Goal: Task Accomplishment & Management: Complete application form

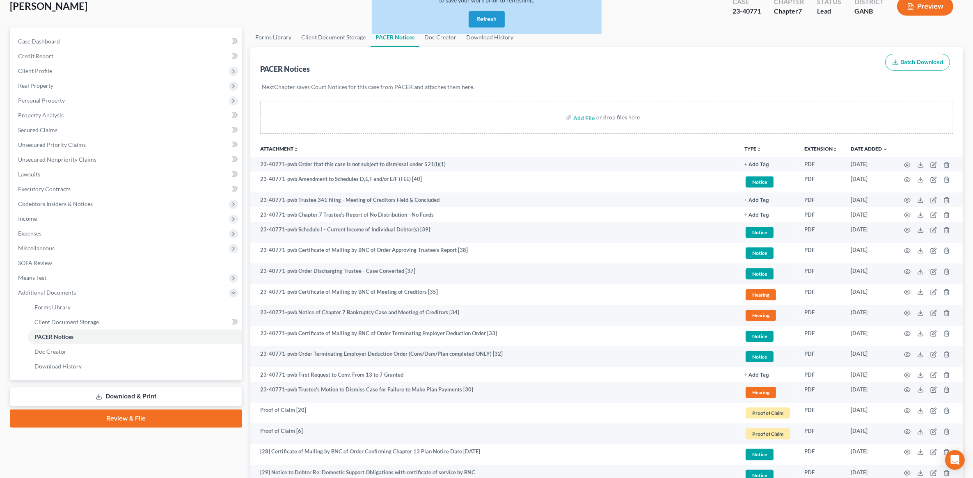
scroll to position [51, 0]
click at [481, 21] on button "Refresh" at bounding box center [487, 19] width 36 height 16
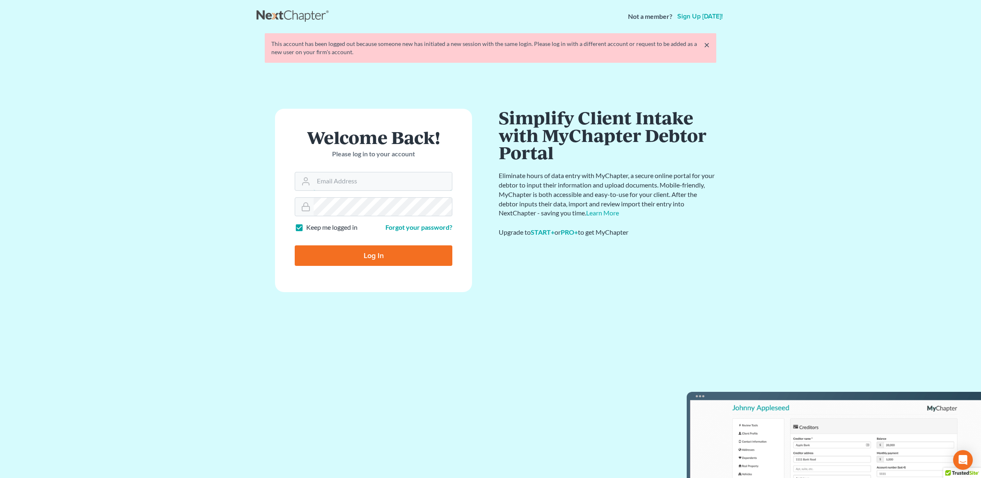
type input "[PERSON_NAME][EMAIL_ADDRESS][DOMAIN_NAME]"
click at [378, 261] on input "Log In" at bounding box center [374, 255] width 158 height 21
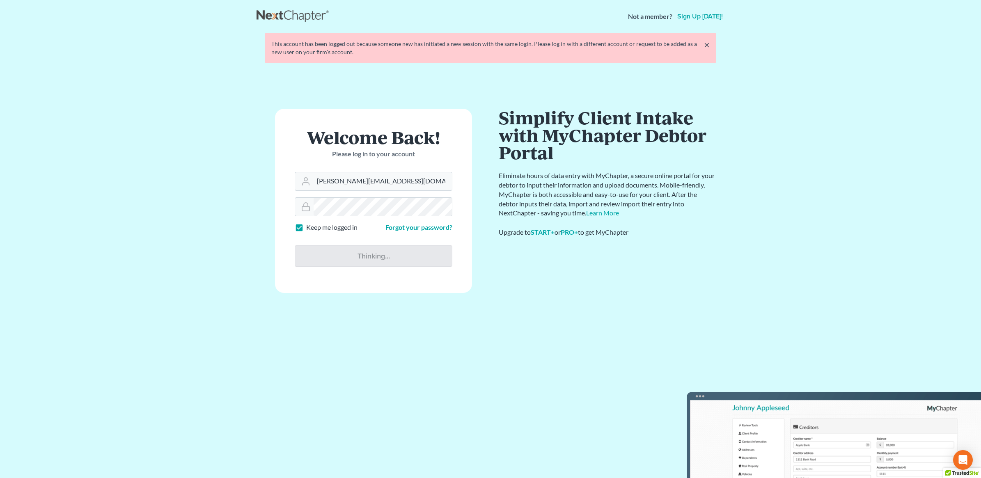
type input "Thinking..."
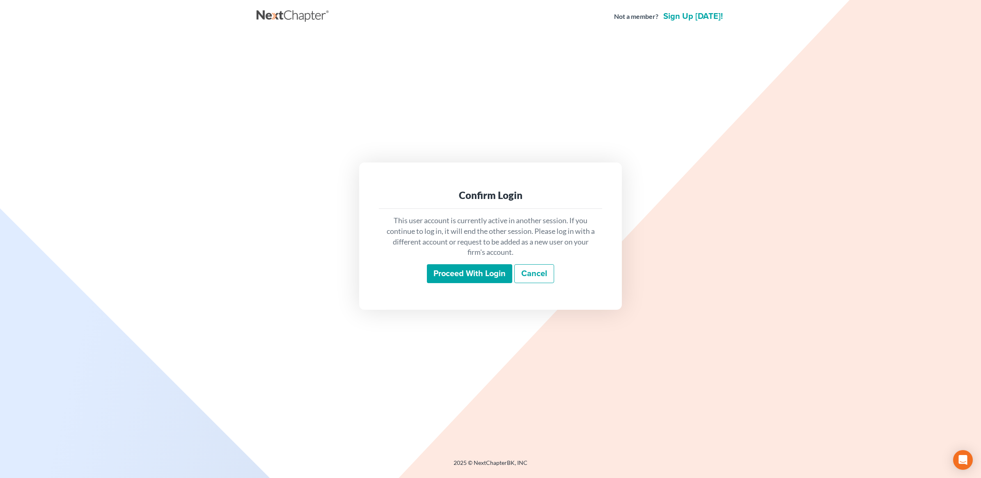
click at [470, 269] on input "Proceed with login" at bounding box center [469, 273] width 85 height 19
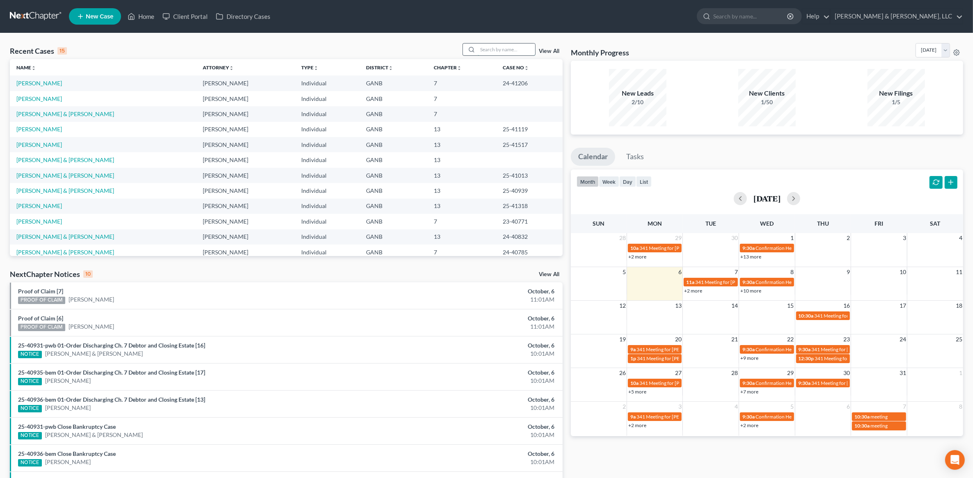
click at [493, 46] on input "search" at bounding box center [506, 50] width 57 height 12
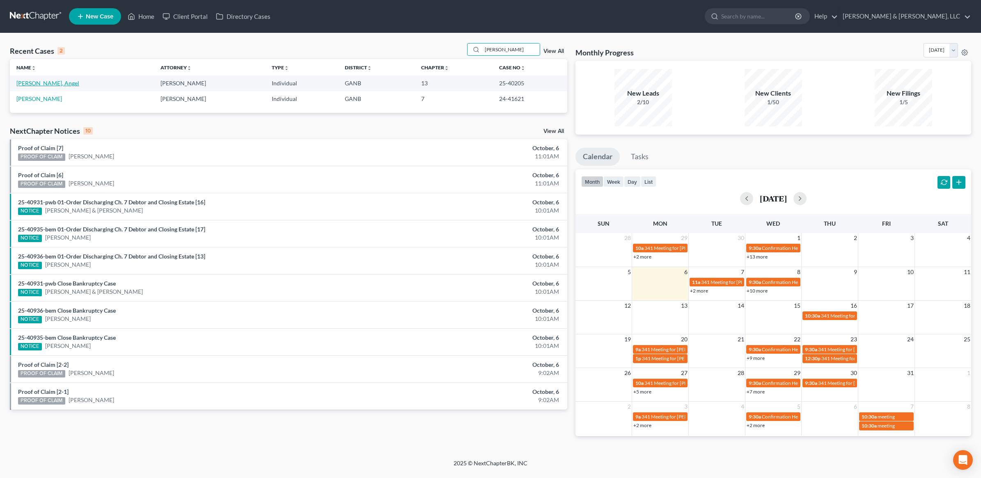
type input "magana"
click at [64, 82] on link "Magana Forcado, Angel" at bounding box center [47, 83] width 63 height 7
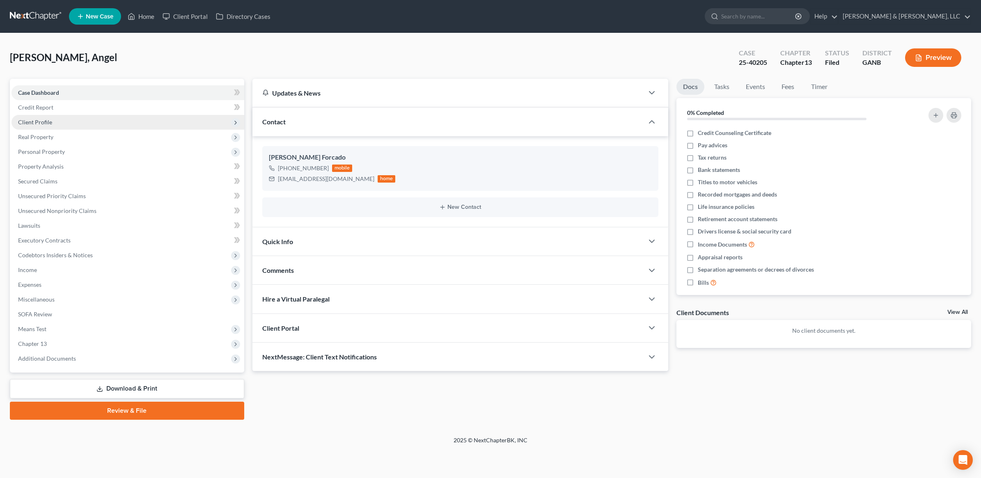
click at [55, 121] on span "Client Profile" at bounding box center [127, 122] width 233 height 15
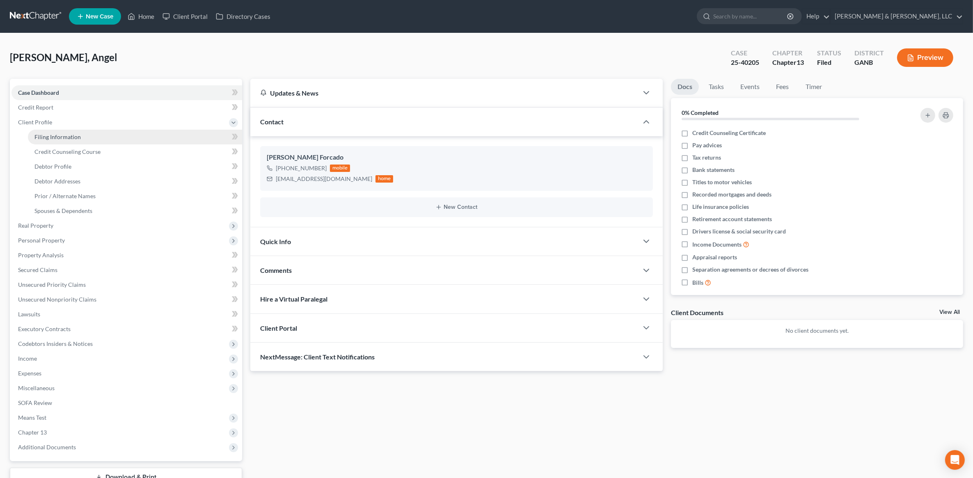
click at [64, 139] on span "Filing Information" at bounding box center [57, 136] width 46 height 7
select select "1"
select select "0"
select select "3"
select select "10"
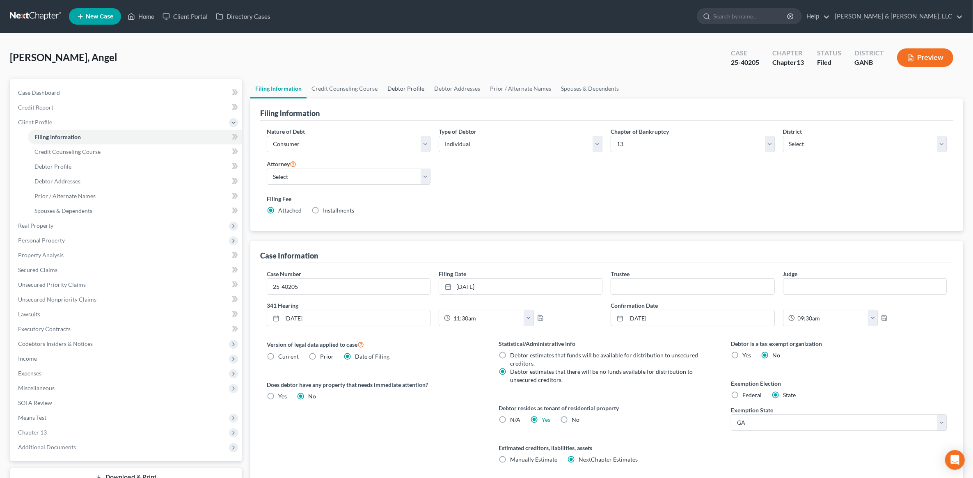
click at [391, 83] on link "Debtor Profile" at bounding box center [406, 89] width 47 height 20
select select "1"
select select "2"
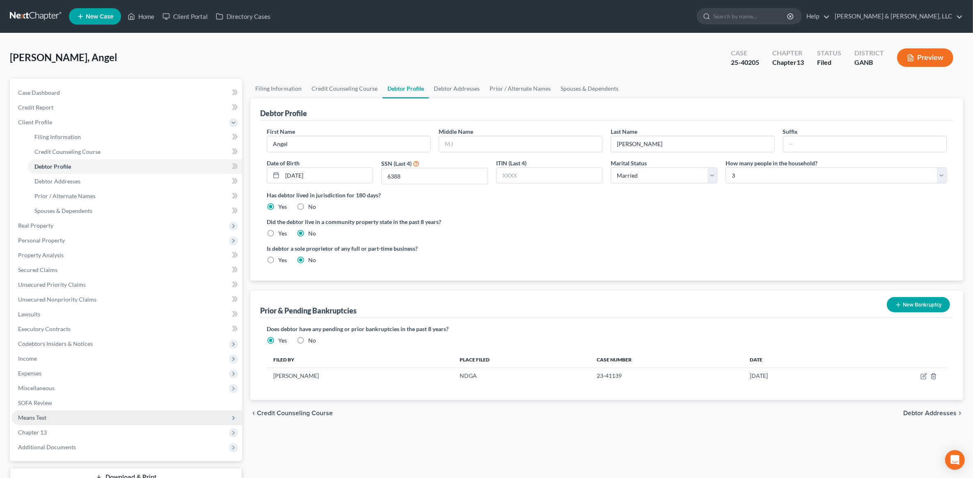
click at [55, 411] on span "Means Test" at bounding box center [126, 417] width 231 height 15
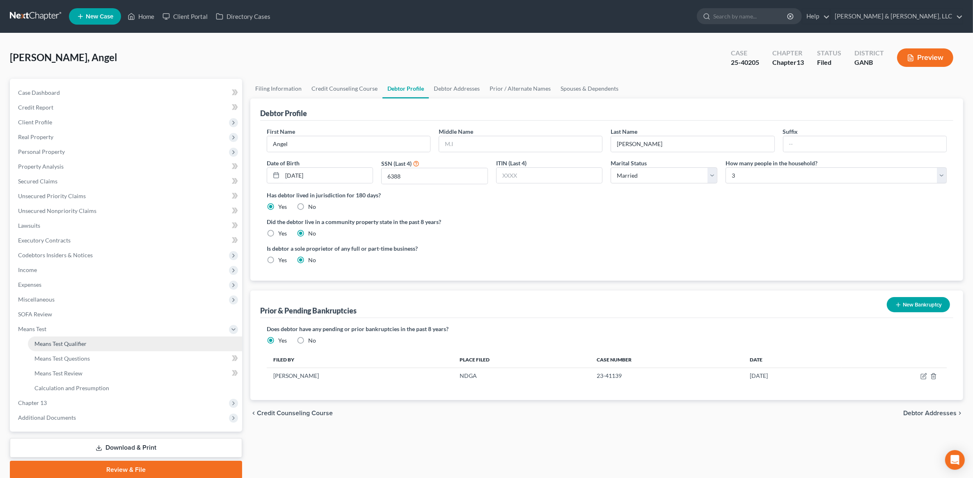
click at [85, 346] on span "Means Test Qualifier" at bounding box center [60, 343] width 52 height 7
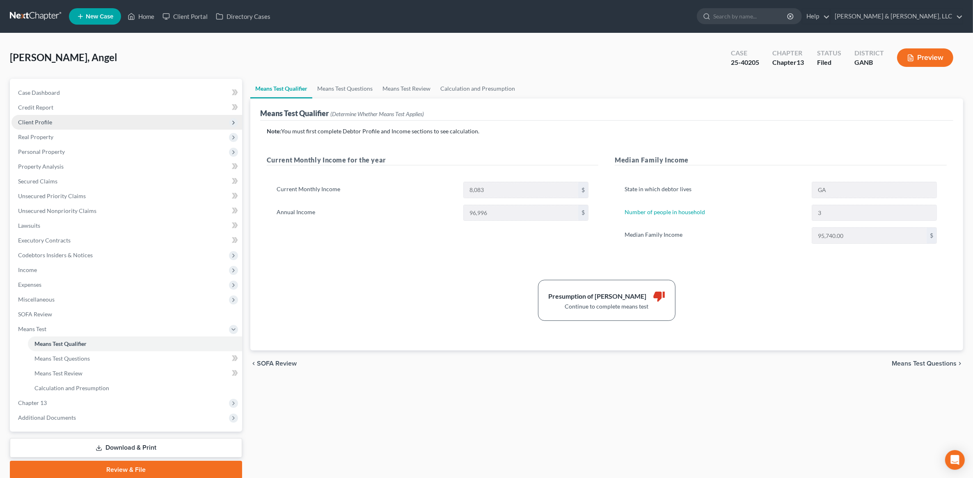
click at [89, 117] on span "Client Profile" at bounding box center [126, 122] width 231 height 15
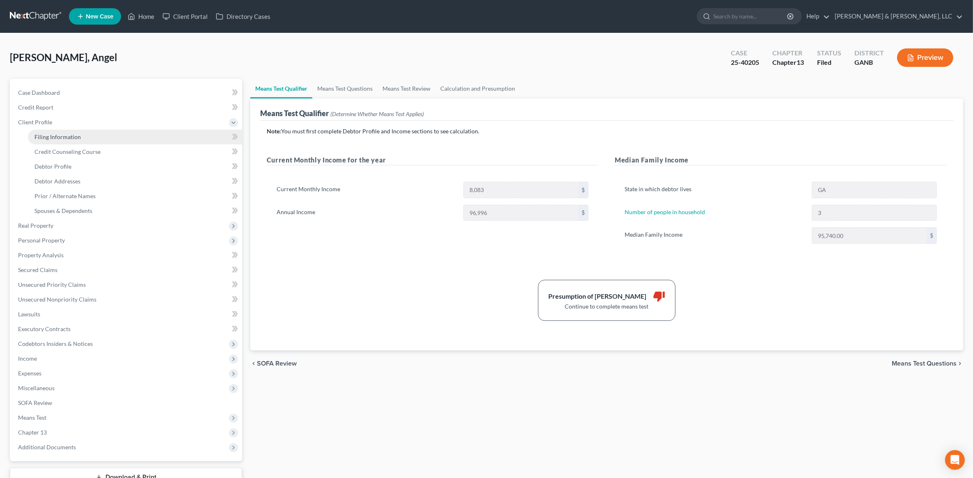
click at [89, 131] on link "Filing Information" at bounding box center [135, 137] width 214 height 15
select select "1"
select select "0"
select select "3"
select select "19"
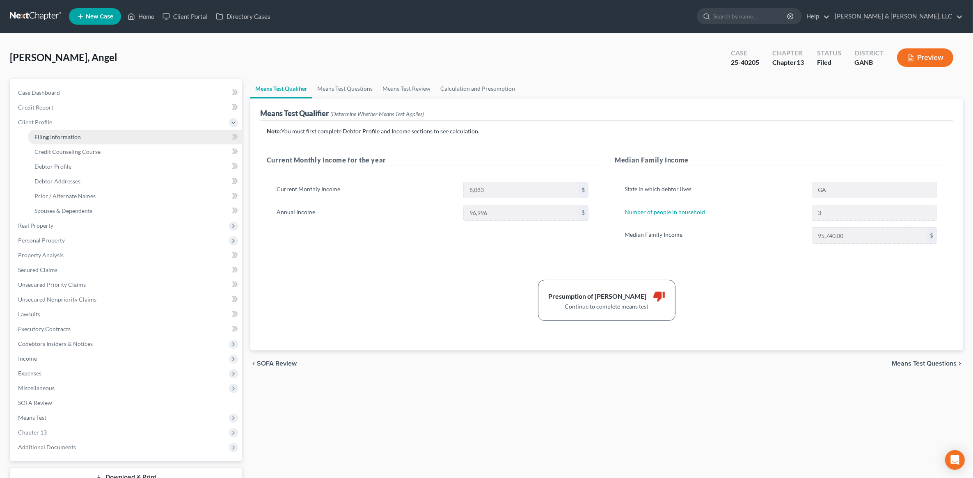
select select "0"
select select "10"
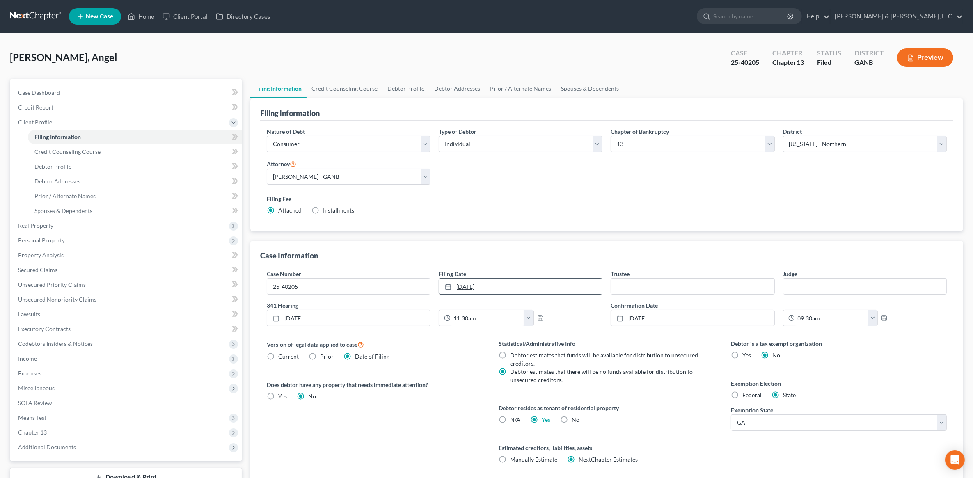
click at [521, 286] on link "2/17/2025" at bounding box center [520, 287] width 163 height 16
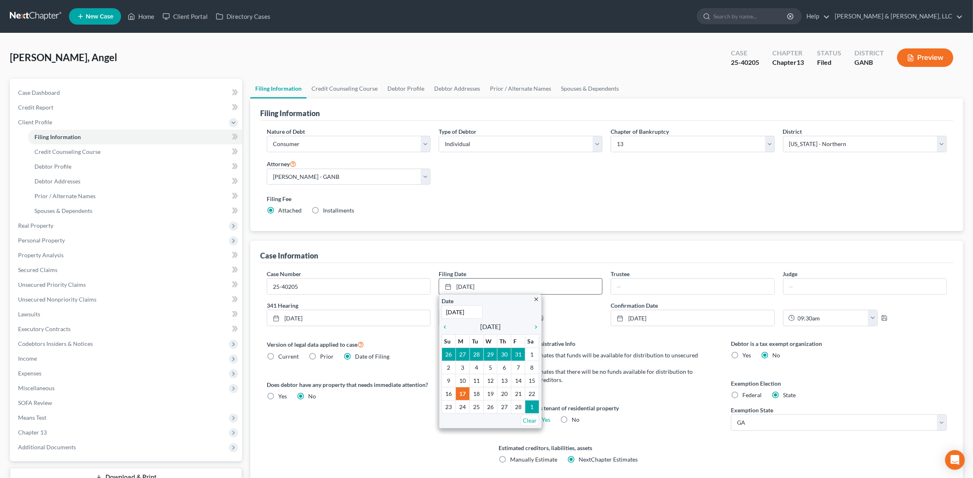
click at [449, 314] on input "2/17/2025" at bounding box center [462, 312] width 41 height 14
type input "10/6/2025"
click at [582, 204] on div "Filing Fee Attached Installments Installments" at bounding box center [607, 205] width 680 height 20
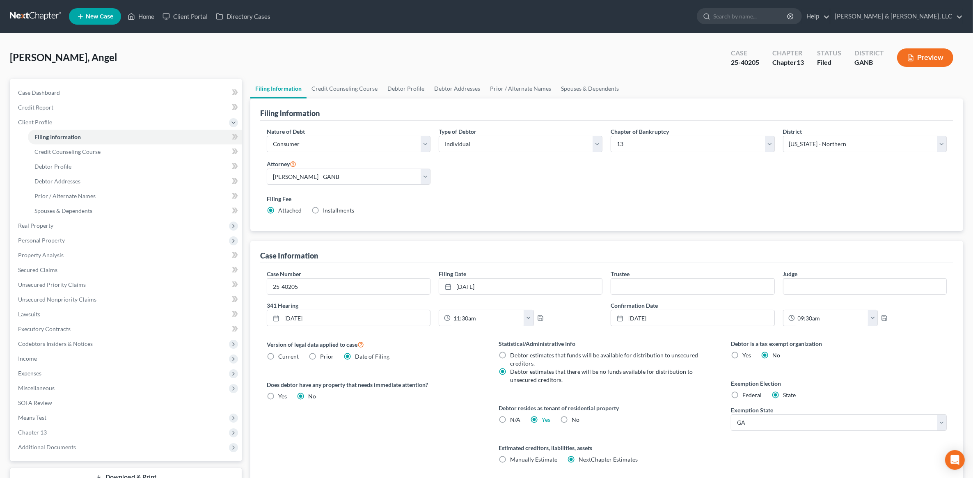
scroll to position [63, 0]
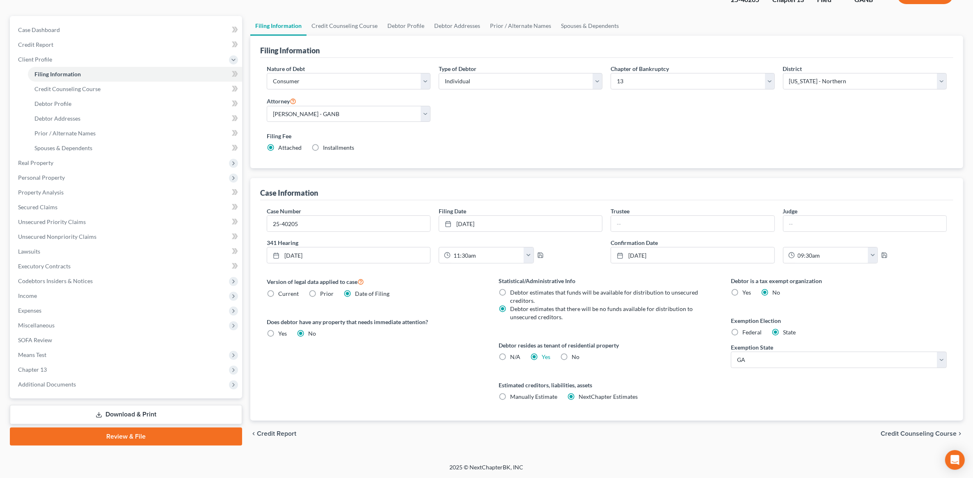
click at [918, 435] on span "Credit Counseling Course" at bounding box center [919, 434] width 76 height 7
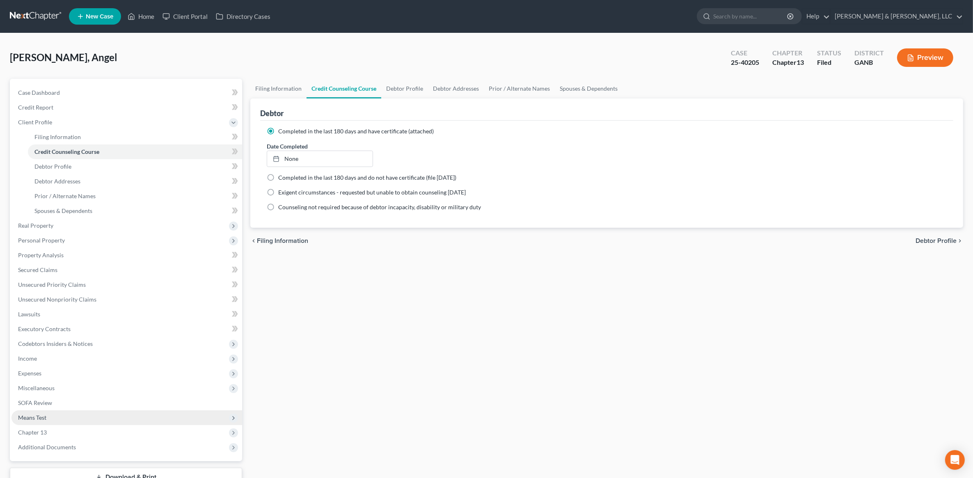
click at [81, 417] on span "Means Test" at bounding box center [126, 417] width 231 height 15
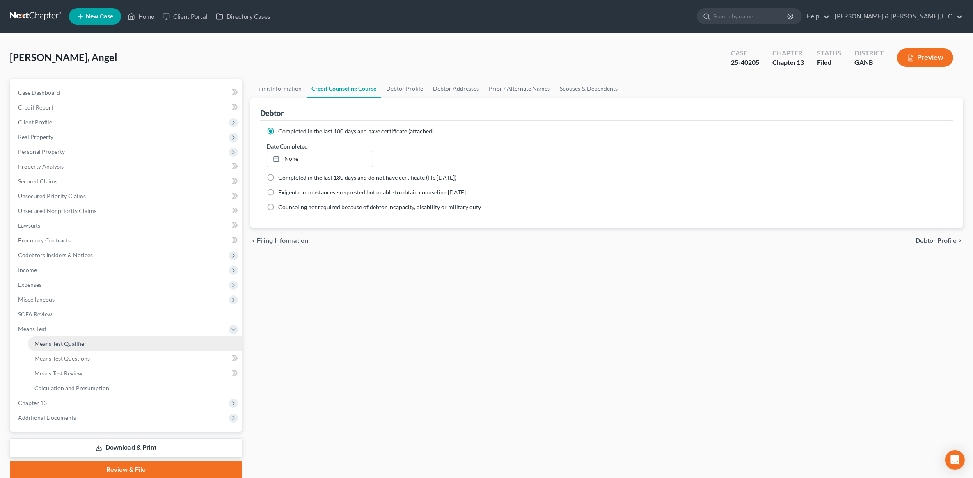
click at [78, 342] on span "Means Test Qualifier" at bounding box center [60, 343] width 52 height 7
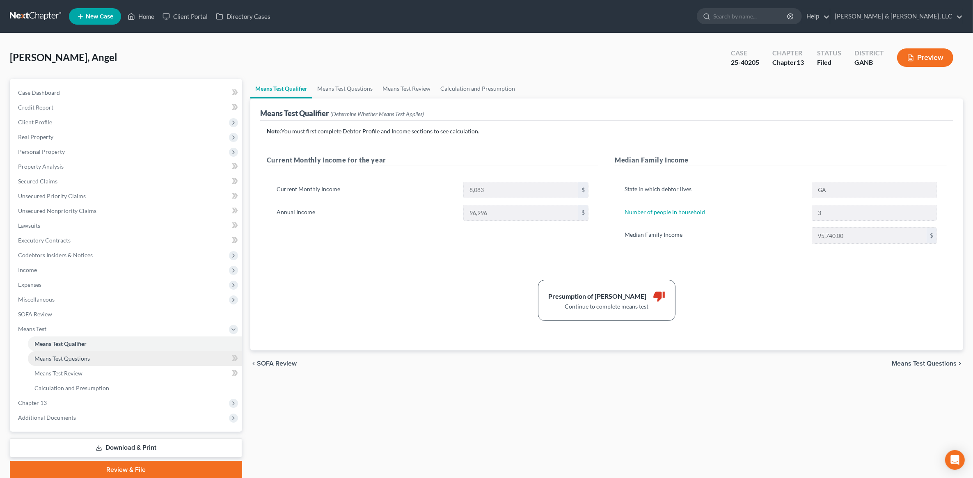
click at [70, 357] on span "Means Test Questions" at bounding box center [61, 358] width 55 height 7
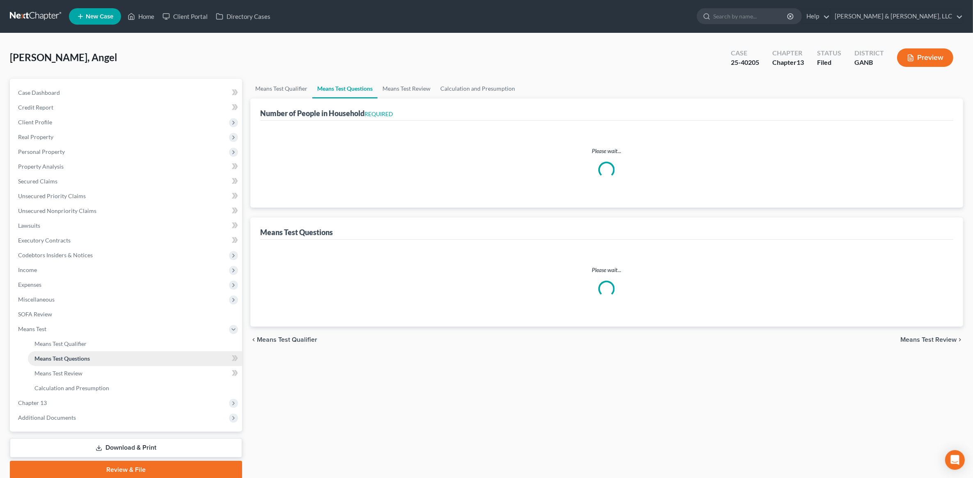
select select "1"
select select "60"
select select "3"
select select "2"
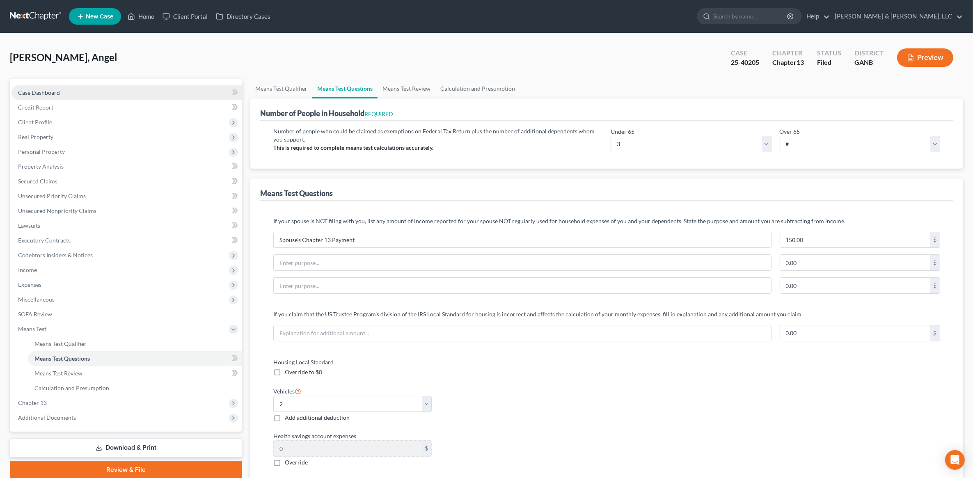
click at [111, 93] on link "Case Dashboard" at bounding box center [126, 92] width 231 height 15
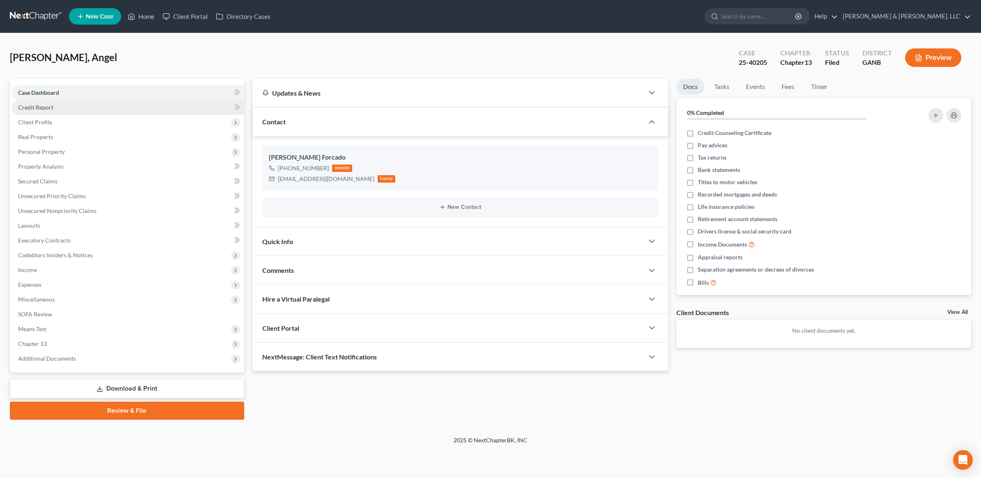
click at [78, 110] on link "Credit Report" at bounding box center [127, 107] width 233 height 15
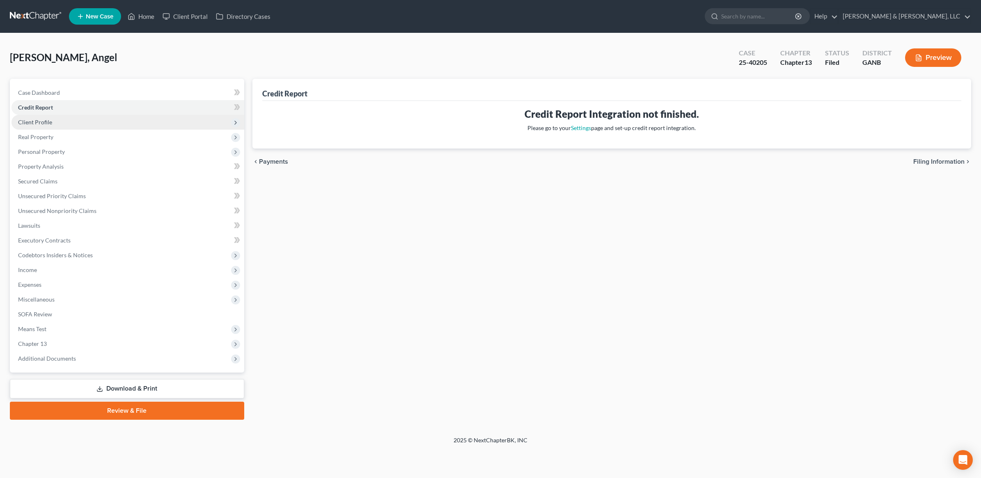
click at [76, 124] on span "Client Profile" at bounding box center [127, 122] width 233 height 15
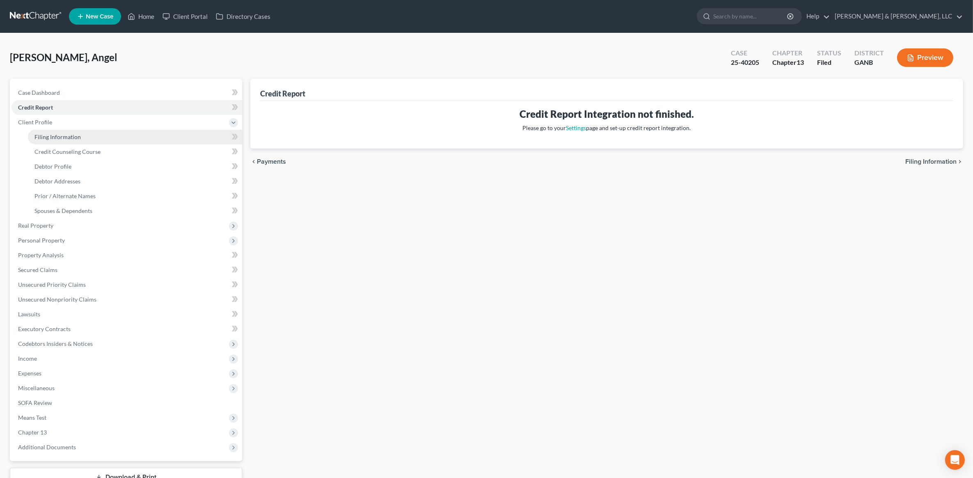
click at [81, 138] on link "Filing Information" at bounding box center [135, 137] width 214 height 15
select select "1"
select select "0"
select select "3"
select select "19"
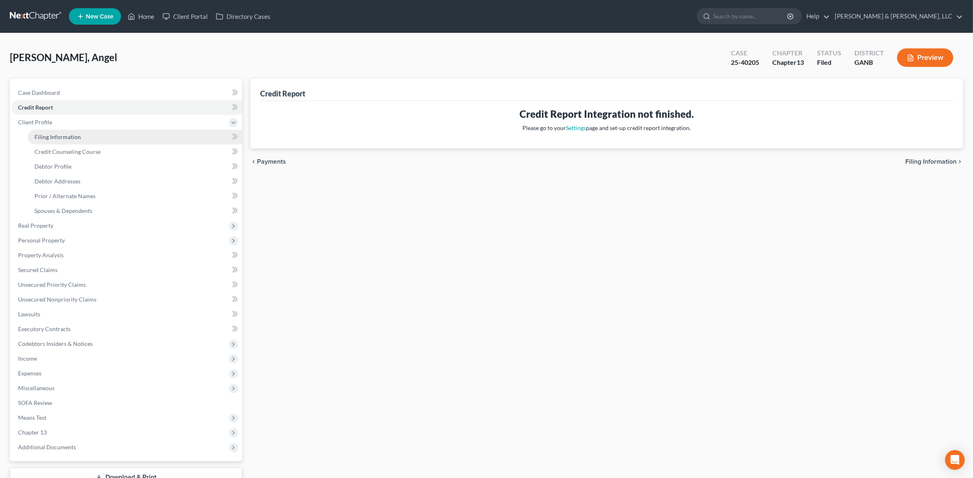
select select "0"
select select "10"
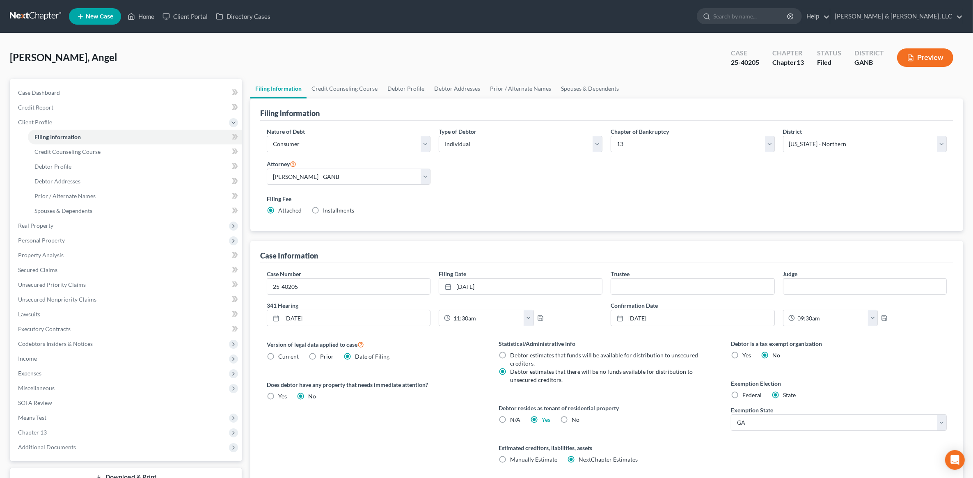
scroll to position [63, 0]
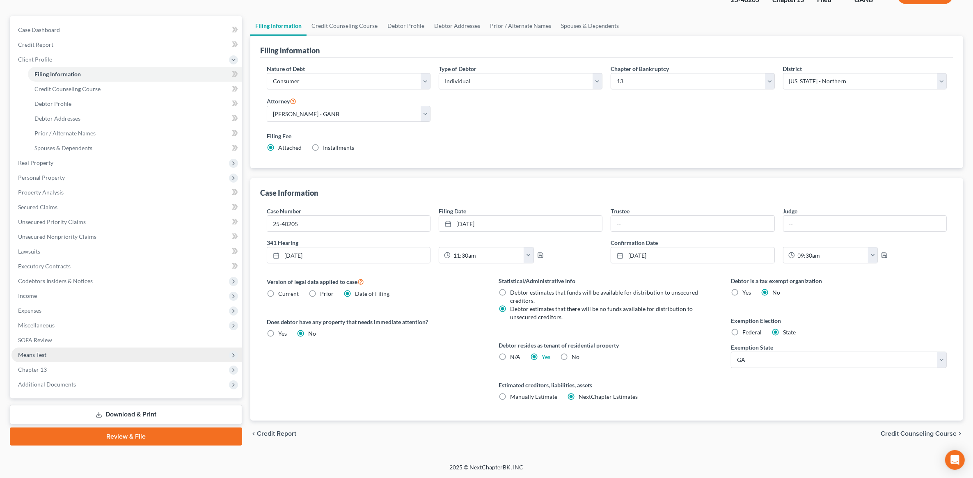
click at [52, 350] on span "Means Test" at bounding box center [126, 355] width 231 height 15
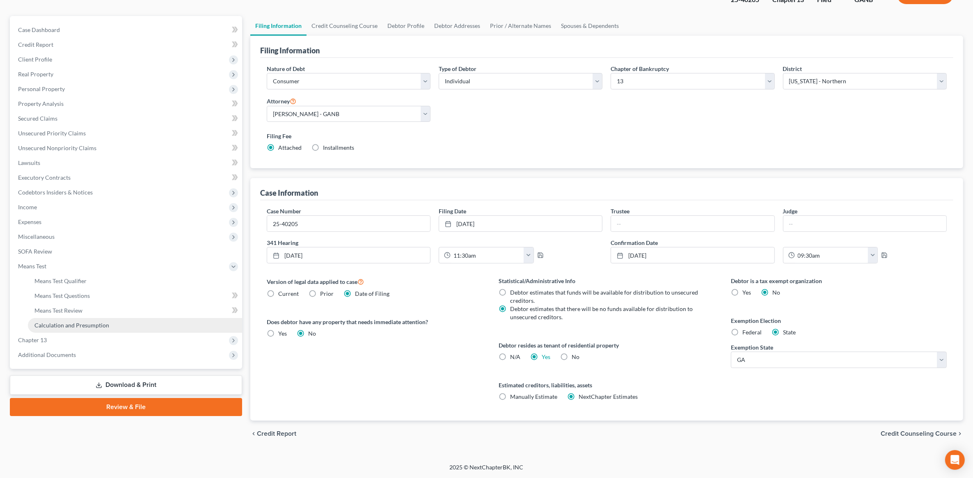
click at [79, 327] on span "Calculation and Presumption" at bounding box center [71, 325] width 75 height 7
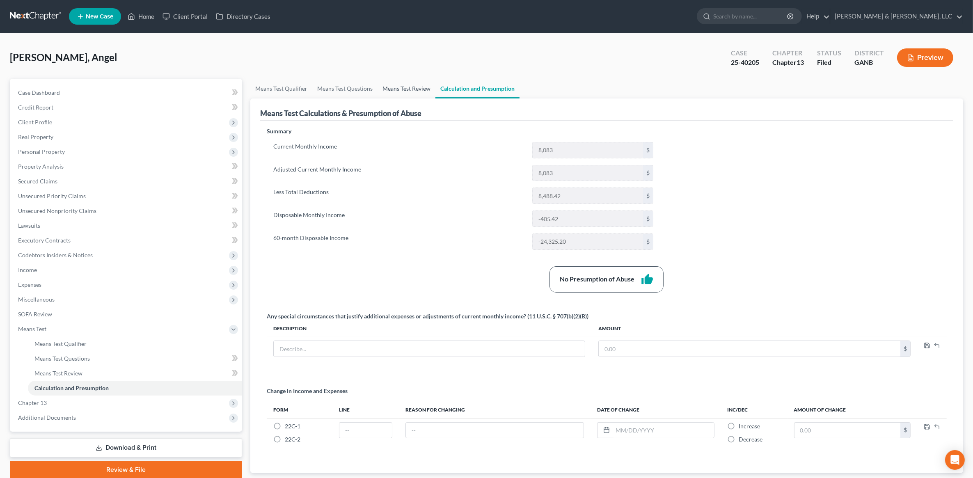
click at [412, 89] on link "Means Test Review" at bounding box center [407, 89] width 58 height 20
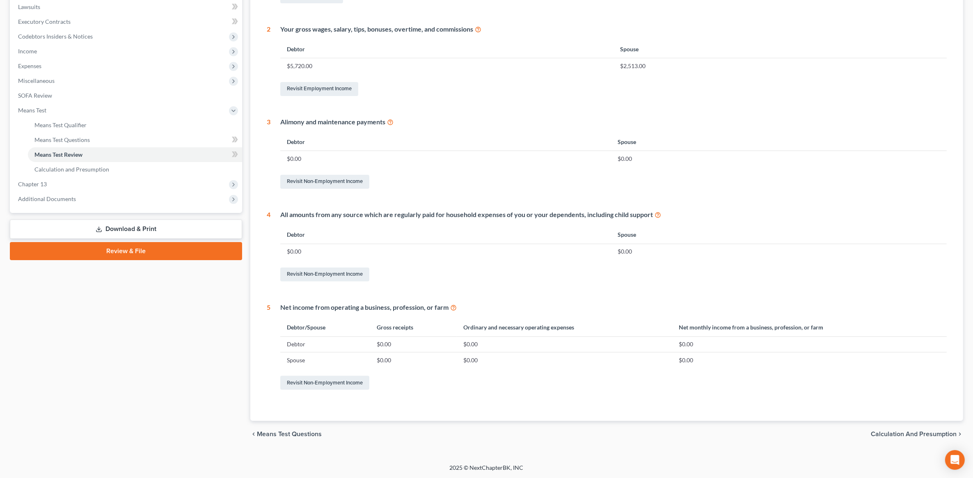
scroll to position [65, 0]
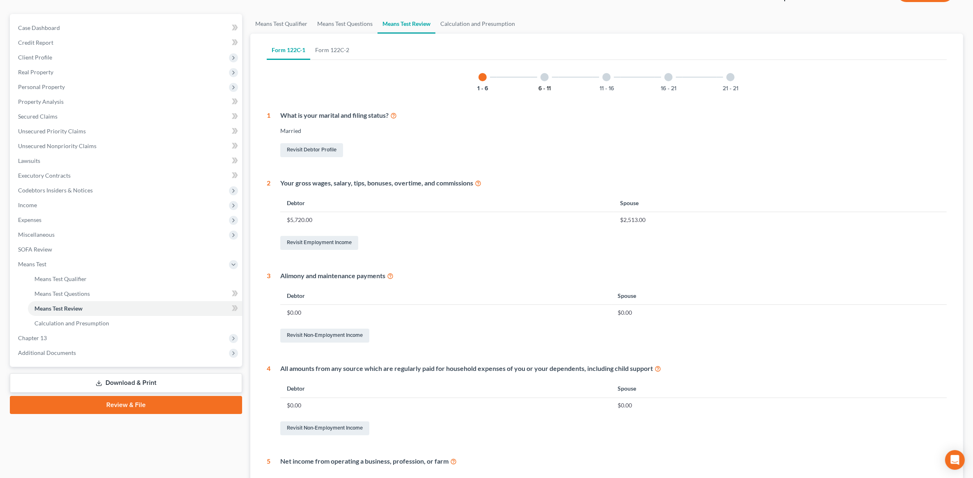
click at [541, 87] on button "6 - 11" at bounding box center [544, 89] width 12 height 6
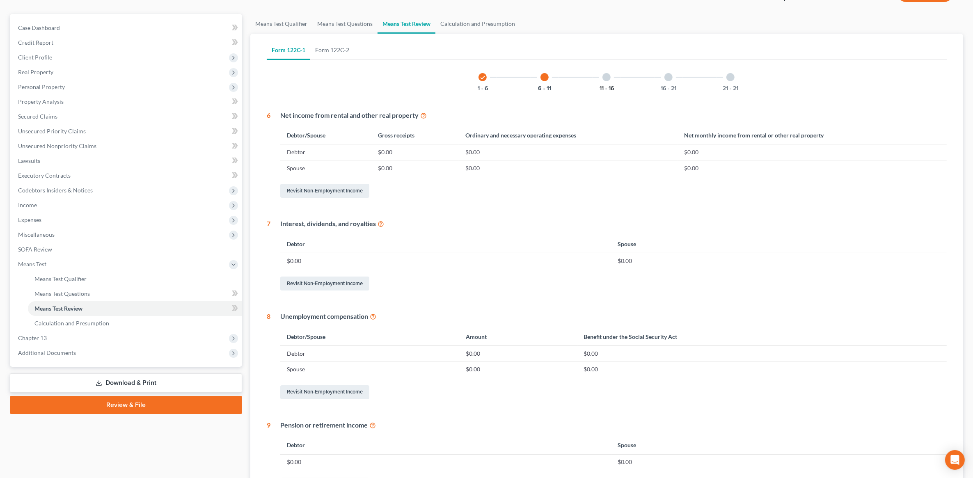
click at [612, 86] on button "11 - 16" at bounding box center [607, 89] width 14 height 6
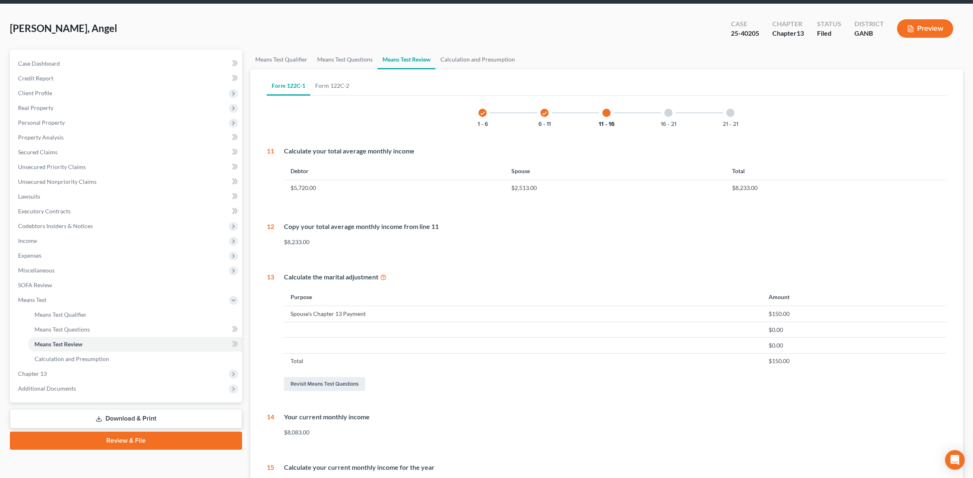
scroll to position [0, 0]
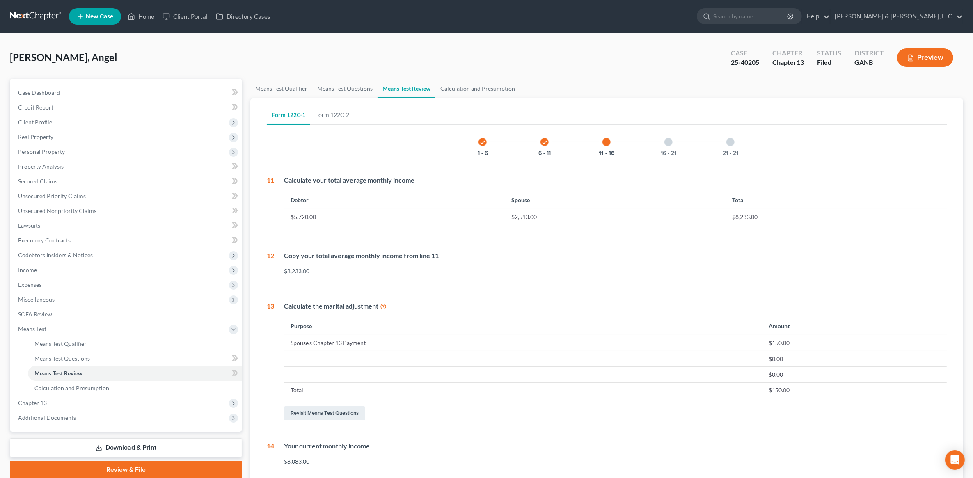
click at [670, 144] on div at bounding box center [668, 142] width 8 height 8
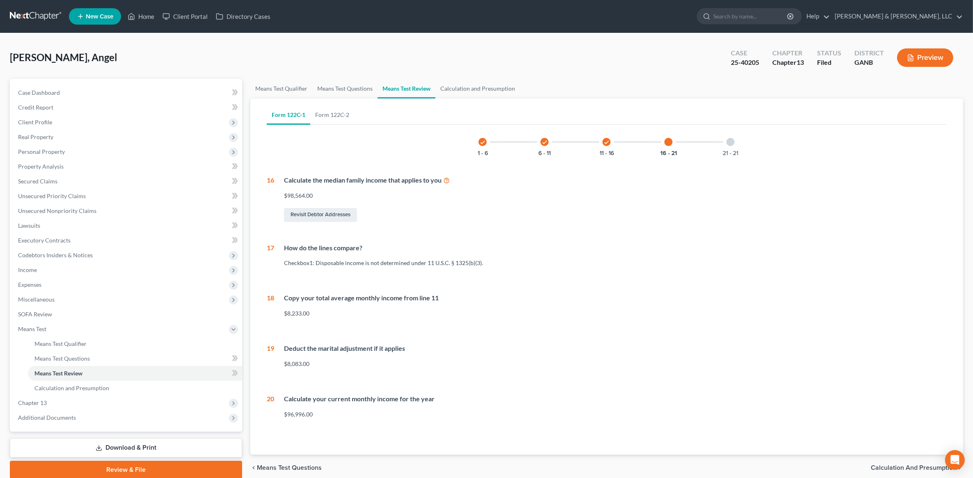
click at [446, 179] on icon at bounding box center [446, 180] width 7 height 8
click at [109, 97] on link "Case Dashboard" at bounding box center [126, 92] width 231 height 15
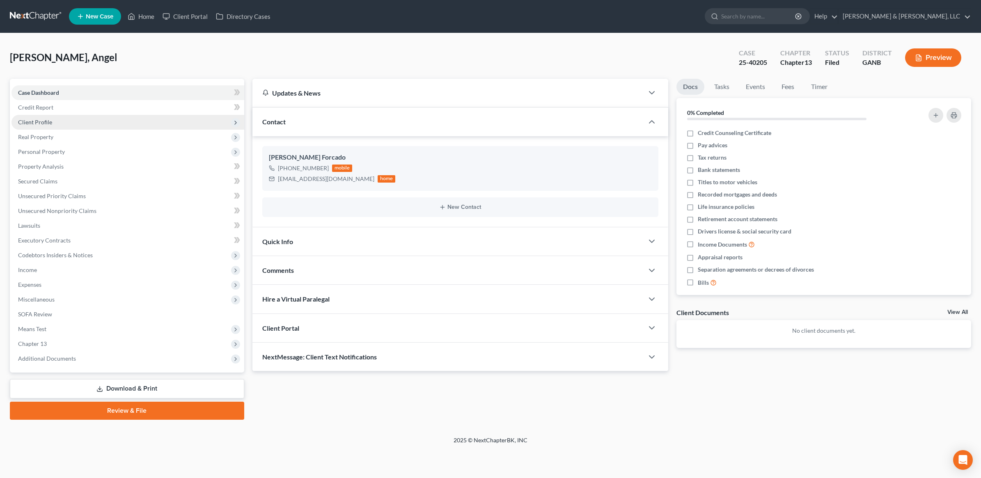
click at [87, 121] on span "Client Profile" at bounding box center [127, 122] width 233 height 15
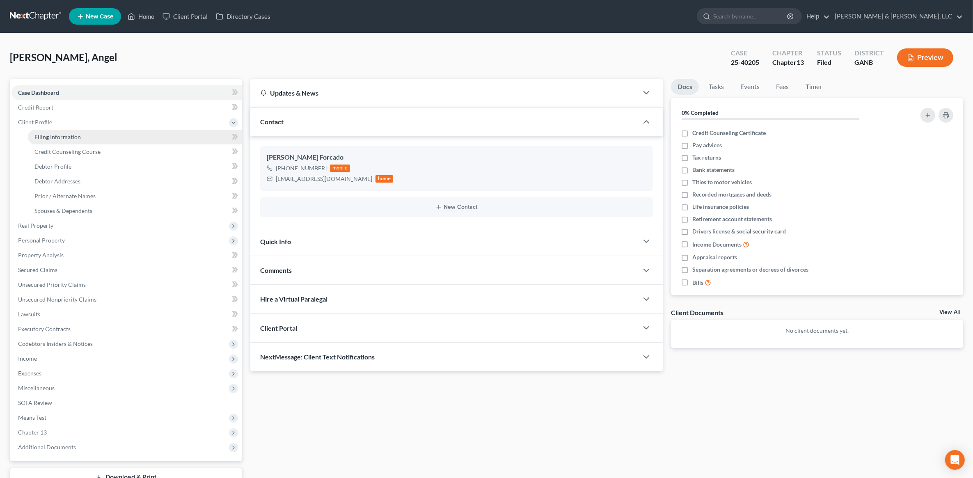
click at [89, 134] on link "Filing Information" at bounding box center [135, 137] width 214 height 15
select select "1"
select select "0"
select select "3"
select select "19"
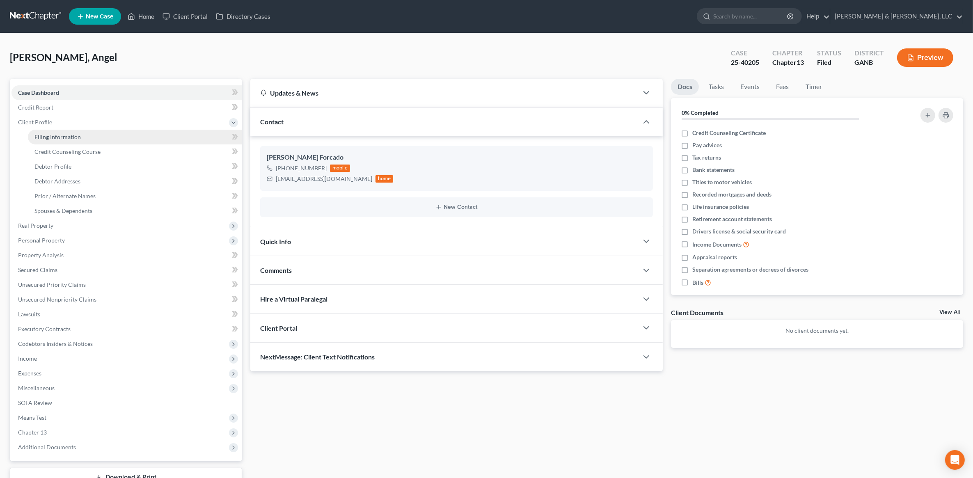
select select "0"
select select "10"
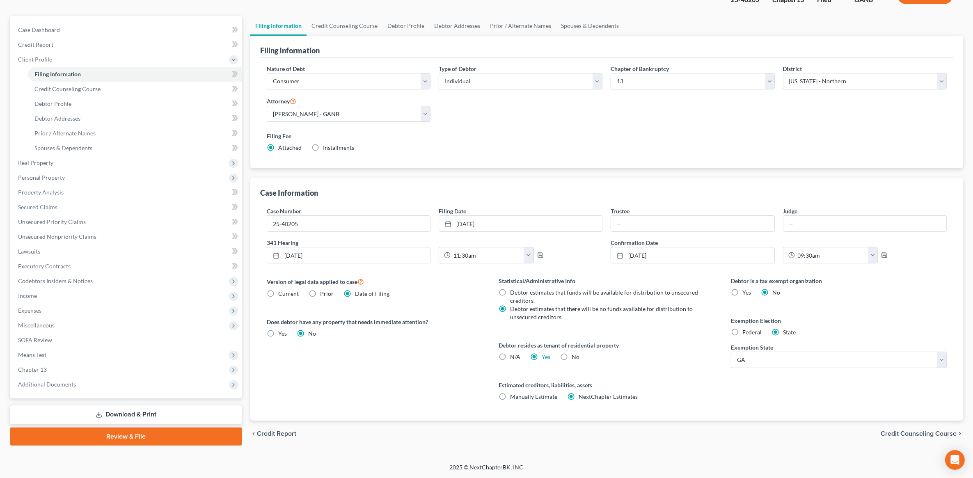
scroll to position [11, 0]
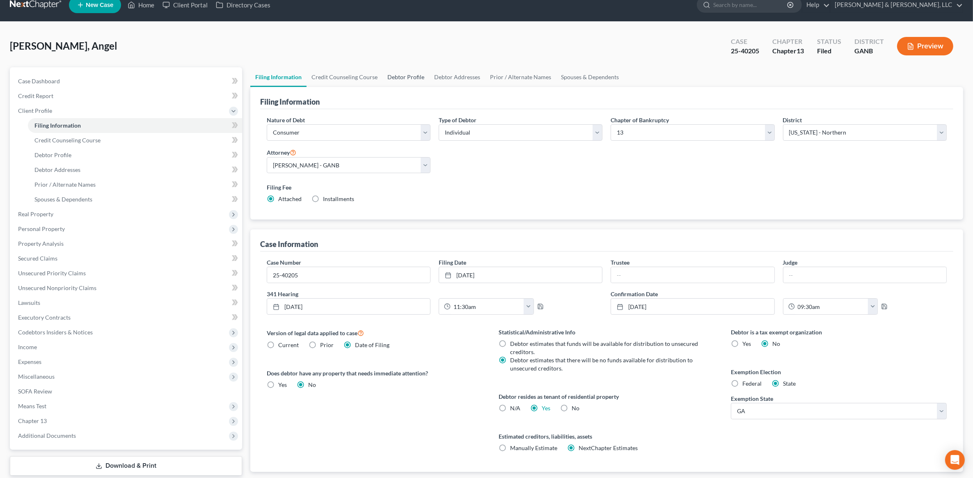
click at [405, 71] on link "Debtor Profile" at bounding box center [406, 77] width 47 height 20
select select "1"
select select "2"
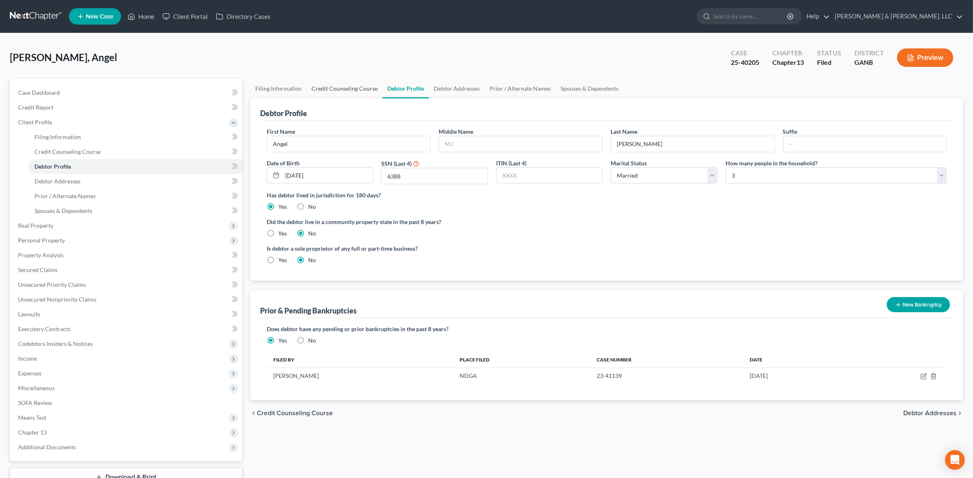
click at [370, 85] on link "Credit Counseling Course" at bounding box center [345, 89] width 76 height 20
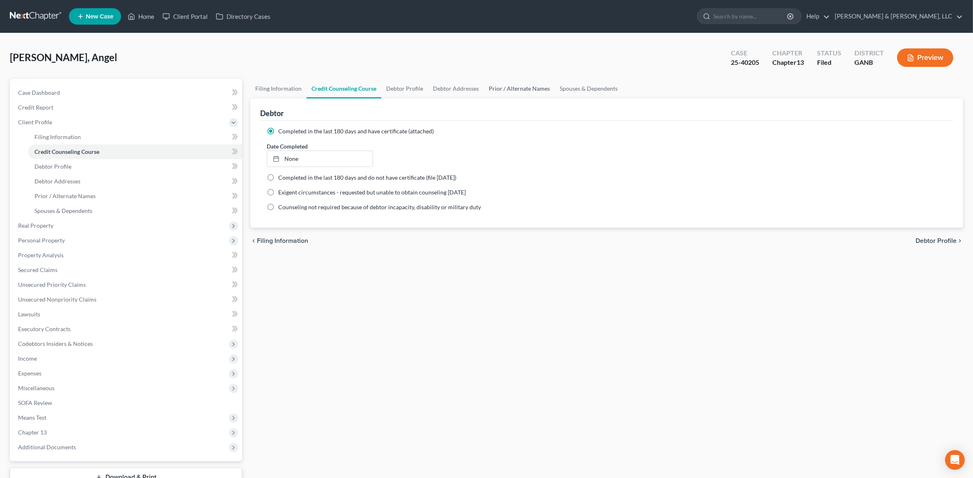
click at [527, 87] on link "Prior / Alternate Names" at bounding box center [519, 89] width 71 height 20
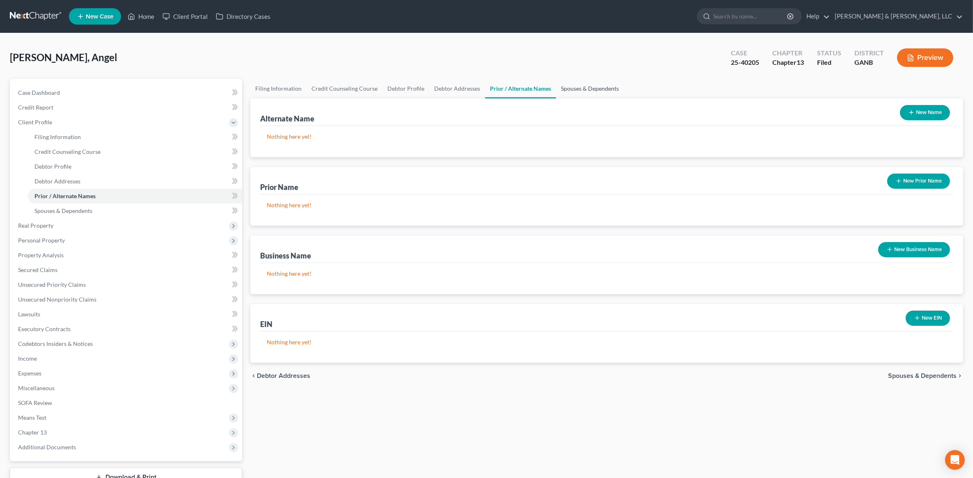
click at [599, 88] on link "Spouses & Dependents" at bounding box center [590, 89] width 68 height 20
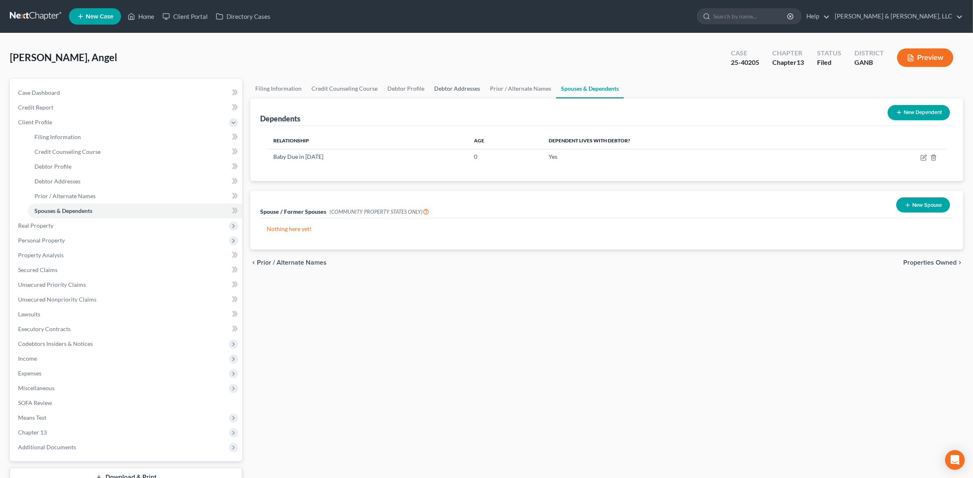
click at [478, 81] on link "Debtor Addresses" at bounding box center [457, 89] width 56 height 20
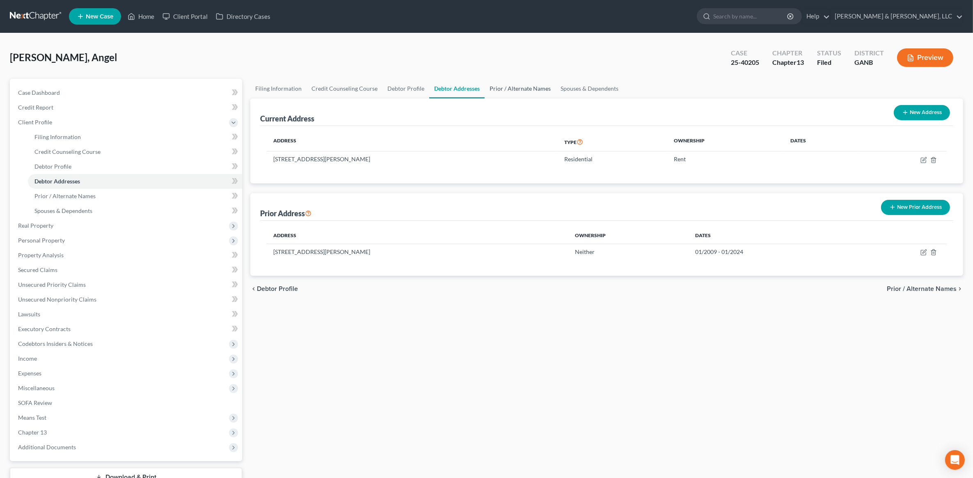
click at [517, 87] on link "Prior / Alternate Names" at bounding box center [520, 89] width 71 height 20
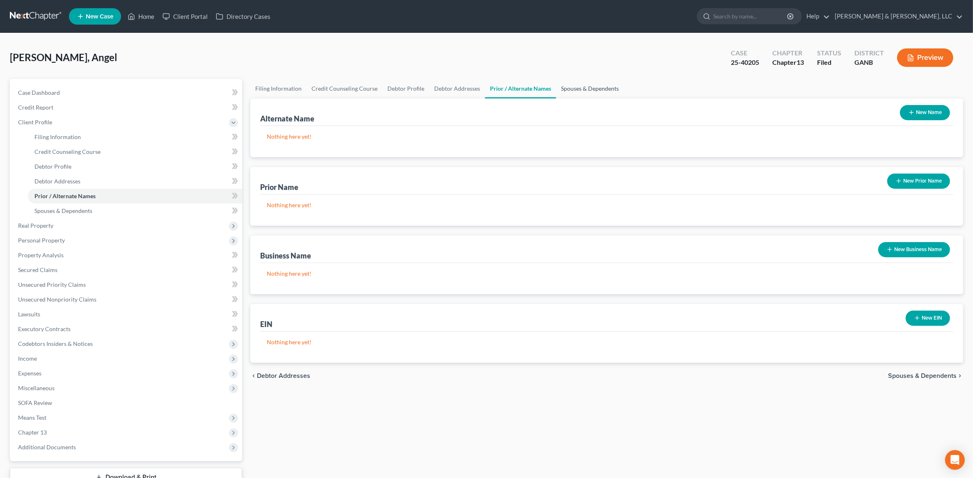
click at [559, 82] on link "Spouses & Dependents" at bounding box center [590, 89] width 68 height 20
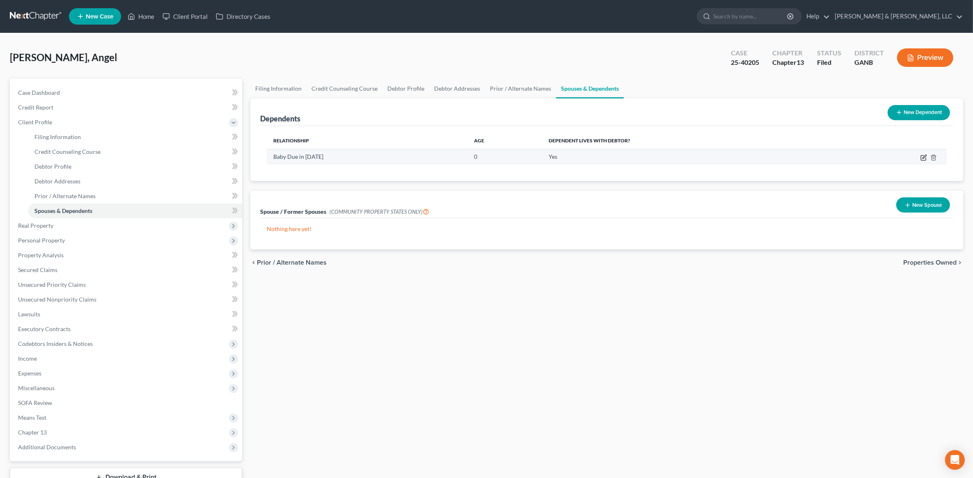
click at [925, 155] on icon "button" at bounding box center [925, 157] width 4 height 4
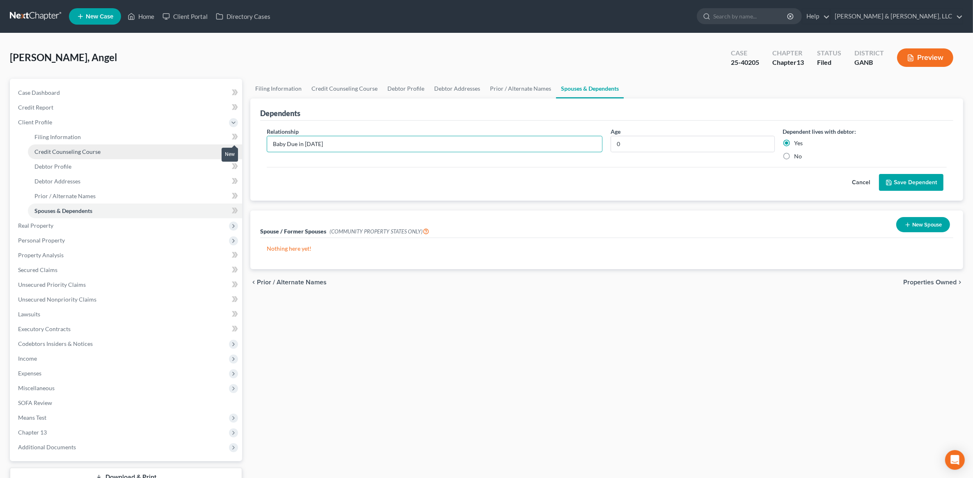
drag, startPoint x: 383, startPoint y: 141, endPoint x: 221, endPoint y: 144, distance: 162.1
click at [221, 144] on div "Petition Navigation Case Dashboard Payments Invoices Payments Payments Credit R…" at bounding box center [487, 294] width 962 height 430
type input "Child"
type input "1"
click at [362, 173] on div "Cancel Save Dependent" at bounding box center [607, 179] width 680 height 24
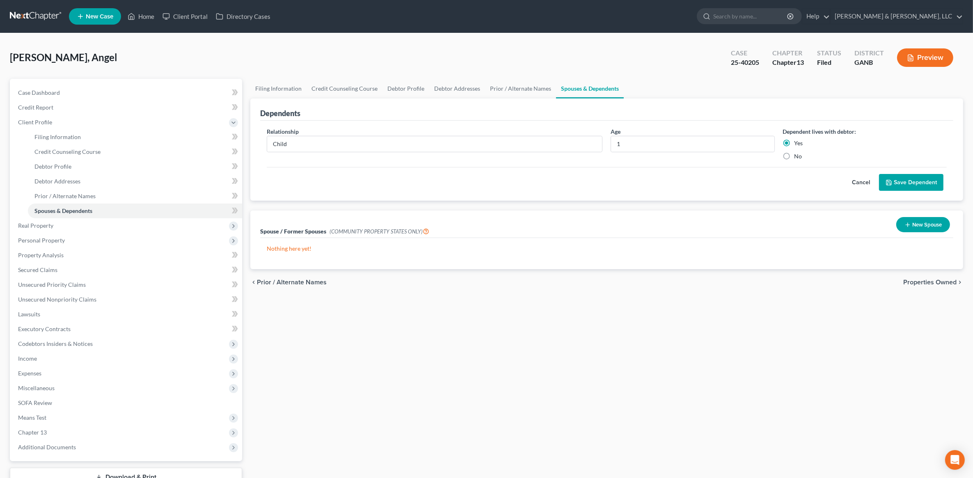
click at [922, 174] on button "Save Dependent" at bounding box center [911, 182] width 64 height 17
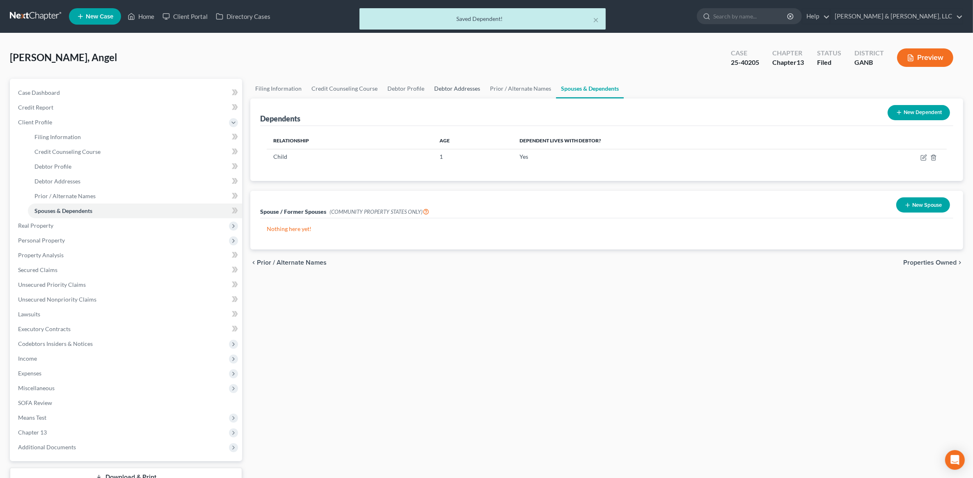
click at [436, 89] on link "Debtor Addresses" at bounding box center [457, 89] width 56 height 20
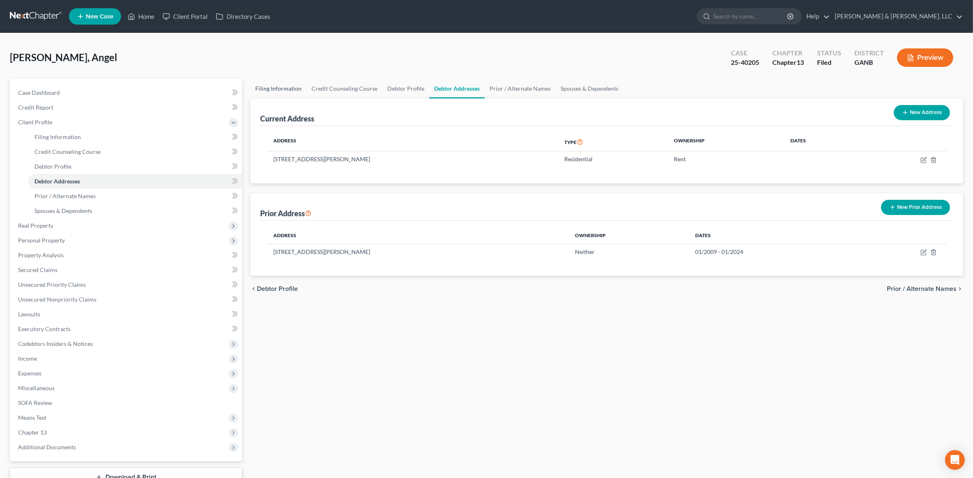
click at [275, 89] on link "Filing Information" at bounding box center [278, 89] width 56 height 20
select select "1"
select select "0"
select select "3"
select select "19"
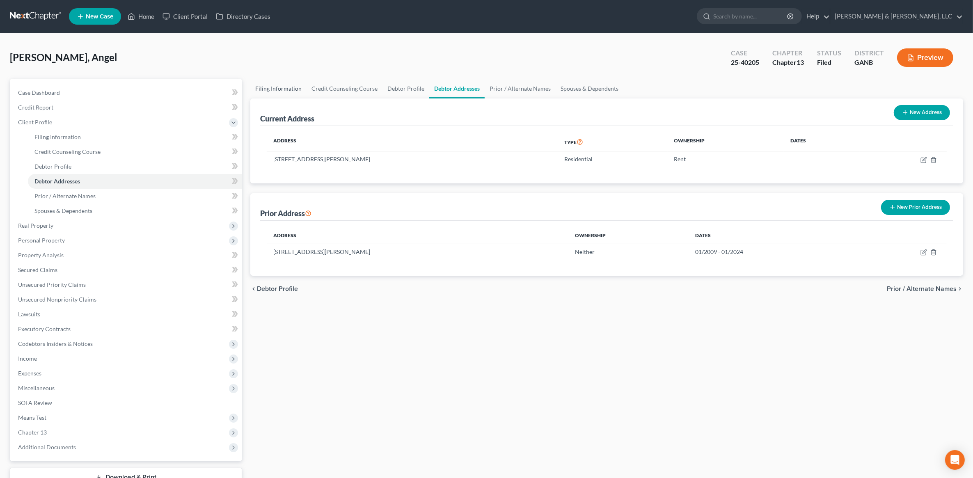
select select "0"
select select "10"
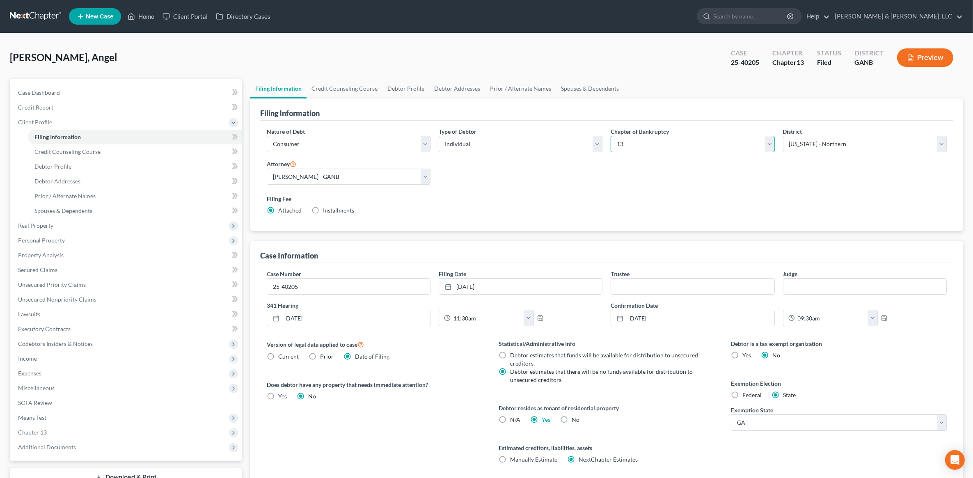
click at [724, 144] on select "Select 7 11 12 13" at bounding box center [693, 144] width 164 height 16
select select "0"
click at [611, 136] on select "Select 7 11 12 13" at bounding box center [693, 144] width 164 height 16
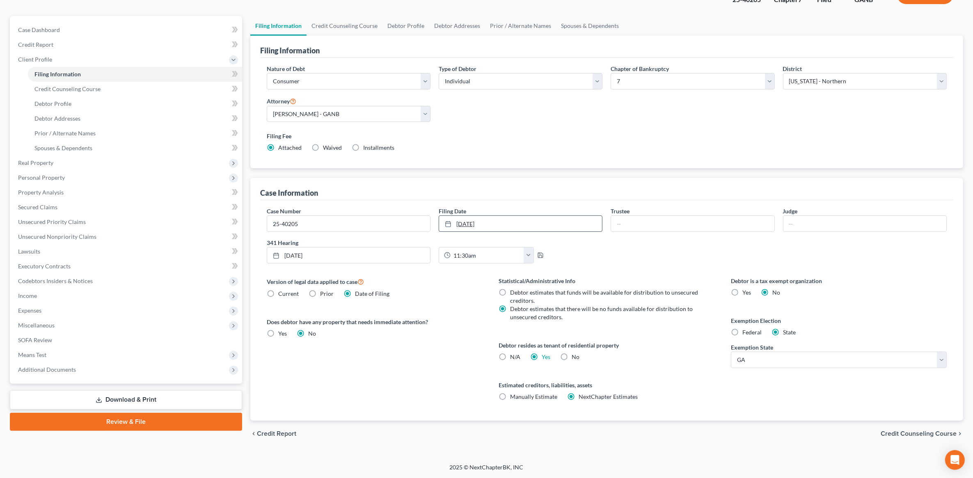
click at [518, 220] on link "10/6/2025" at bounding box center [520, 224] width 163 height 16
click at [909, 436] on span "Credit Counseling Course" at bounding box center [919, 434] width 76 height 7
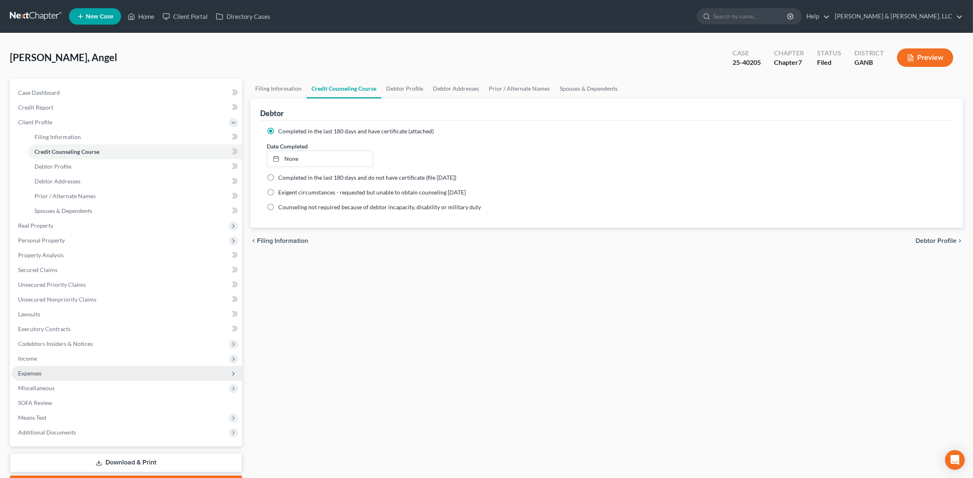
scroll to position [46, 0]
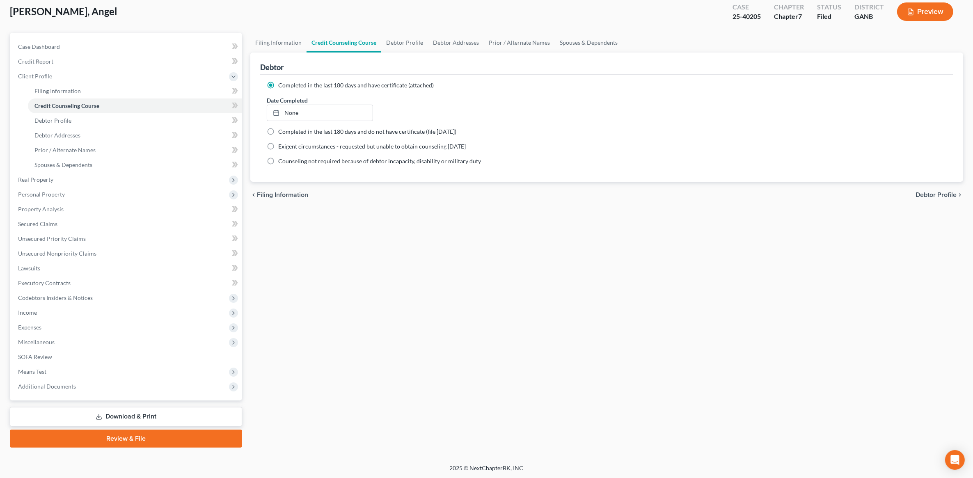
click at [147, 413] on link "Download & Print" at bounding box center [126, 416] width 232 height 19
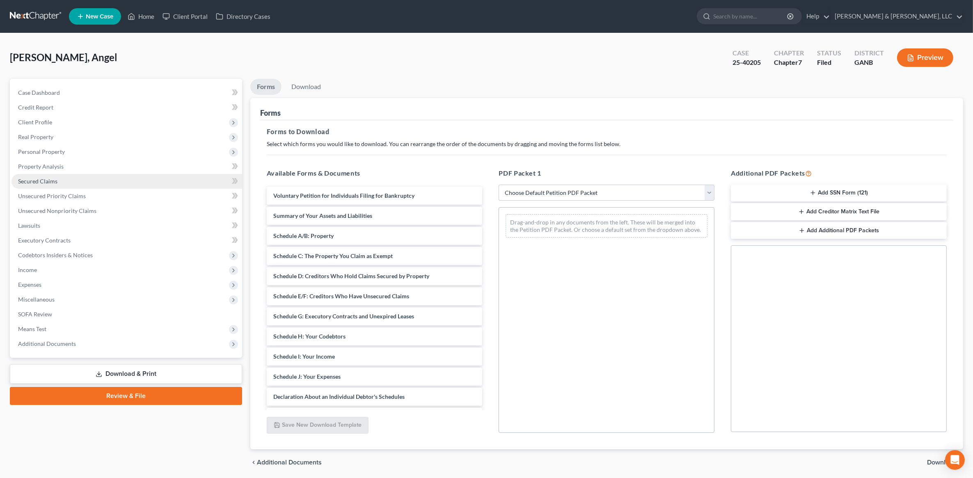
click at [95, 178] on link "Secured Claims" at bounding box center [126, 181] width 231 height 15
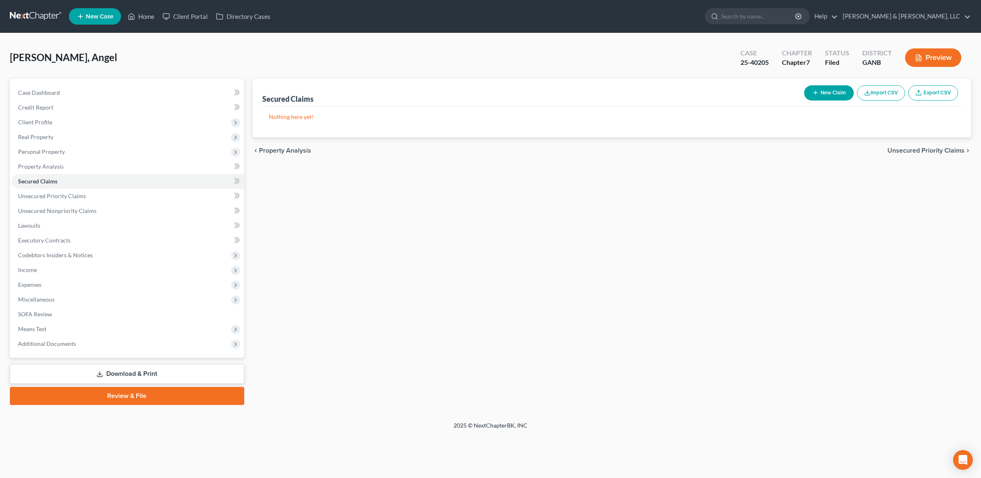
click at [123, 366] on link "Download & Print" at bounding box center [127, 373] width 234 height 19
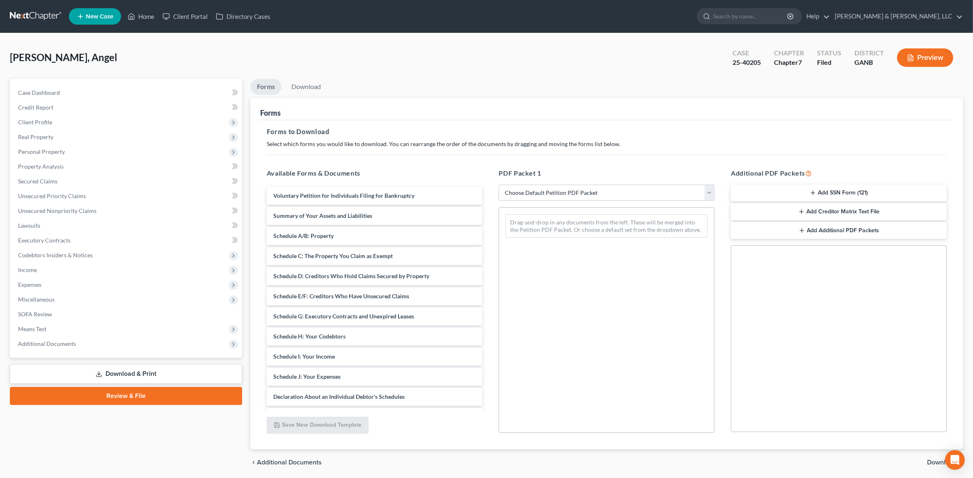
scroll to position [167, 0]
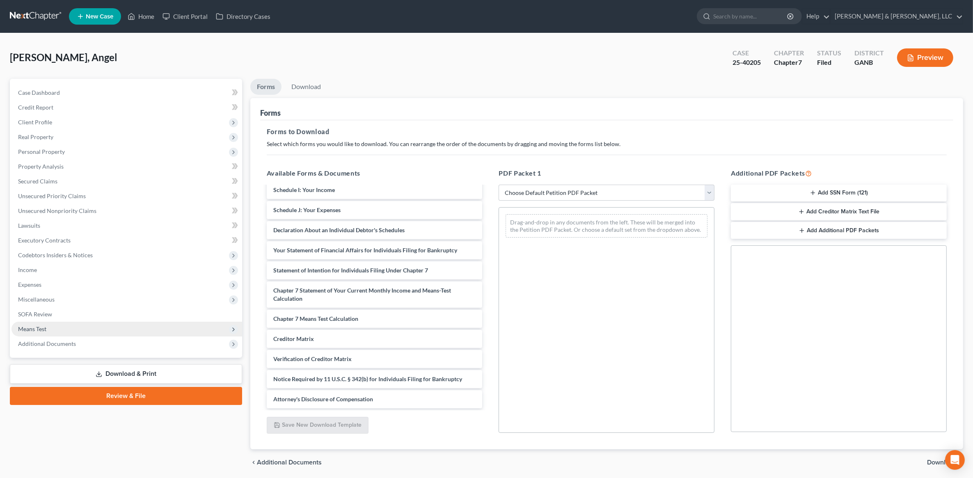
click at [62, 332] on span "Means Test" at bounding box center [126, 329] width 231 height 15
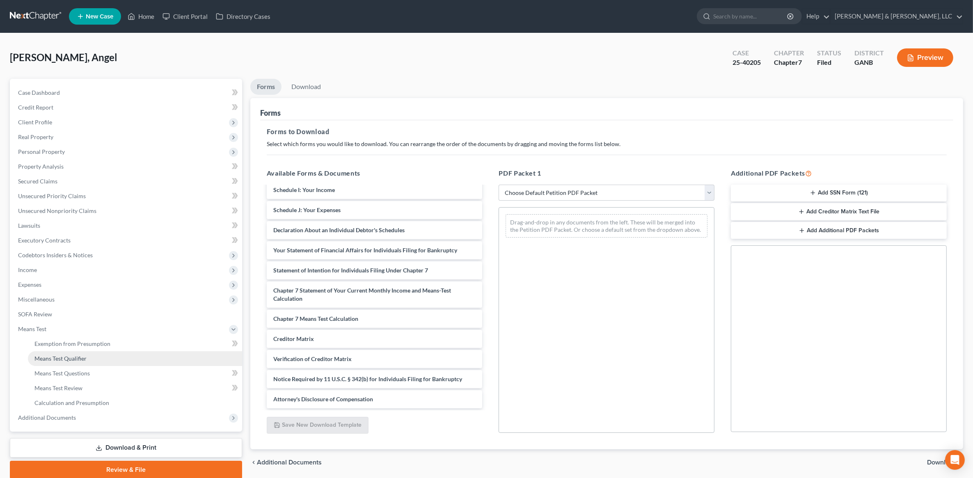
click at [83, 358] on span "Means Test Qualifier" at bounding box center [60, 358] width 52 height 7
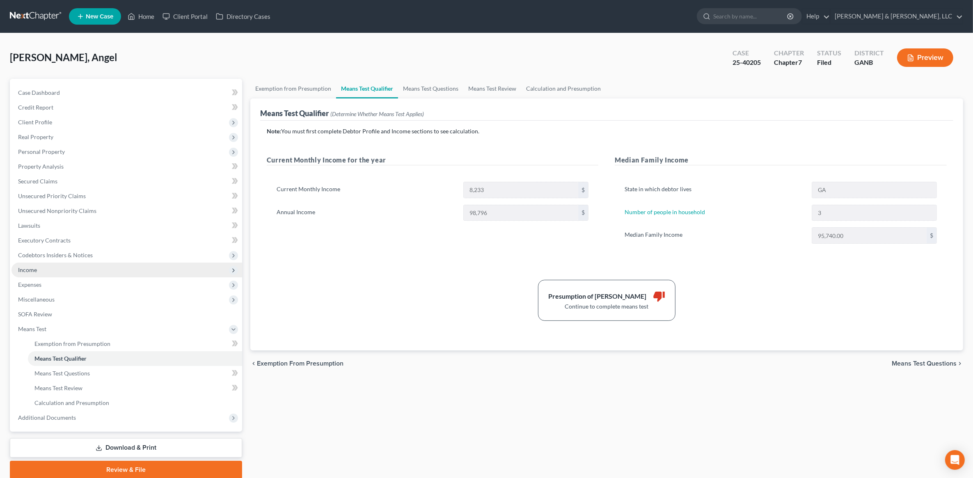
click at [68, 267] on span "Income" at bounding box center [126, 270] width 231 height 15
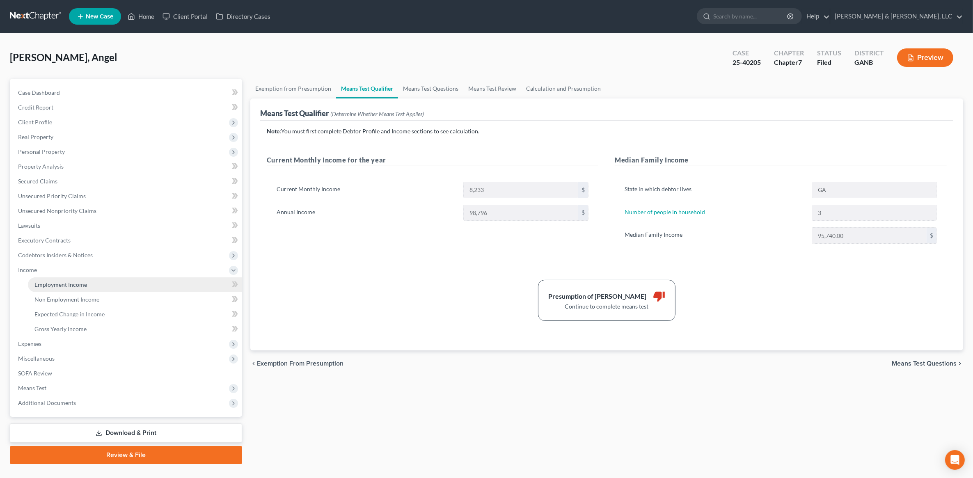
click at [85, 278] on link "Employment Income" at bounding box center [135, 284] width 214 height 15
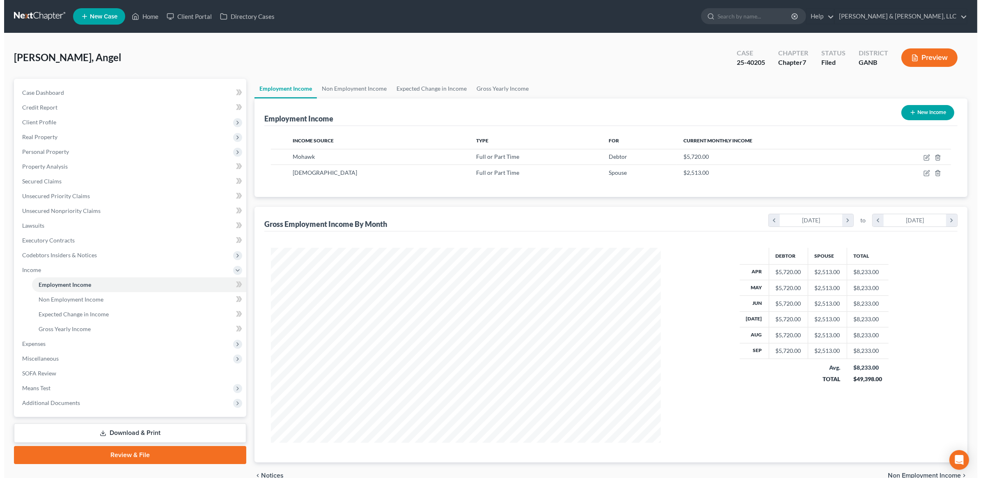
scroll to position [195, 406]
click at [920, 157] on icon "button" at bounding box center [922, 158] width 5 height 5
select select "0"
select select "10"
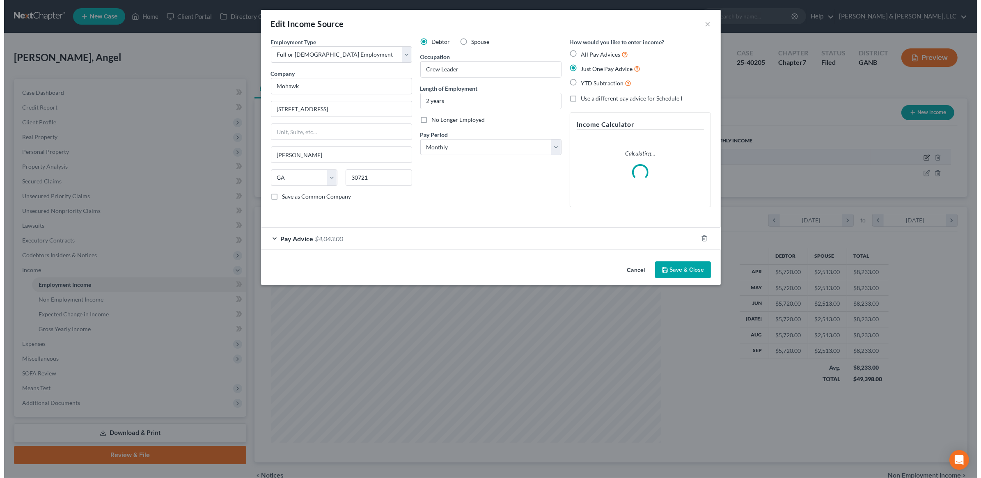
scroll to position [196, 409]
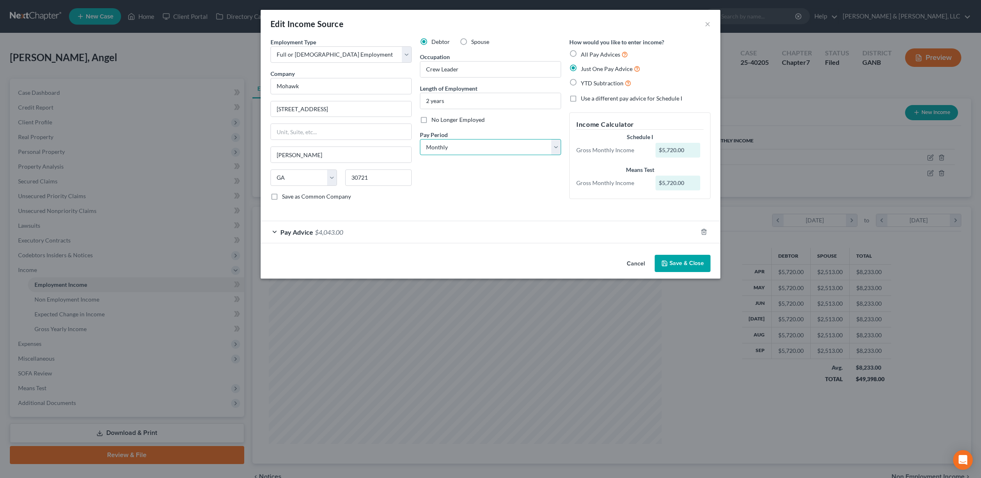
click at [495, 146] on select "Select Monthly Twice Monthly Every Other Week Weekly" at bounding box center [490, 147] width 141 height 16
select select "1"
click at [420, 139] on select "Select Monthly Twice Monthly Every Other Week Weekly" at bounding box center [490, 147] width 141 height 16
click at [364, 236] on div "Pay Advice $4,043.00" at bounding box center [479, 232] width 437 height 22
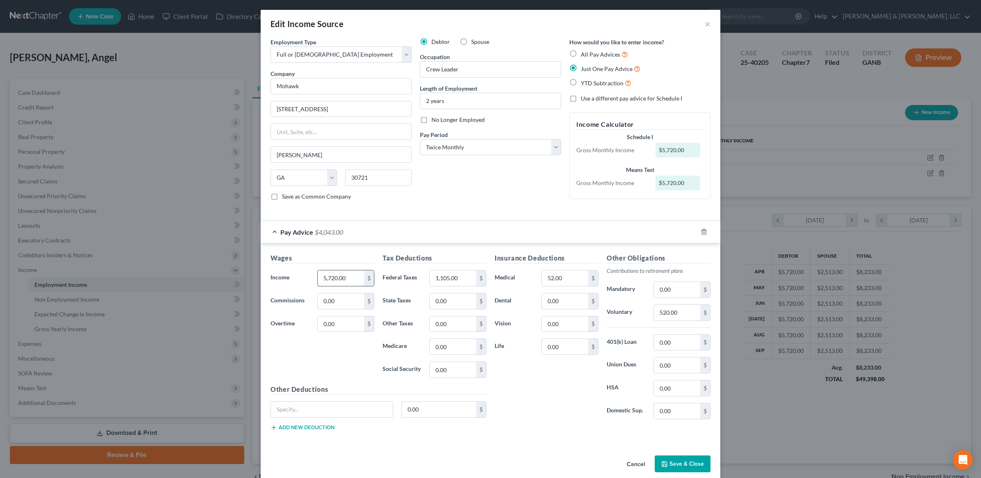
click at [345, 276] on input "5,720.00" at bounding box center [341, 278] width 46 height 16
type input "2,167"
click at [462, 202] on div "Debtor Spouse Occupation Crew Leader Length of Employment 2 years No Longer Emp…" at bounding box center [490, 122] width 149 height 169
click at [460, 285] on input "1,105.00" at bounding box center [453, 278] width 46 height 16
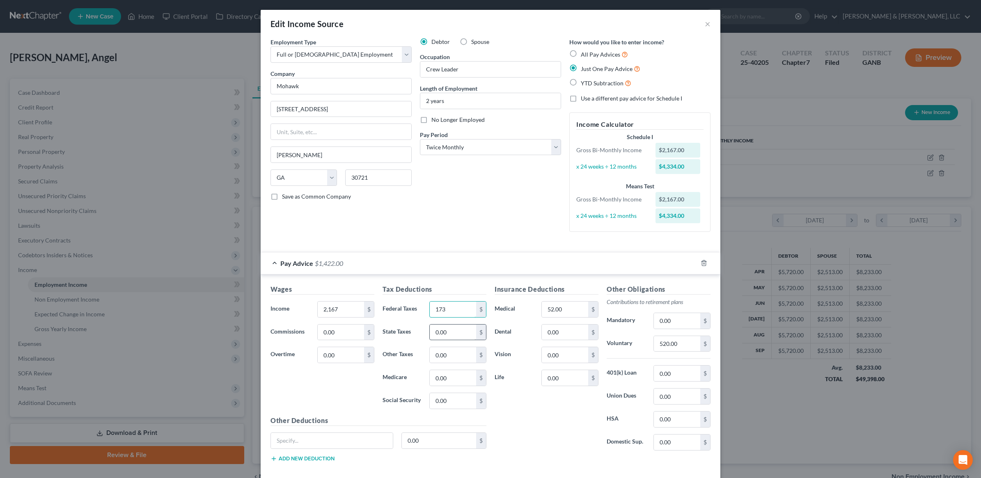
type input "173"
click at [452, 337] on input "0.00" at bounding box center [453, 333] width 46 height 16
type input "86"
click at [460, 376] on input "0.00" at bounding box center [453, 378] width 46 height 16
type input "31"
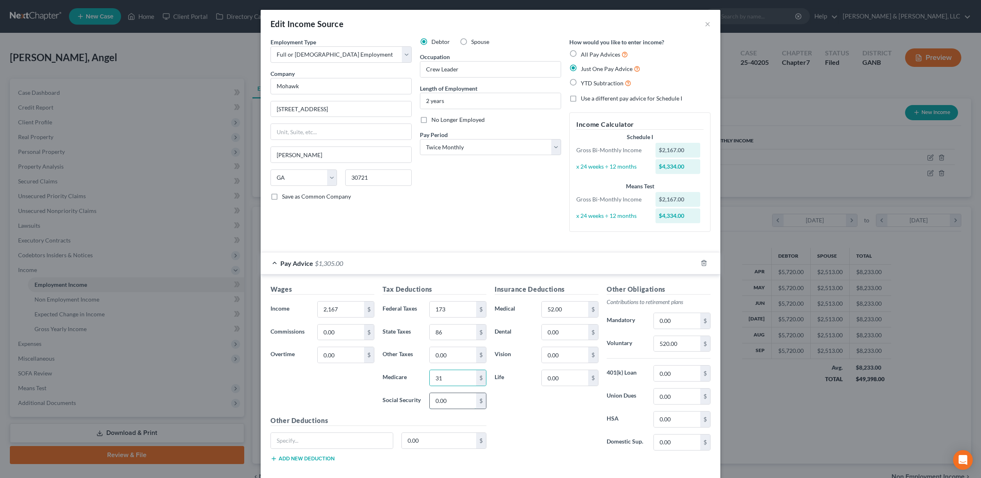
click at [448, 404] on input "0.00" at bounding box center [453, 401] width 46 height 16
type input "133"
click at [538, 413] on div "Insurance Deductions Medical 52.00 $ Dental 0.00 $ Vision 0.00 $ Life 0.00 $" at bounding box center [546, 370] width 112 height 173
click at [570, 334] on input "0.00" at bounding box center [565, 333] width 46 height 16
type input "14"
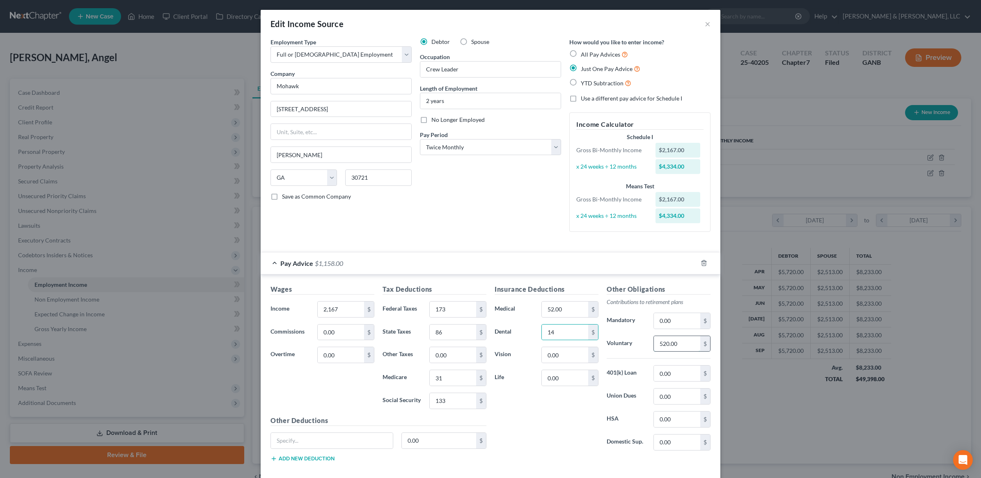
click at [684, 348] on input "520.00" at bounding box center [677, 344] width 46 height 16
type input "22"
click at [561, 310] on input "52.00" at bounding box center [565, 310] width 46 height 16
click at [569, 313] on input "52.00" at bounding box center [565, 310] width 46 height 16
drag, startPoint x: 567, startPoint y: 313, endPoint x: 512, endPoint y: 312, distance: 55.4
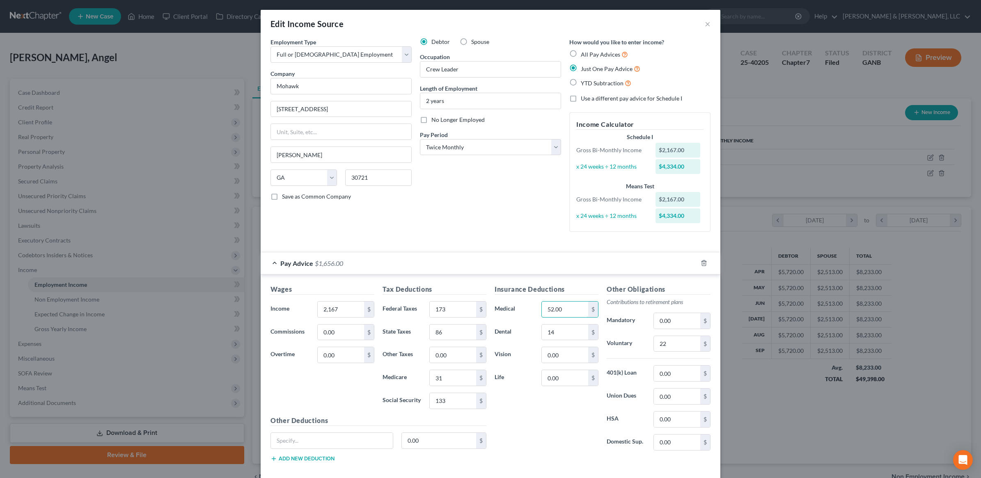
click at [512, 312] on div "Medical 52.00 $" at bounding box center [546, 309] width 112 height 16
click at [571, 331] on input "14" at bounding box center [565, 333] width 46 height 16
type input "22"
click at [472, 237] on div "Debtor Spouse Occupation Crew Leader Length of Employment 2 years No Longer Emp…" at bounding box center [490, 138] width 149 height 201
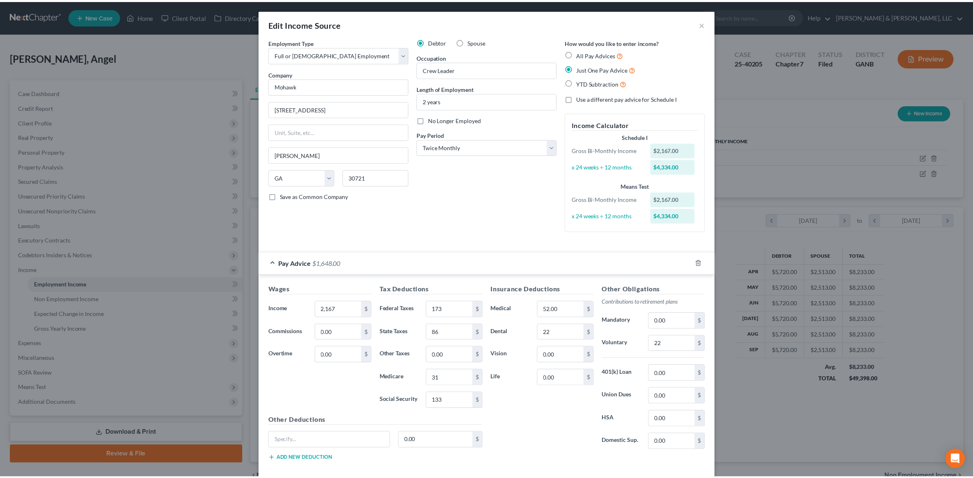
scroll to position [44, 0]
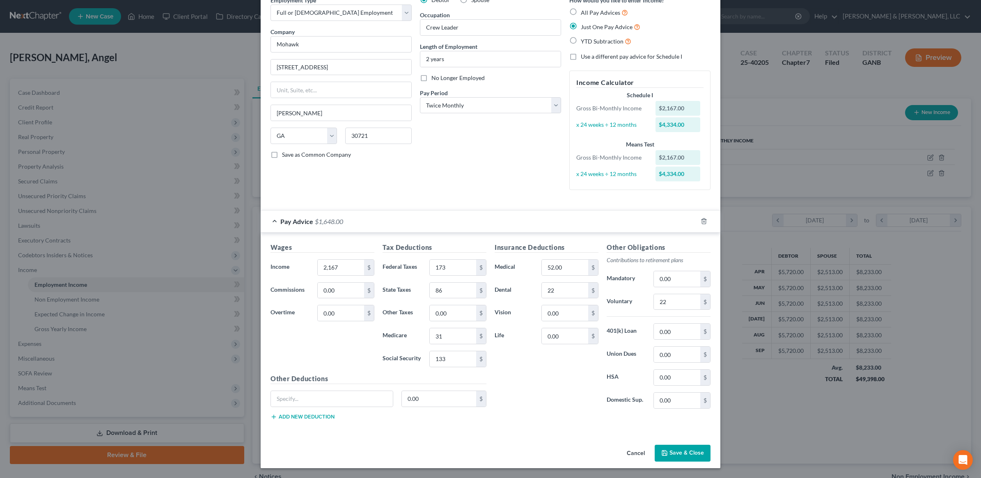
click at [682, 449] on button "Save & Close" at bounding box center [683, 453] width 56 height 17
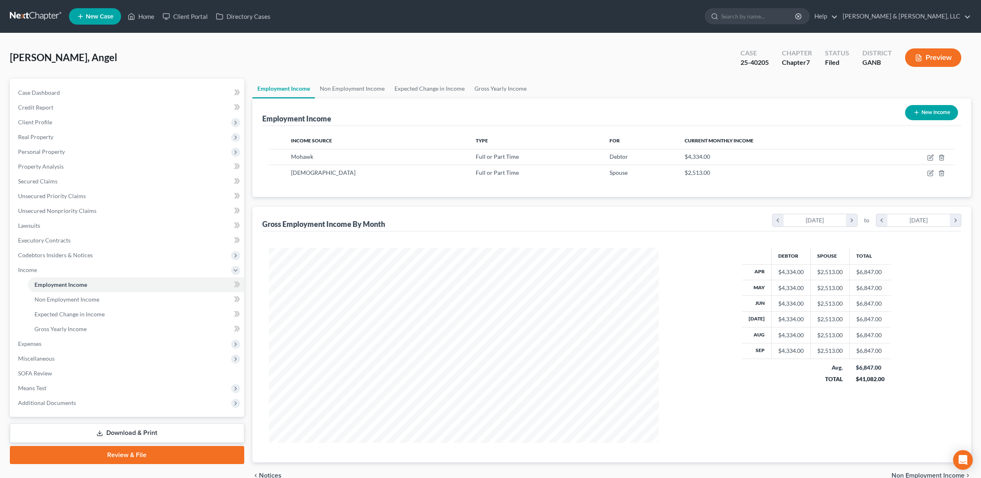
scroll to position [410214, 410003]
click at [846, 218] on icon "chevron_right" at bounding box center [843, 220] width 11 height 12
click at [775, 218] on icon "chevron_left" at bounding box center [770, 220] width 11 height 12
click at [945, 222] on icon "chevron_right" at bounding box center [947, 220] width 11 height 12
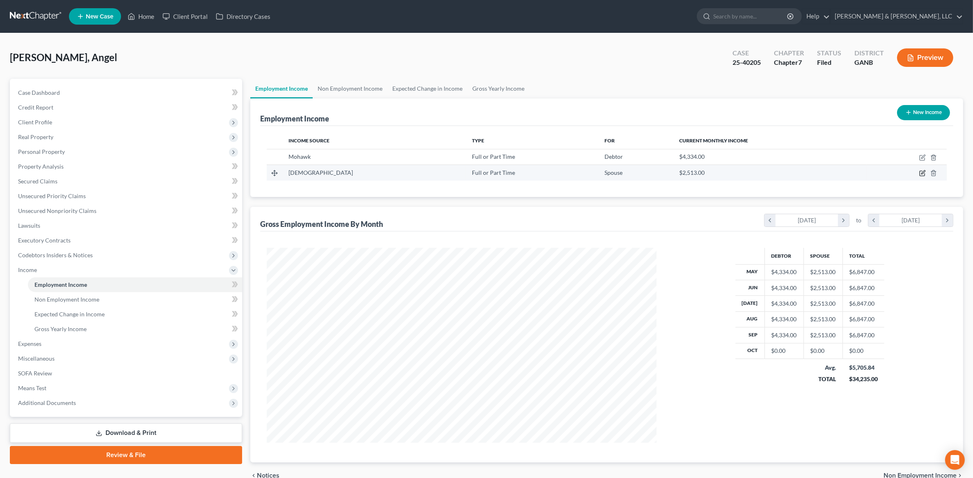
click at [924, 171] on icon "button" at bounding box center [923, 173] width 4 height 4
select select "0"
select select "10"
select select "0"
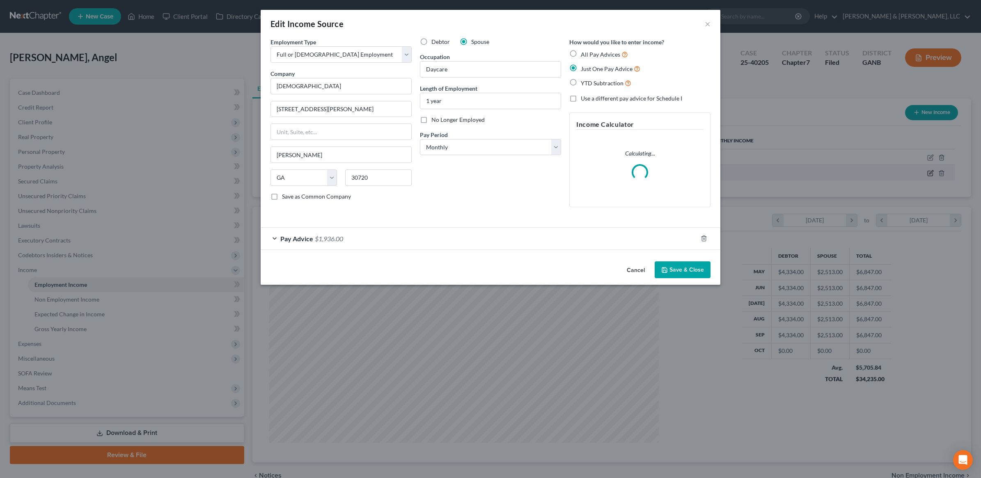
scroll to position [196, 409]
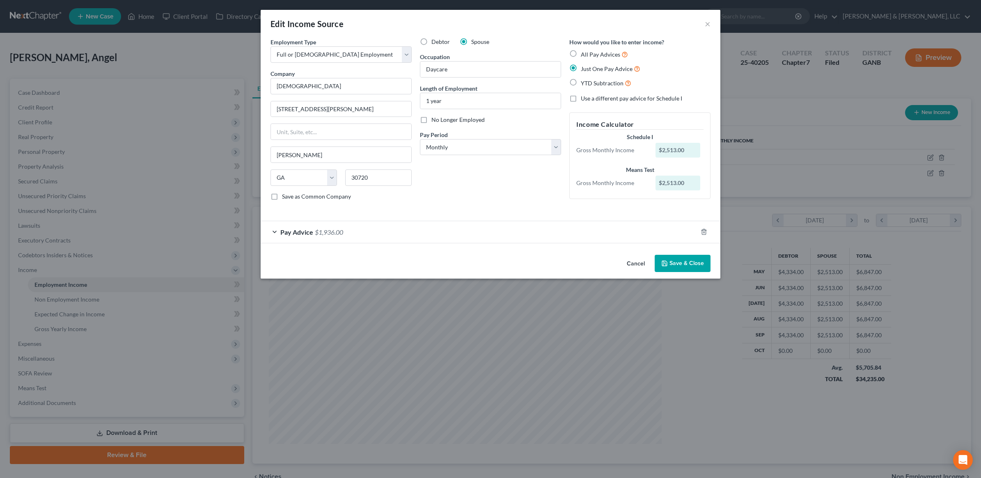
click at [407, 229] on div "Pay Advice $1,936.00" at bounding box center [479, 232] width 437 height 22
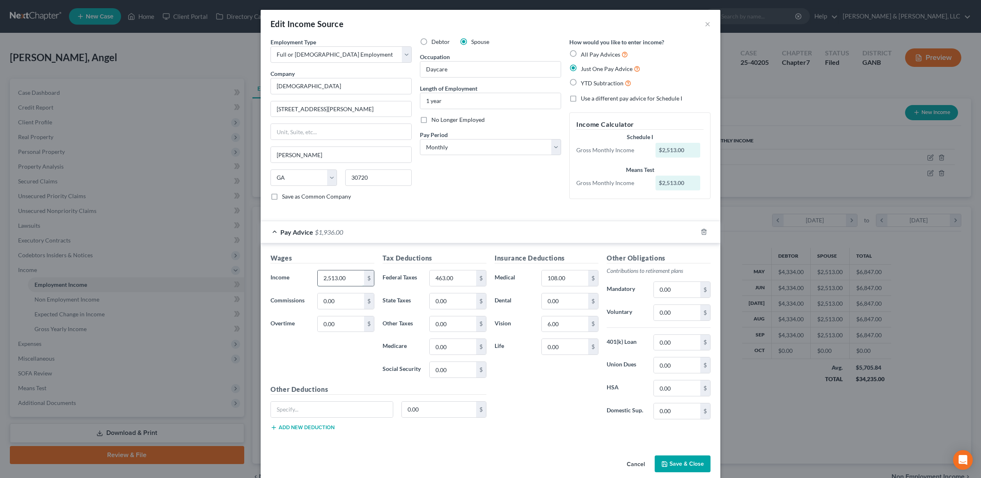
click at [356, 278] on input "2,513.00" at bounding box center [341, 278] width 46 height 16
click at [473, 183] on div "Debtor Spouse Occupation Daycare Length of Employment 1 year No Longer Employed…" at bounding box center [490, 122] width 149 height 169
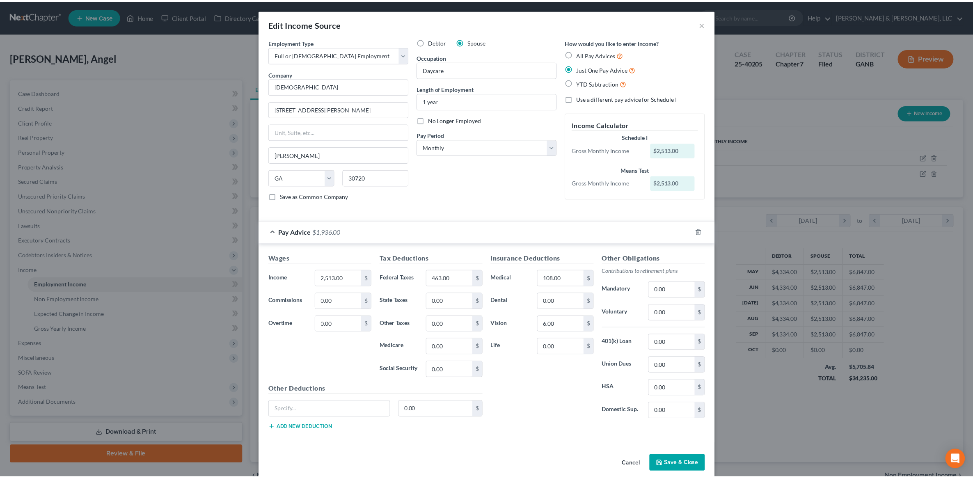
scroll to position [13, 0]
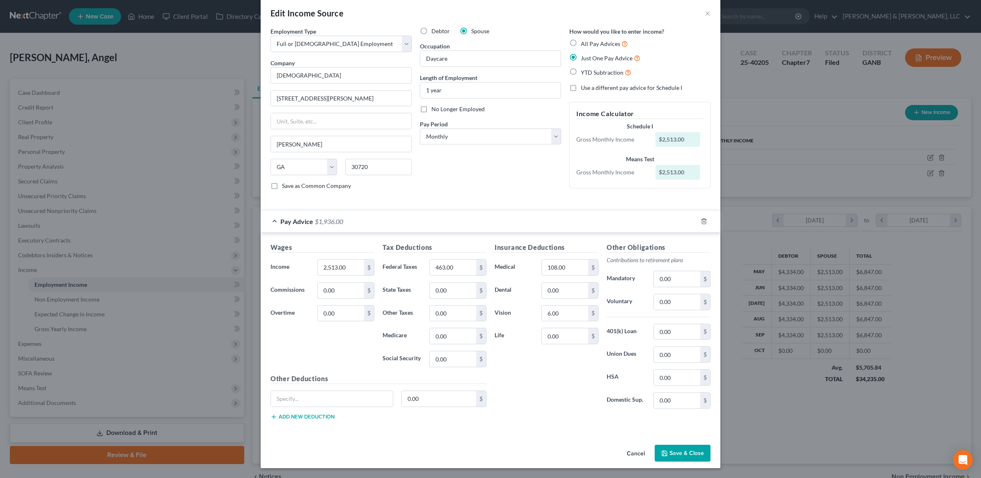
click at [688, 456] on button "Save & Close" at bounding box center [683, 453] width 56 height 17
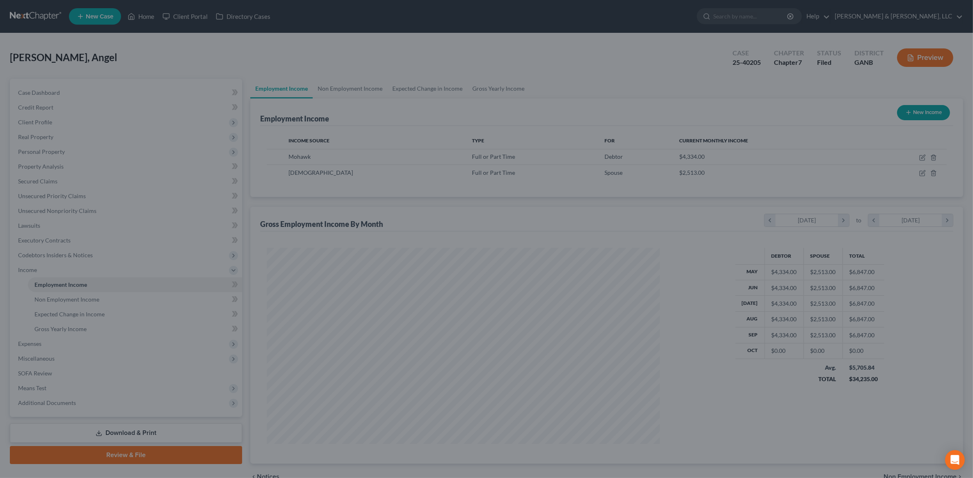
scroll to position [410214, 410003]
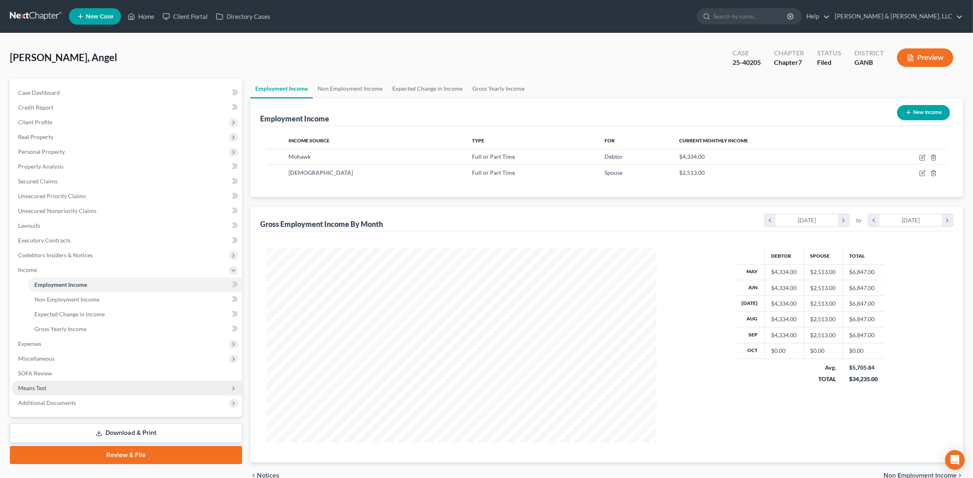
click at [60, 384] on span "Means Test" at bounding box center [126, 388] width 231 height 15
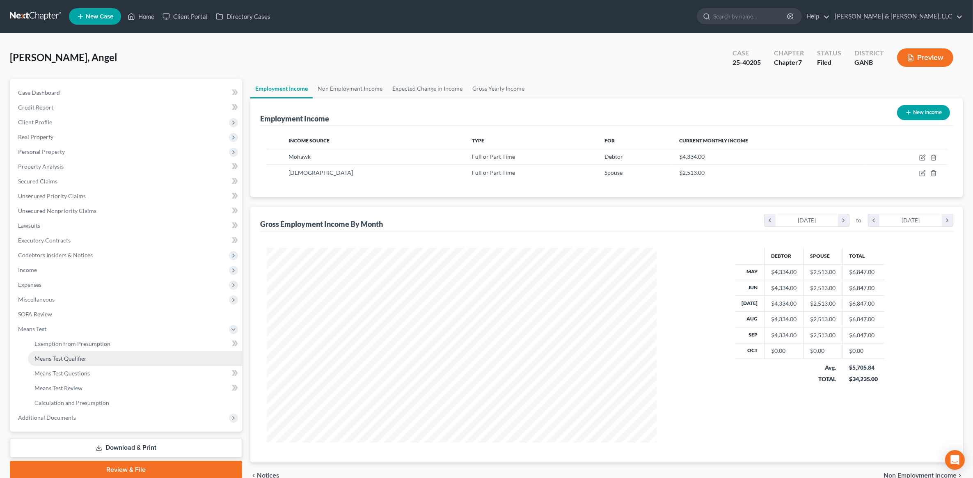
click at [76, 356] on span "Means Test Qualifier" at bounding box center [60, 358] width 52 height 7
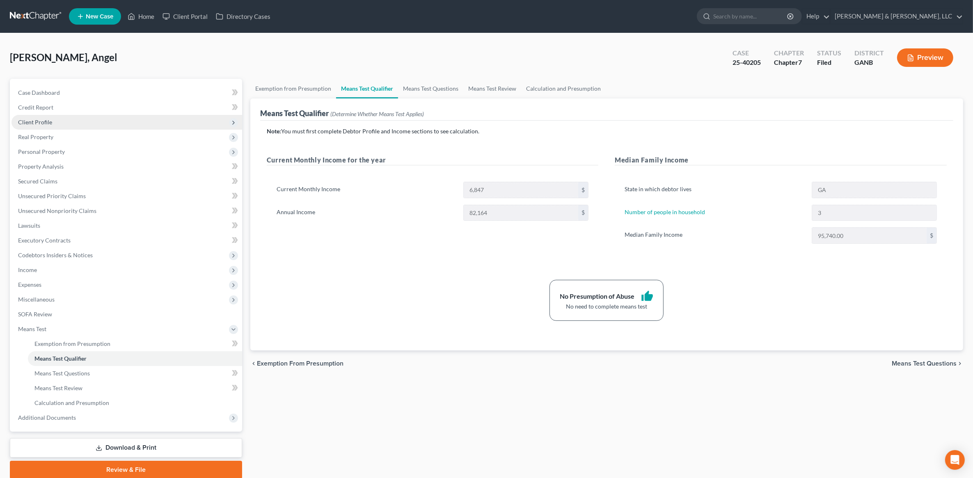
click at [75, 124] on span "Client Profile" at bounding box center [126, 122] width 231 height 15
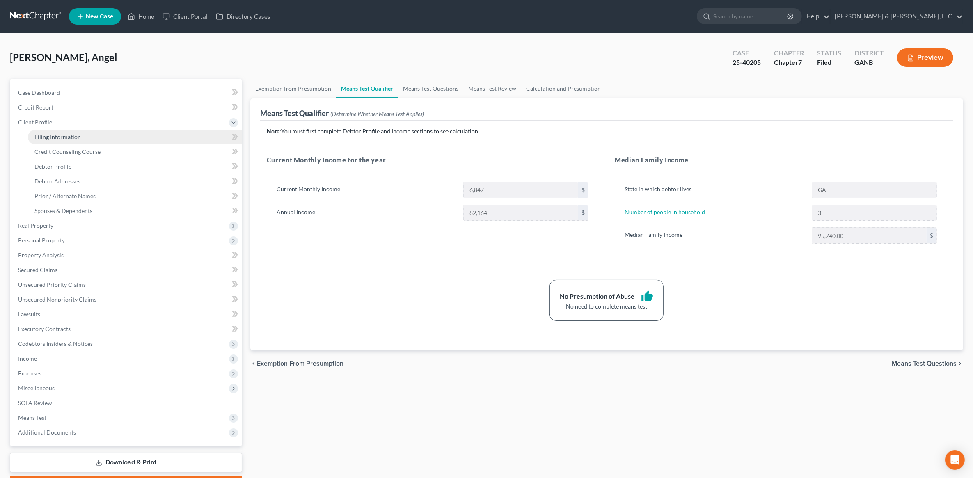
click at [121, 140] on link "Filing Information" at bounding box center [135, 137] width 214 height 15
select select "1"
select select "0"
select select "19"
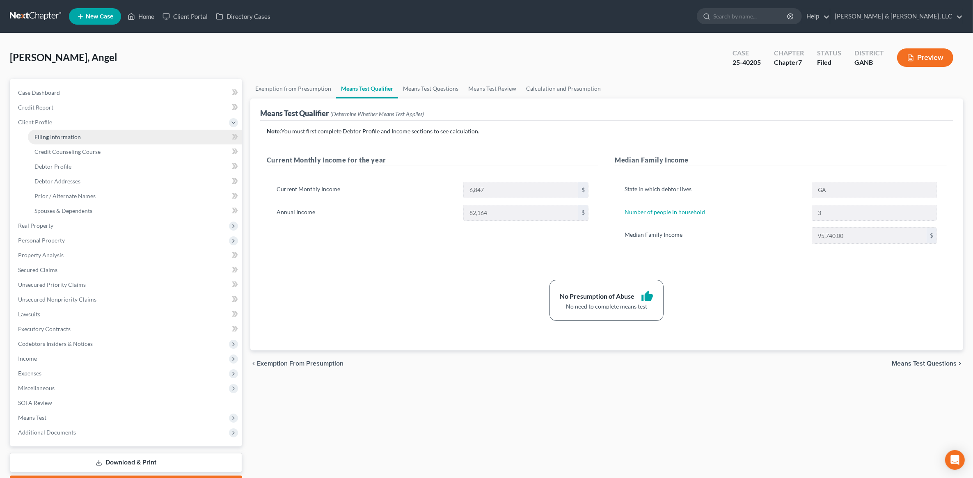
select select "0"
select select "10"
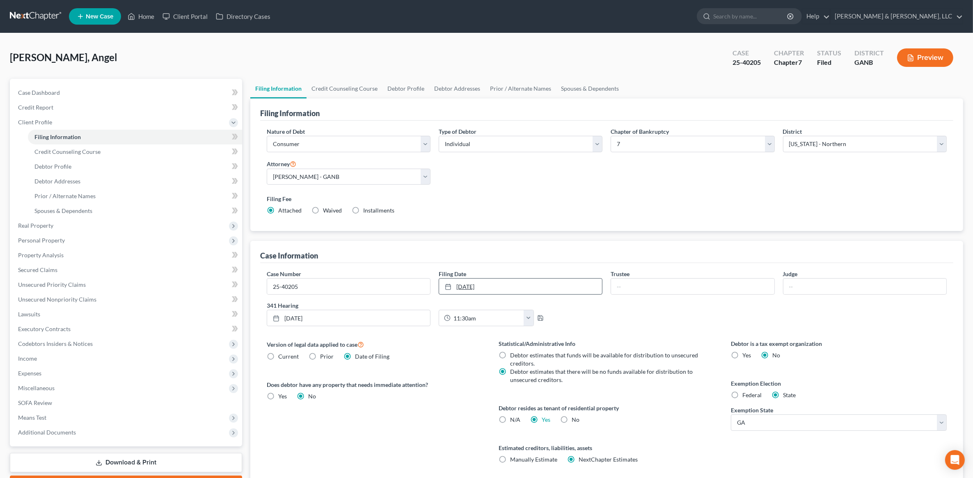
click at [514, 290] on link "10/6/2025" at bounding box center [520, 287] width 163 height 16
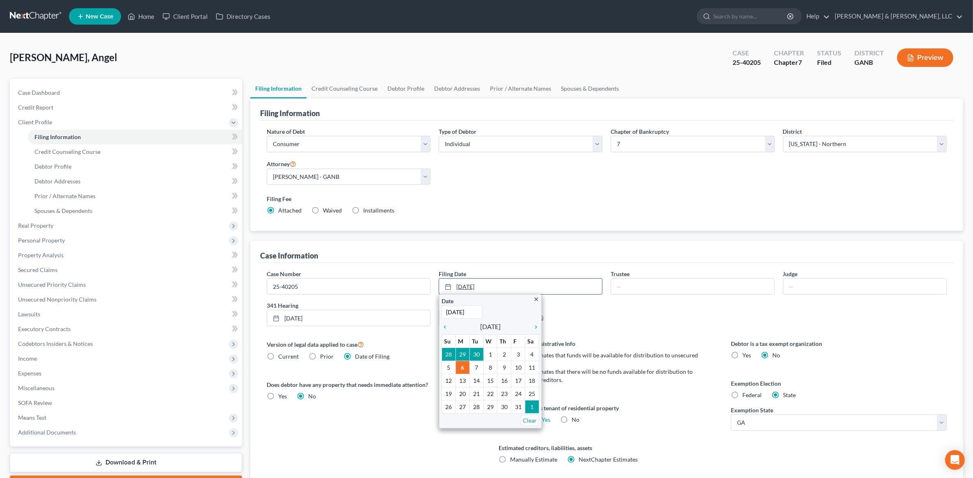
click at [511, 288] on link "10/6/2025" at bounding box center [520, 287] width 163 height 16
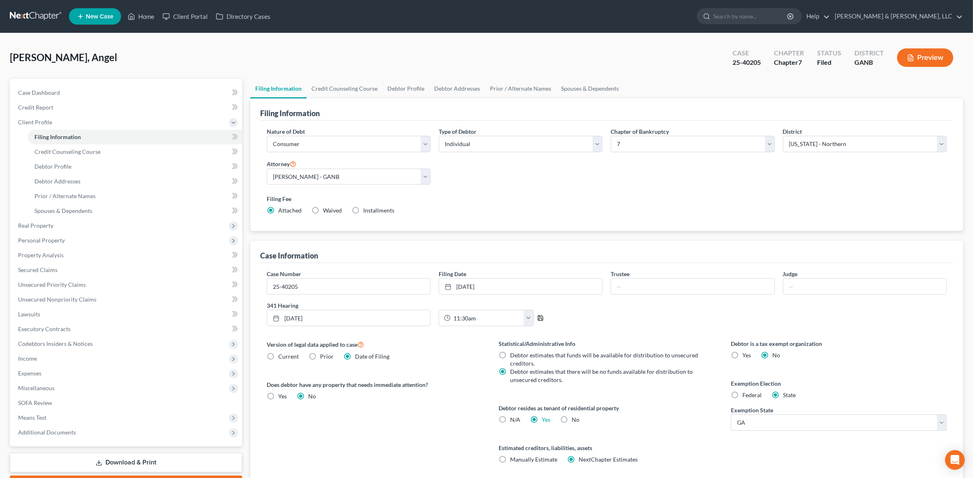
click at [544, 318] on icon "button" at bounding box center [540, 318] width 7 height 7
click at [354, 89] on link "Credit Counseling Course" at bounding box center [345, 89] width 76 height 20
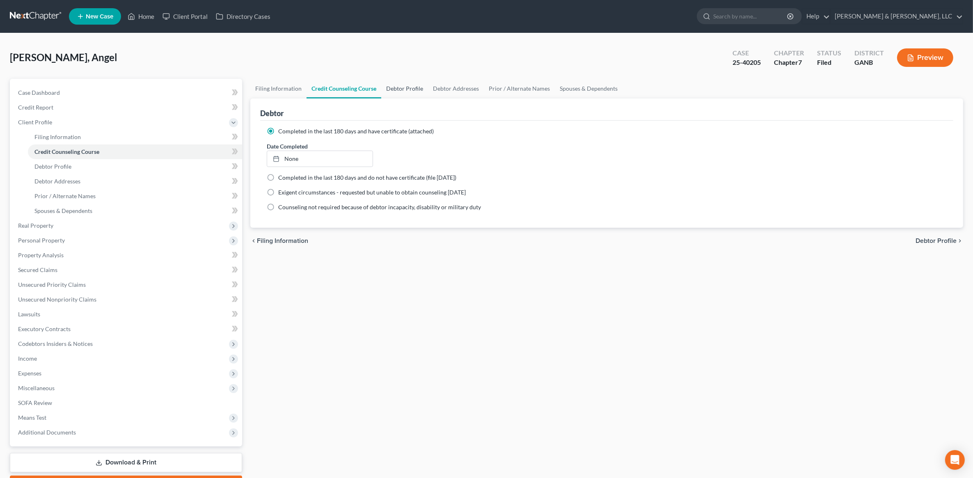
click at [411, 91] on link "Debtor Profile" at bounding box center [404, 89] width 47 height 20
select select "1"
select select "2"
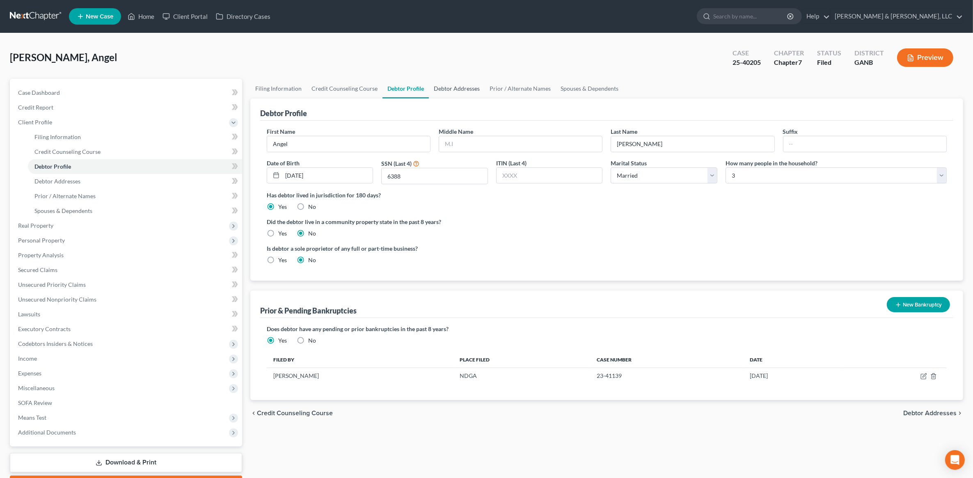
click at [457, 87] on link "Debtor Addresses" at bounding box center [457, 89] width 56 height 20
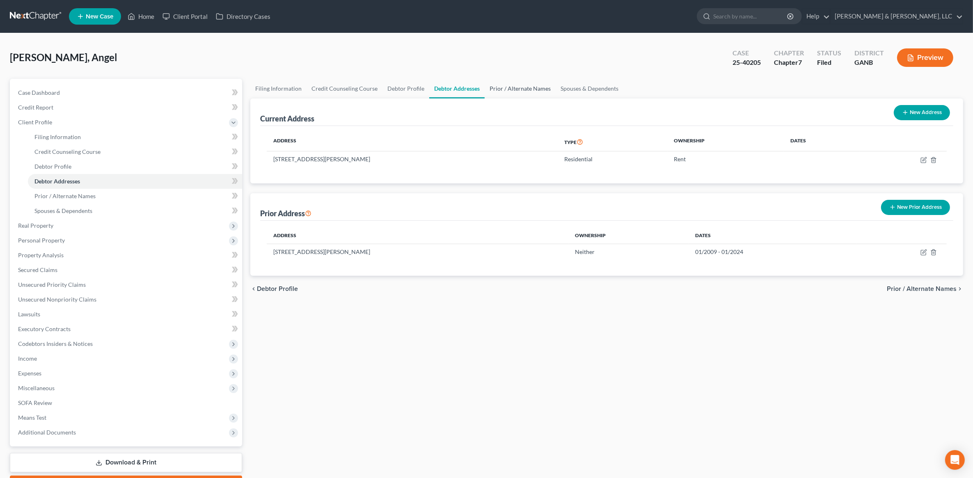
click at [513, 87] on link "Prior / Alternate Names" at bounding box center [520, 89] width 71 height 20
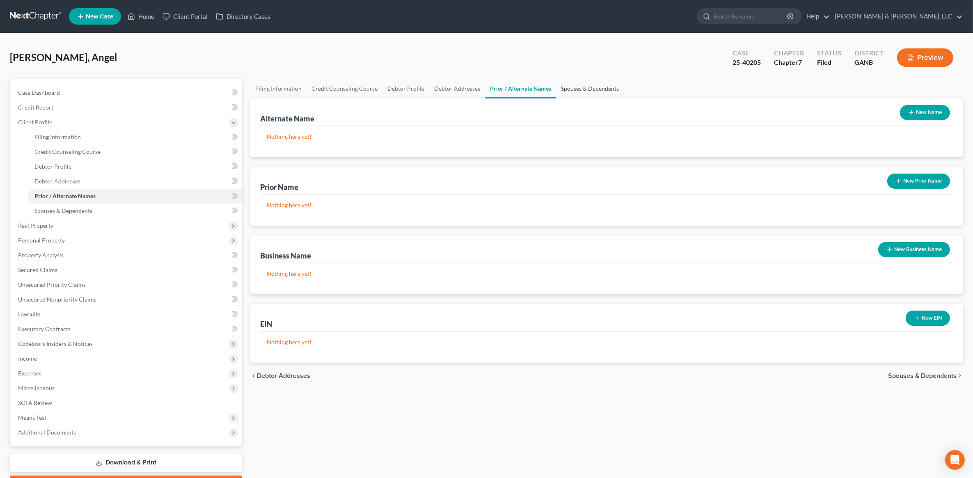
click at [580, 87] on link "Spouses & Dependents" at bounding box center [590, 89] width 68 height 20
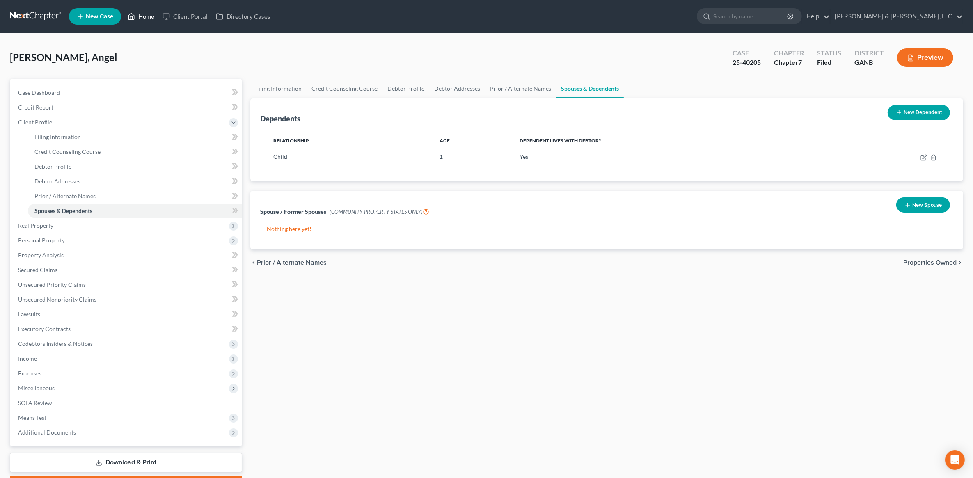
click at [148, 19] on link "Home" at bounding box center [141, 16] width 35 height 15
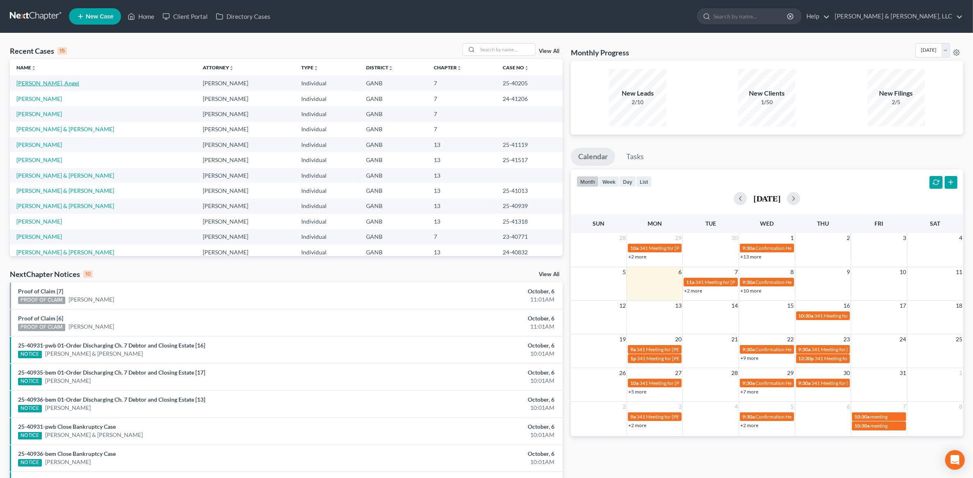
click at [66, 80] on link "Magana Forcado, Angel" at bounding box center [47, 83] width 63 height 7
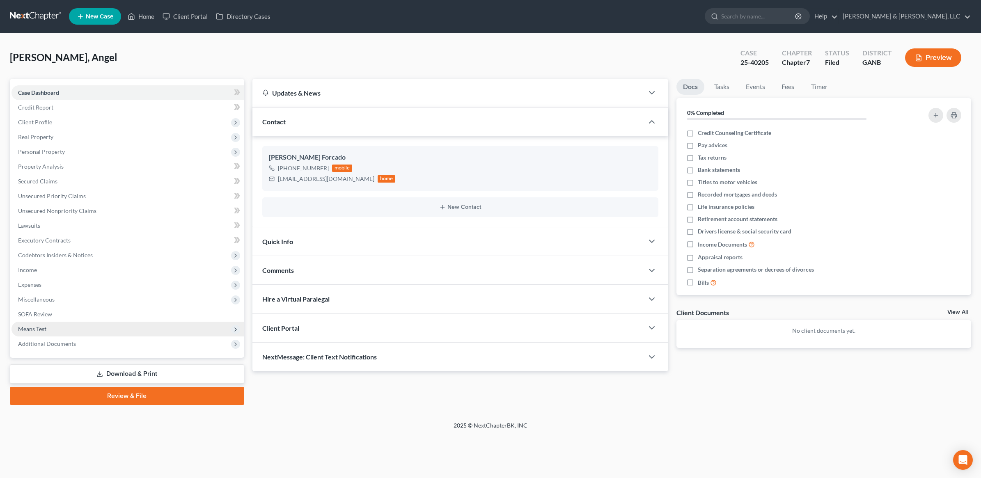
click at [75, 324] on span "Means Test" at bounding box center [127, 329] width 233 height 15
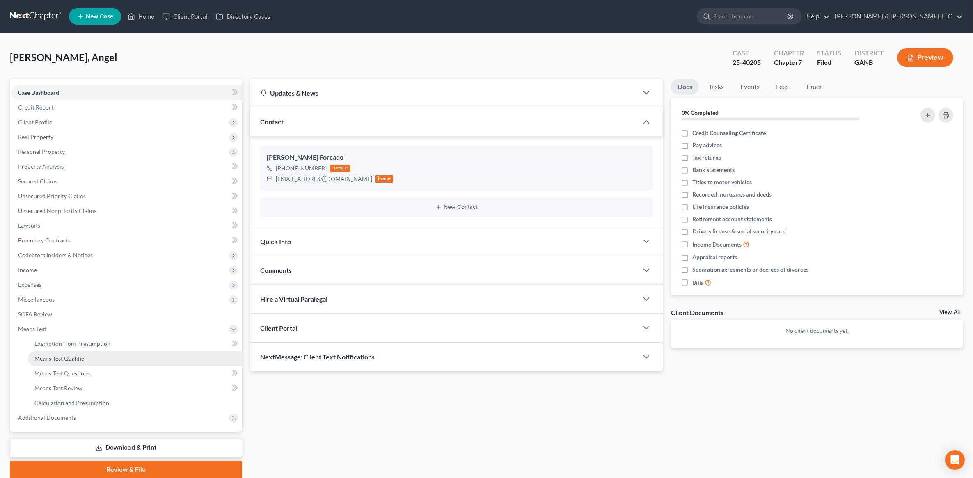
click at [81, 356] on span "Means Test Qualifier" at bounding box center [60, 358] width 52 height 7
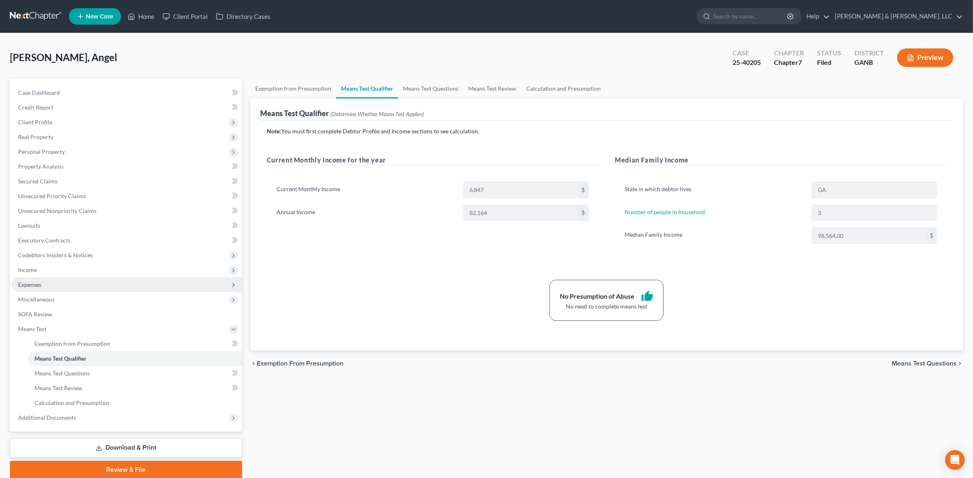
click at [92, 279] on span "Expenses" at bounding box center [126, 284] width 231 height 15
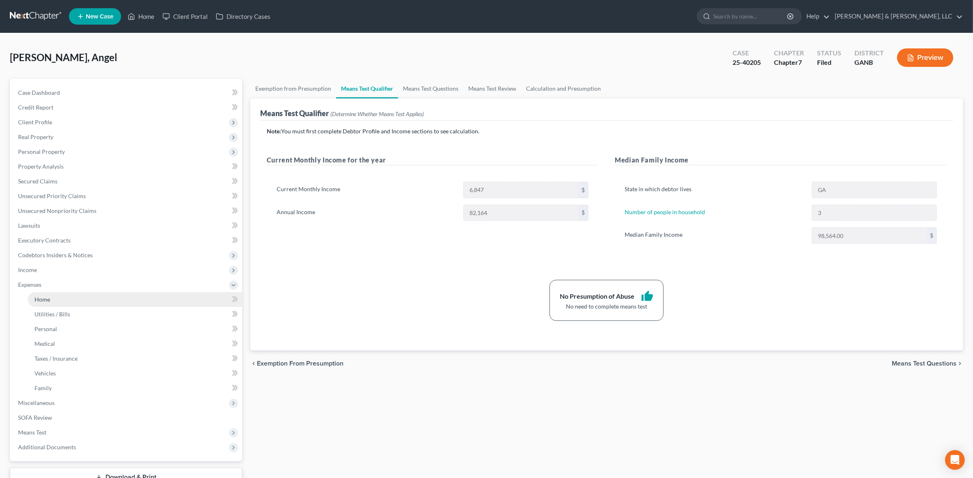
click at [81, 294] on link "Home" at bounding box center [135, 299] width 214 height 15
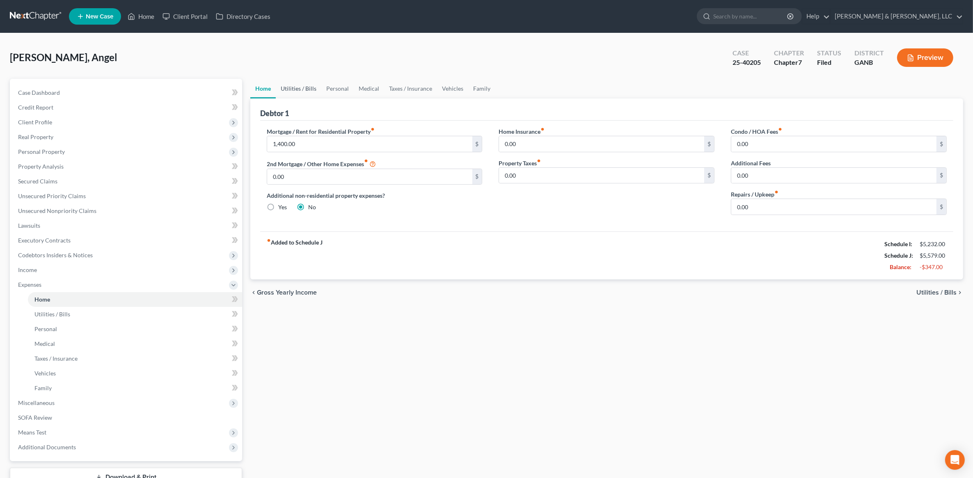
click at [307, 89] on link "Utilities / Bills" at bounding box center [299, 89] width 46 height 20
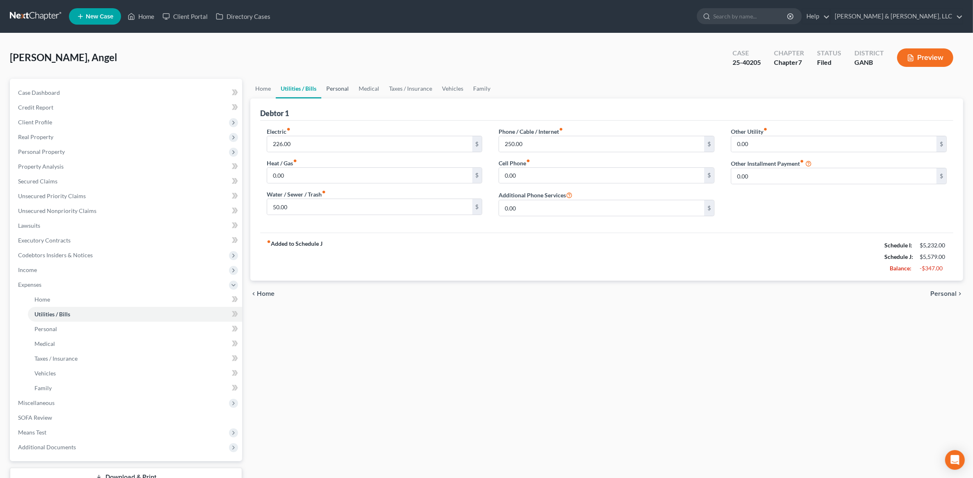
click at [335, 87] on link "Personal" at bounding box center [337, 89] width 32 height 20
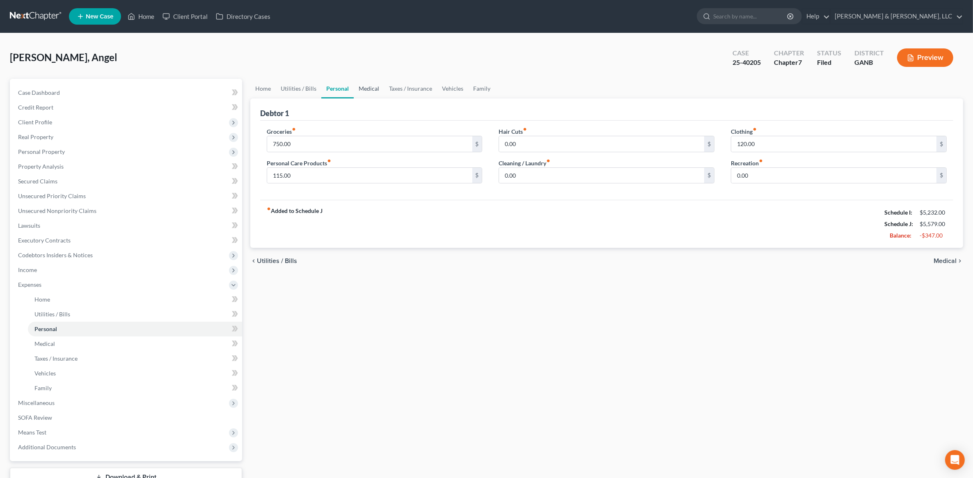
click at [372, 89] on link "Medical" at bounding box center [369, 89] width 30 height 20
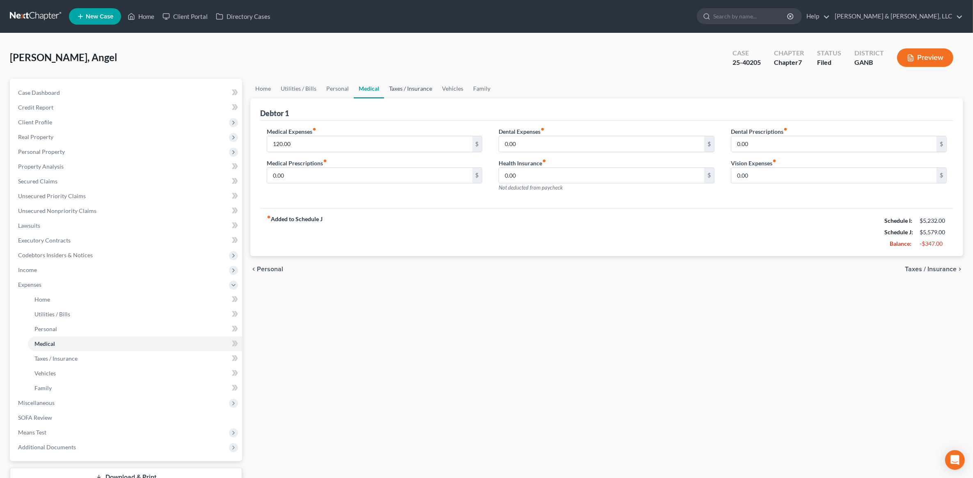
click at [402, 83] on link "Taxes / Insurance" at bounding box center [410, 89] width 53 height 20
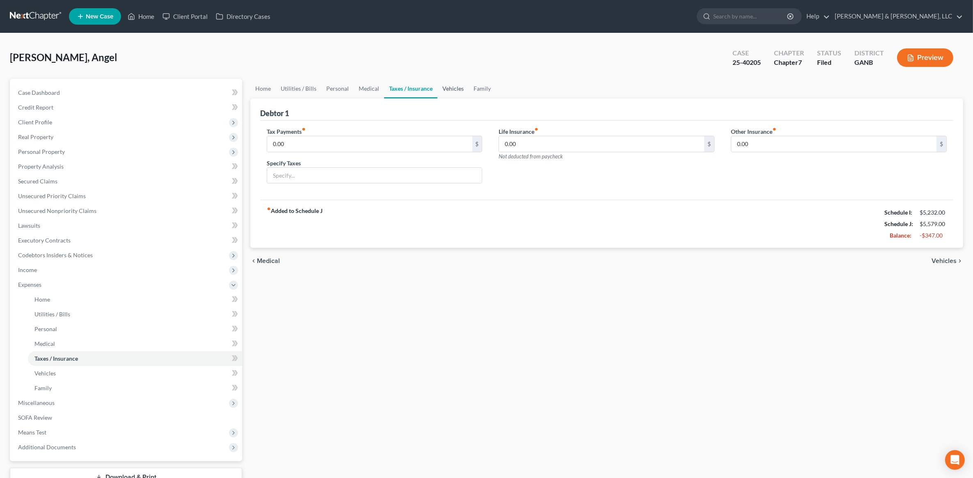
click at [454, 93] on link "Vehicles" at bounding box center [452, 89] width 31 height 20
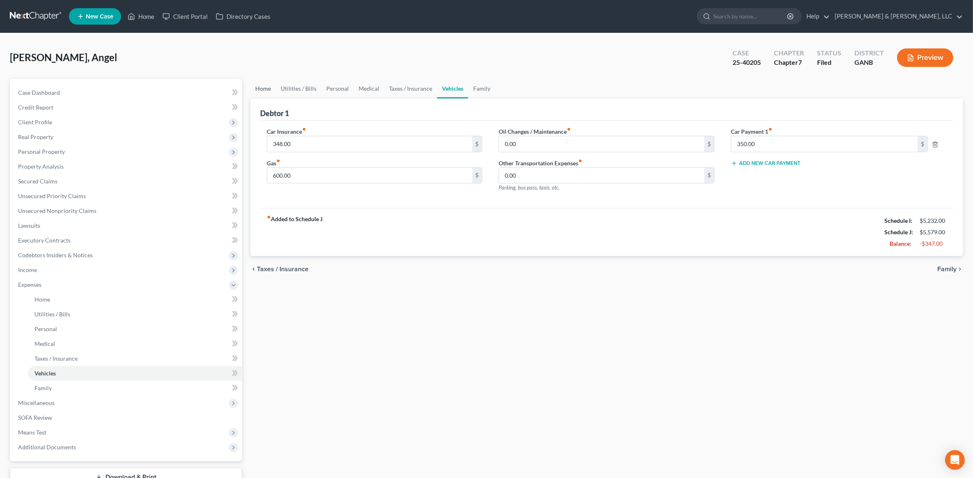
click at [255, 79] on link "Home" at bounding box center [262, 89] width 25 height 20
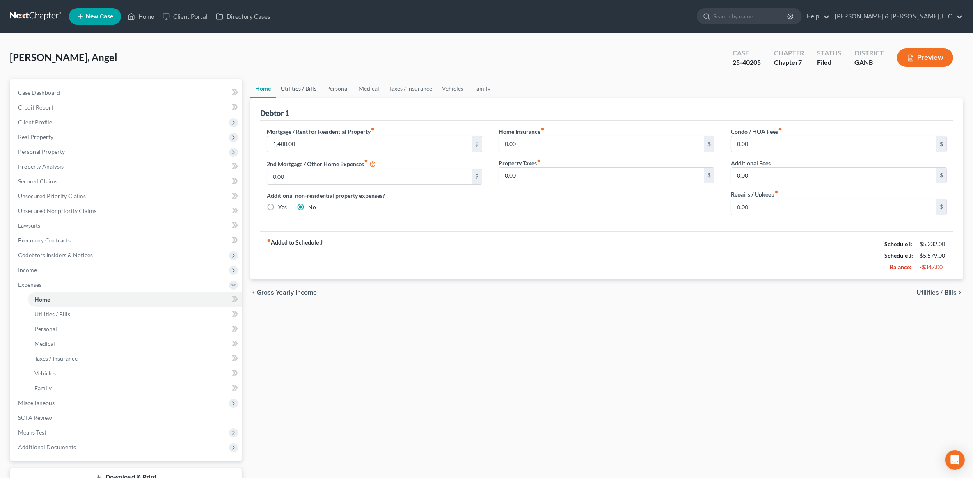
click at [300, 88] on link "Utilities / Bills" at bounding box center [299, 89] width 46 height 20
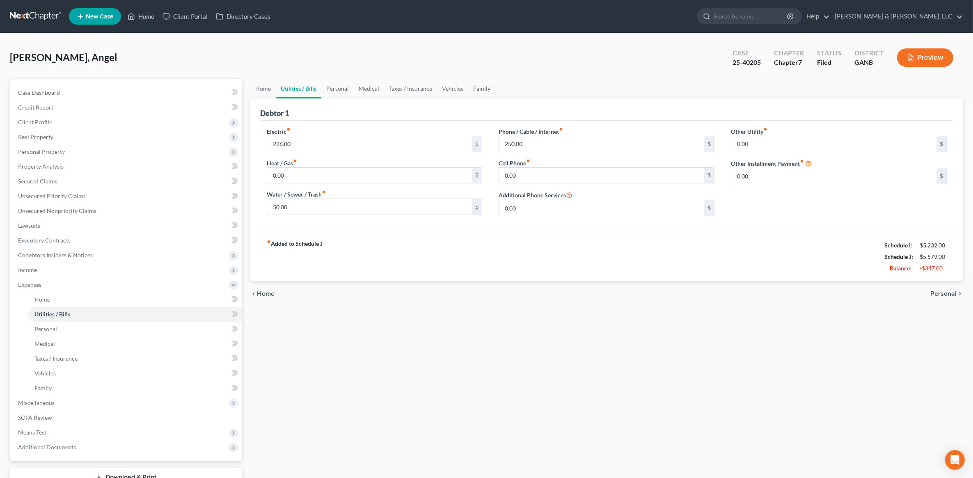
click at [481, 89] on link "Family" at bounding box center [481, 89] width 27 height 20
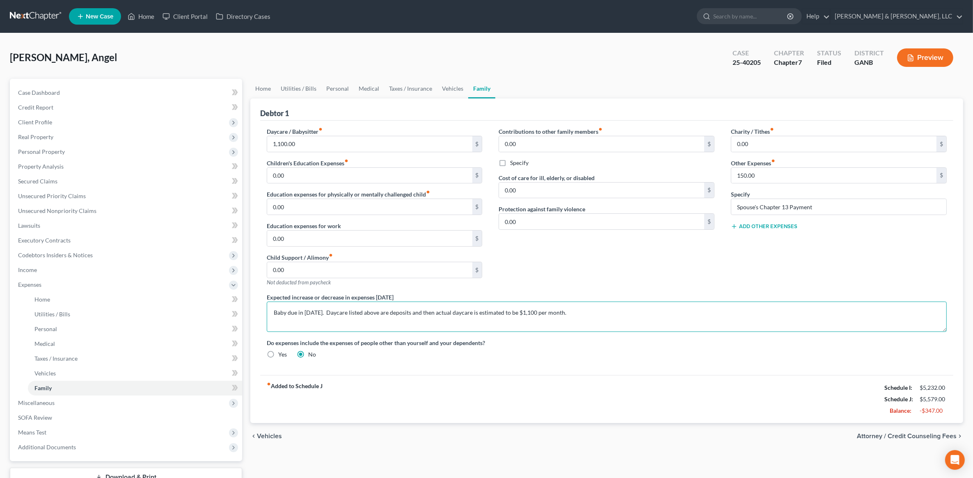
drag, startPoint x: 592, startPoint y: 313, endPoint x: 267, endPoint y: 306, distance: 324.7
click at [267, 306] on textarea "Baby due in June 2025. Daycare listed above are deposits and then actual daycar…" at bounding box center [607, 317] width 680 height 30
click at [551, 272] on div "Contributions to other family members fiber_manual_record 0.00 $ Specify Cost o…" at bounding box center [606, 210] width 232 height 166
click at [446, 94] on link "Vehicles" at bounding box center [452, 89] width 31 height 20
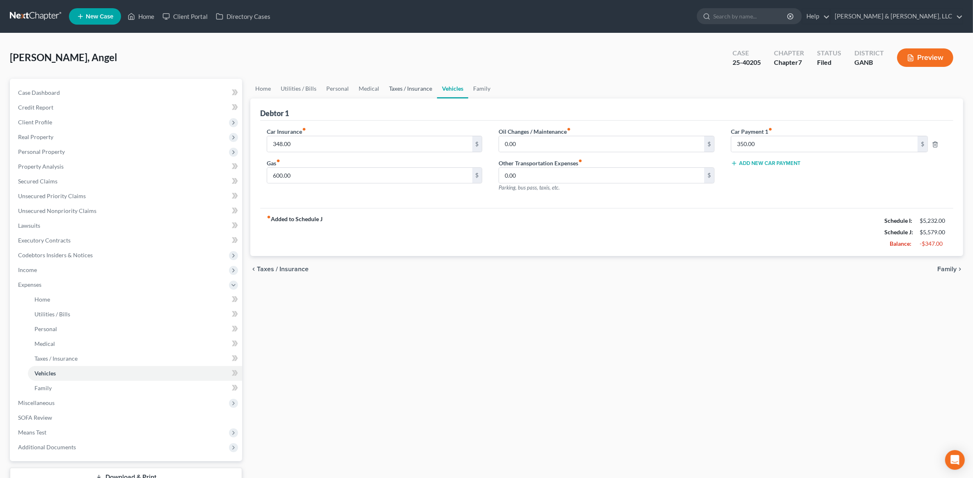
click at [409, 89] on link "Taxes / Insurance" at bounding box center [410, 89] width 53 height 20
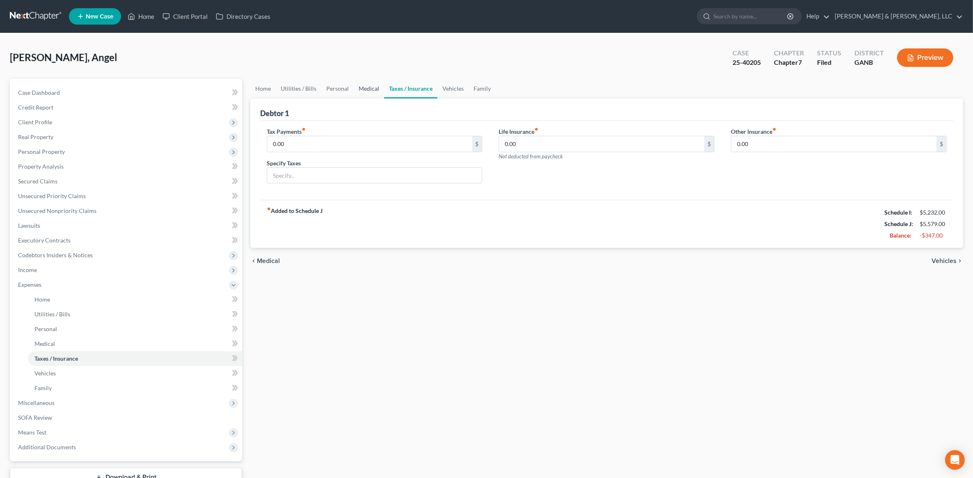
click at [364, 88] on link "Medical" at bounding box center [369, 89] width 30 height 20
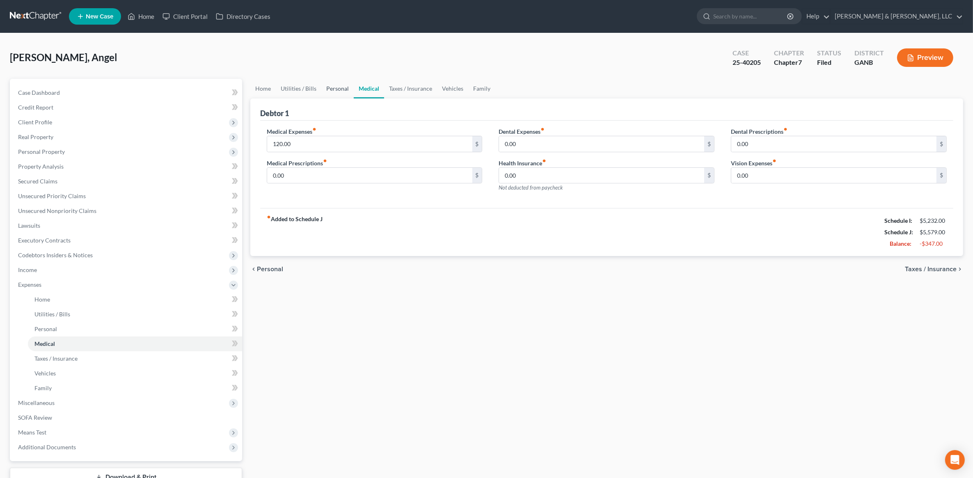
click at [337, 89] on link "Personal" at bounding box center [337, 89] width 32 height 20
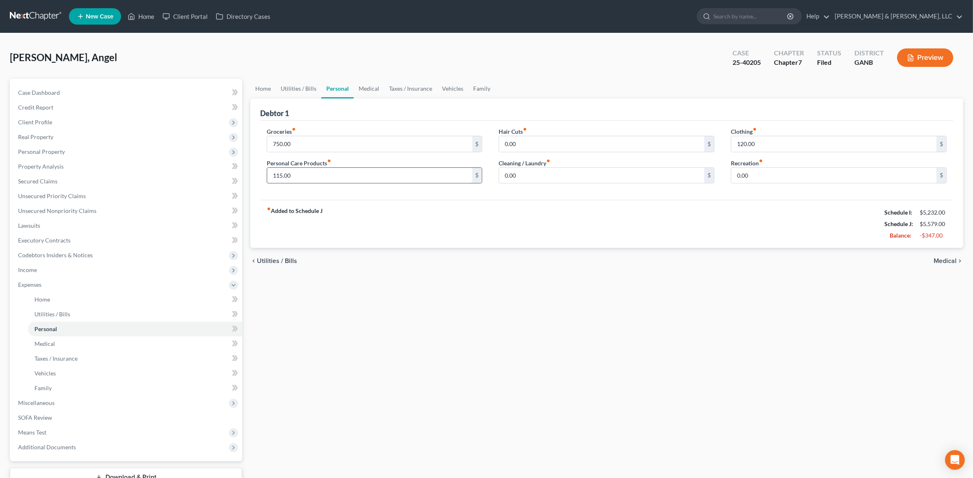
click at [337, 179] on input "115.00" at bounding box center [369, 176] width 205 height 16
type input "100"
click at [387, 117] on div "Debtor 1" at bounding box center [606, 109] width 693 height 22
click at [307, 93] on link "Utilities / Bills" at bounding box center [299, 89] width 46 height 20
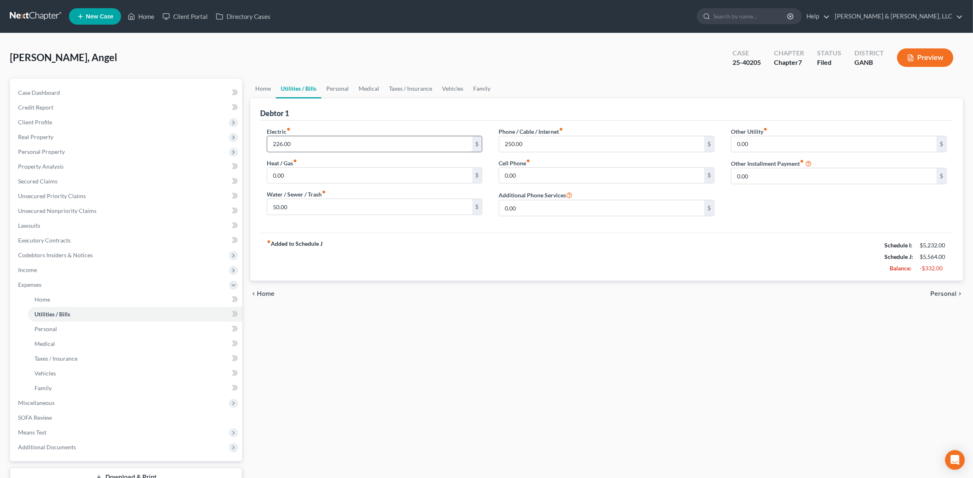
click at [318, 142] on input "226.00" at bounding box center [369, 144] width 205 height 16
type input "224"
click at [376, 99] on div "Debtor 1" at bounding box center [606, 109] width 693 height 22
click at [352, 79] on link "Personal" at bounding box center [337, 89] width 32 height 20
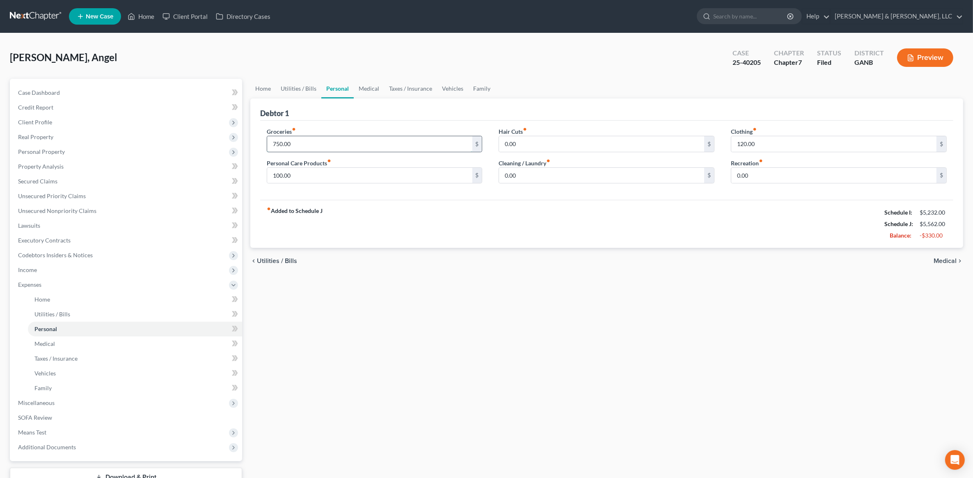
click at [315, 141] on input "750.00" at bounding box center [369, 144] width 205 height 16
type input "600"
click at [377, 113] on div "Debtor 1" at bounding box center [606, 109] width 693 height 22
click at [259, 86] on link "Home" at bounding box center [262, 89] width 25 height 20
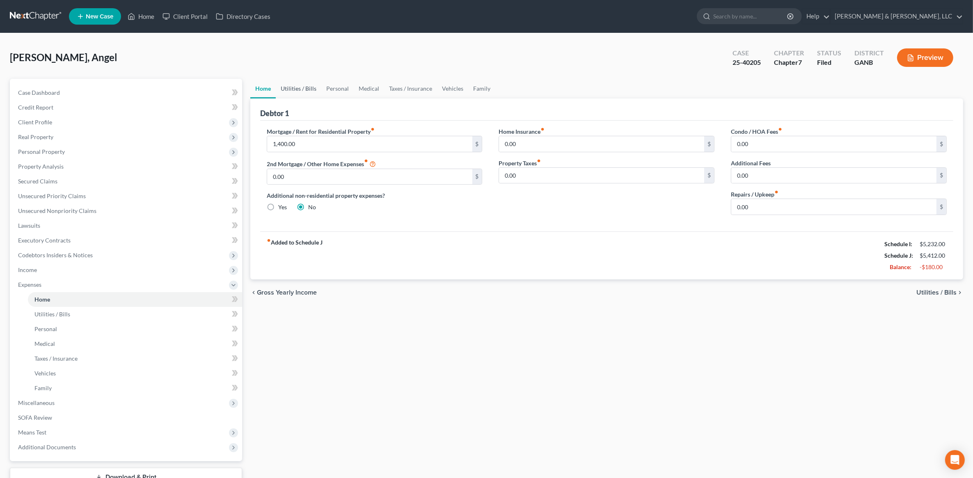
click at [300, 90] on link "Utilities / Bills" at bounding box center [299, 89] width 46 height 20
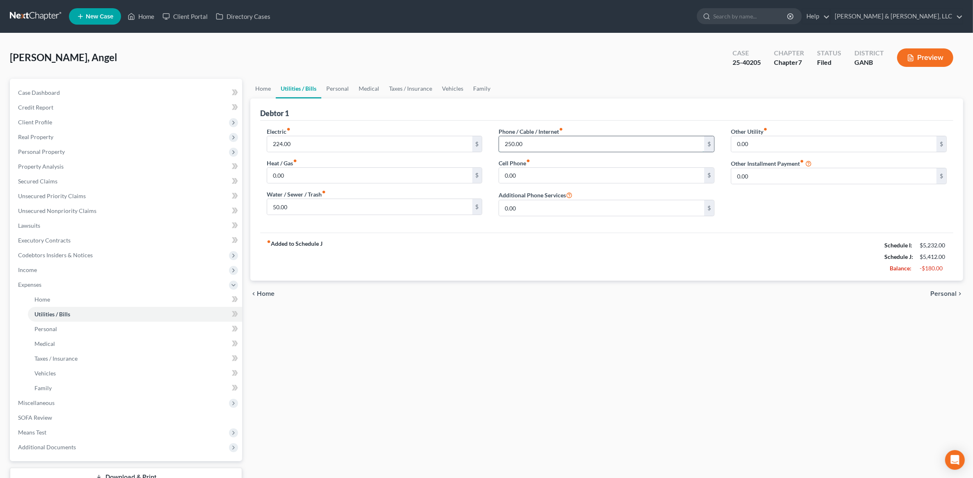
click at [567, 146] on input "250.00" at bounding box center [601, 144] width 205 height 16
type input "200"
drag, startPoint x: 360, startPoint y: 122, endPoint x: 353, endPoint y: 110, distance: 14.3
click at [360, 122] on div "Electric fiber_manual_record 224.00 $ Heat / Gas fiber_manual_record 0.00 $ Wat…" at bounding box center [606, 177] width 693 height 112
click at [343, 92] on link "Personal" at bounding box center [337, 89] width 32 height 20
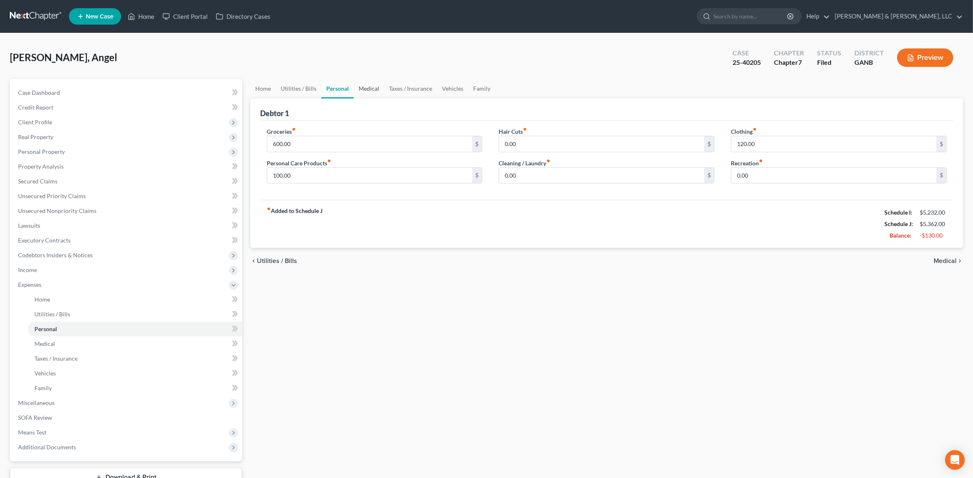
click at [378, 90] on link "Medical" at bounding box center [369, 89] width 30 height 20
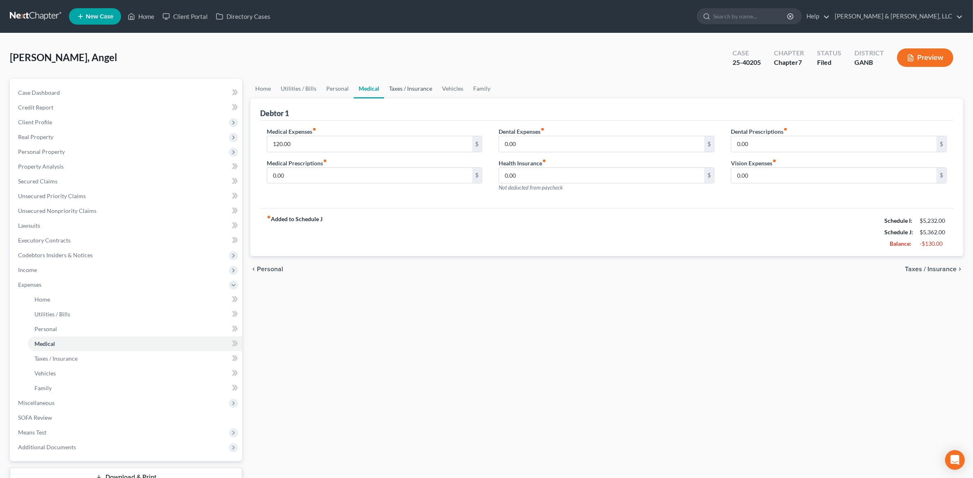
click at [408, 88] on link "Taxes / Insurance" at bounding box center [410, 89] width 53 height 20
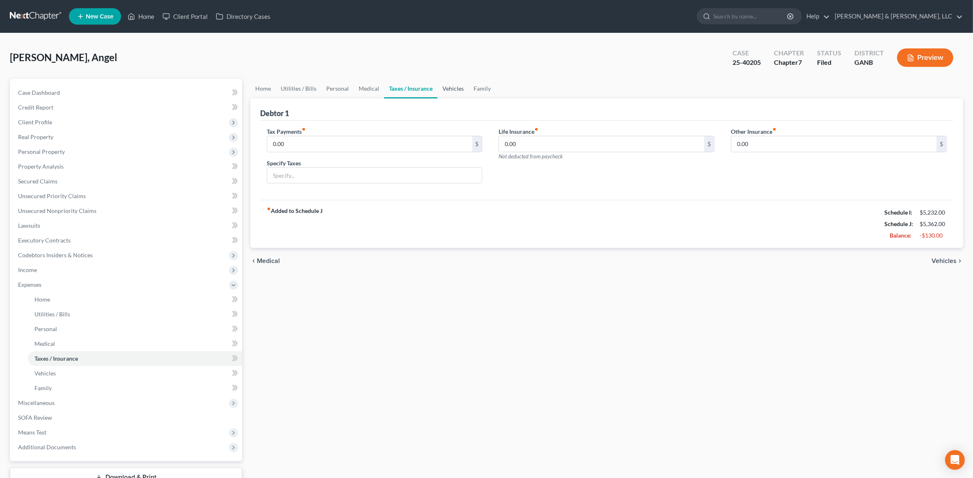
click at [439, 79] on link "Vehicles" at bounding box center [452, 89] width 31 height 20
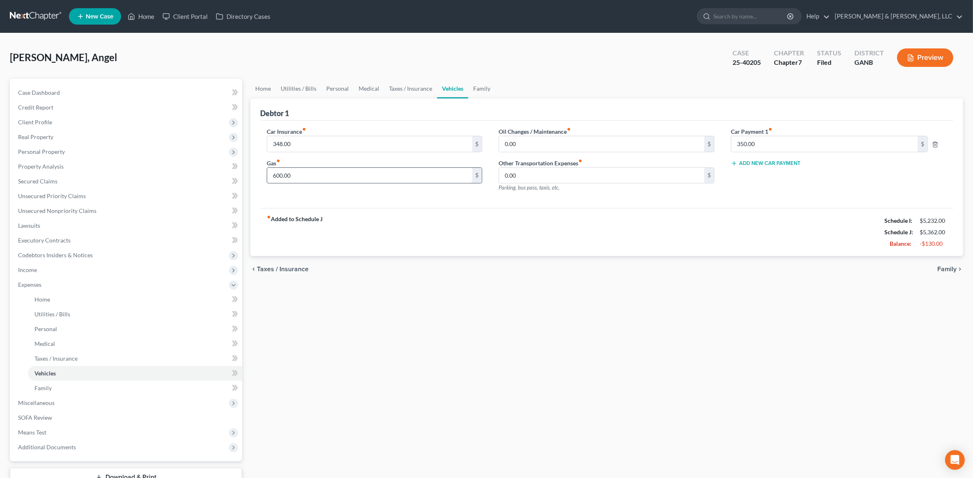
click at [366, 172] on input "600.00" at bounding box center [369, 176] width 205 height 16
type input "500"
click at [407, 109] on div "Debtor 1" at bounding box center [606, 109] width 693 height 22
click at [254, 94] on link "Home" at bounding box center [262, 89] width 25 height 20
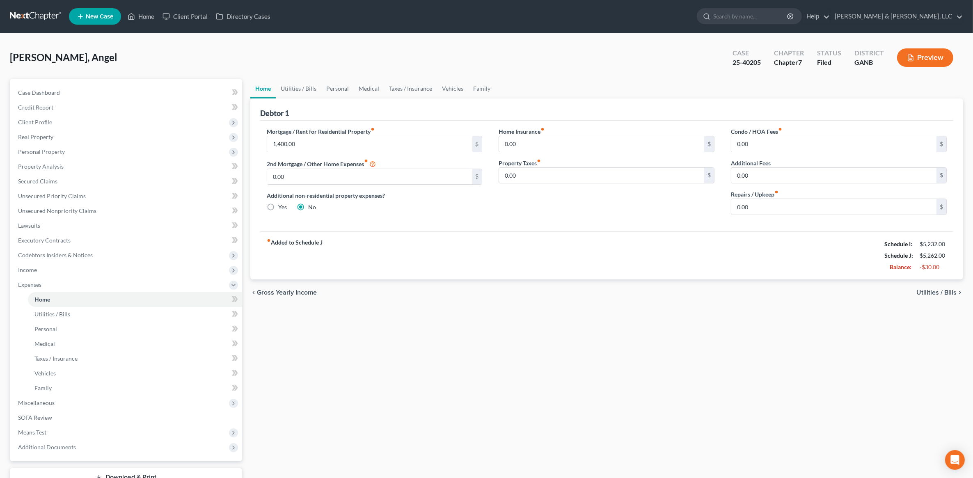
click at [274, 88] on link "Home" at bounding box center [262, 89] width 25 height 20
click at [288, 85] on link "Utilities / Bills" at bounding box center [299, 89] width 46 height 20
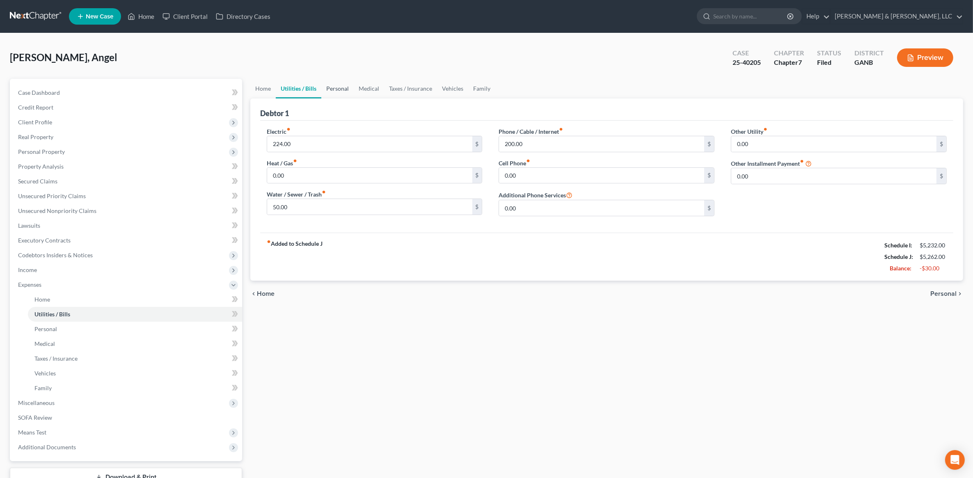
click at [341, 92] on link "Personal" at bounding box center [337, 89] width 32 height 20
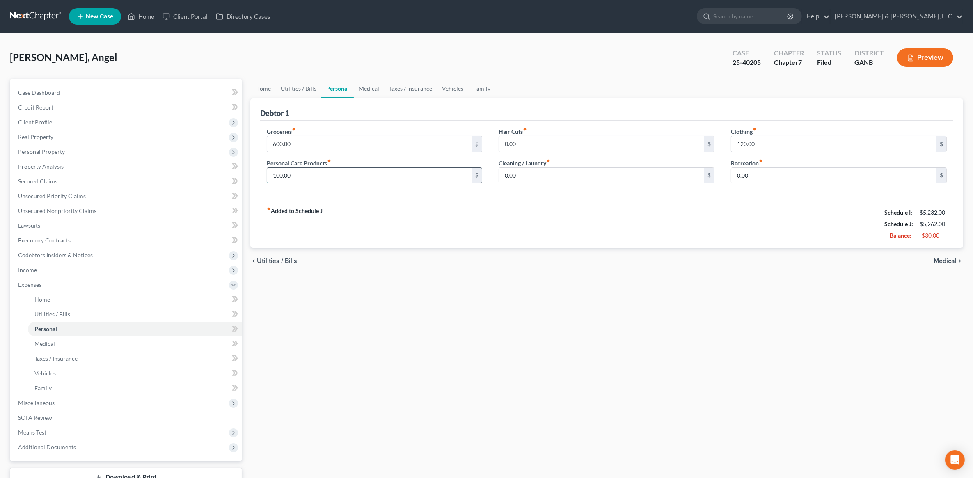
click at [350, 169] on input "100.00" at bounding box center [369, 176] width 205 height 16
click at [551, 320] on div "Home Utilities / Bills Personal Medical Taxes / Insurance Vehicles Family Debto…" at bounding box center [606, 294] width 721 height 430
click at [62, 152] on span "Personal Property" at bounding box center [41, 151] width 47 height 7
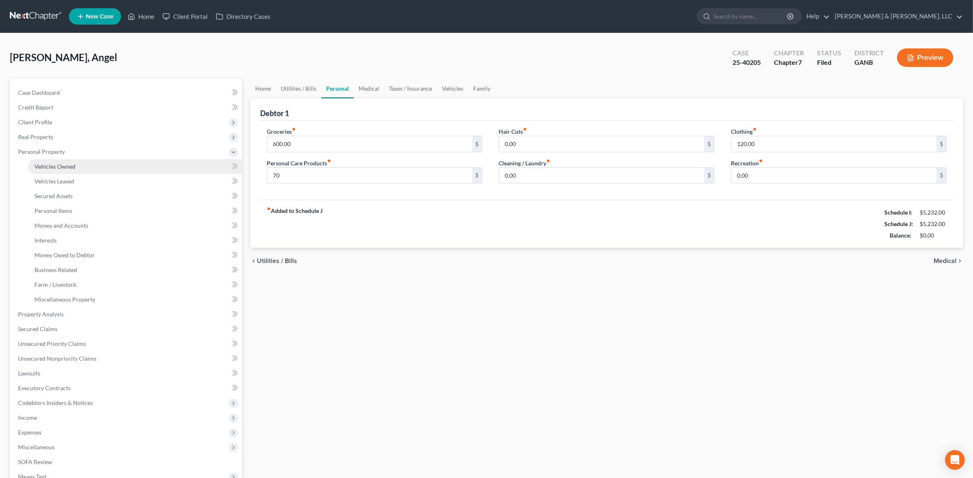
click at [69, 167] on span "Vehicles Owned" at bounding box center [54, 166] width 41 height 7
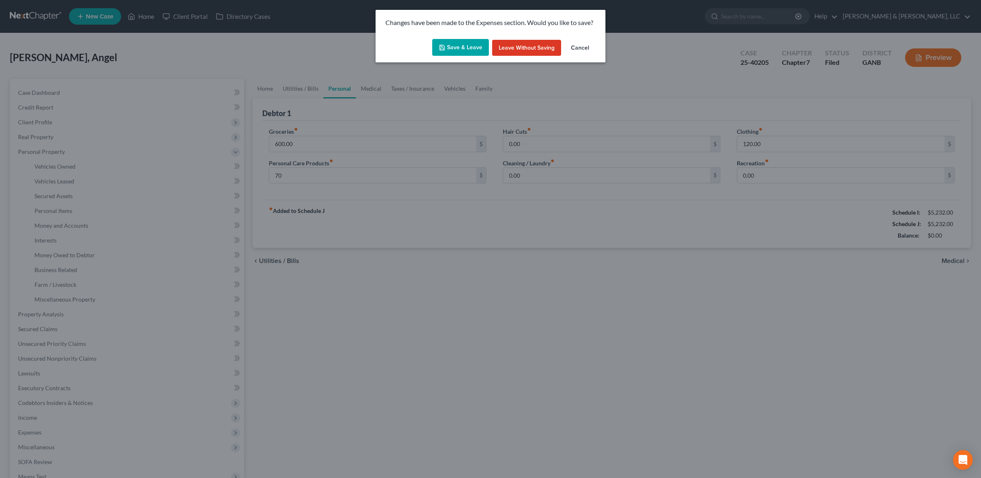
click at [467, 45] on button "Save & Leave" at bounding box center [460, 47] width 57 height 17
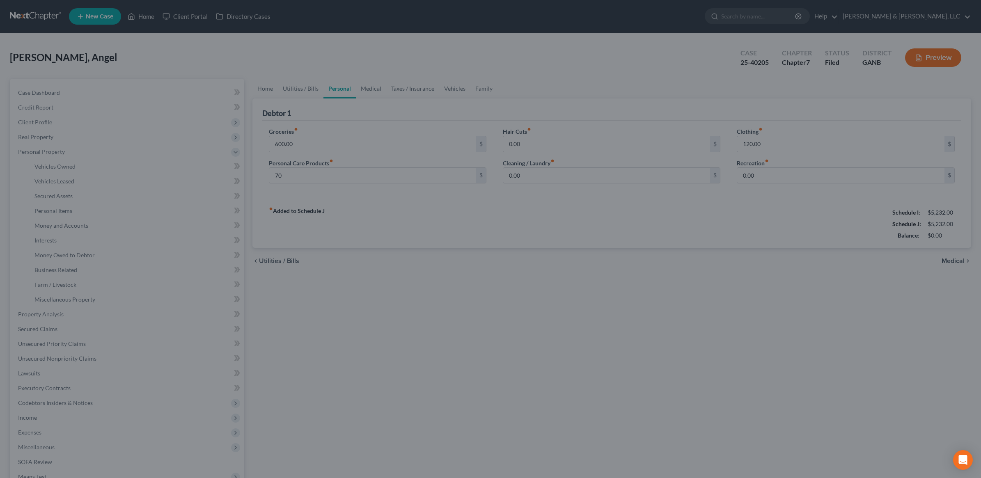
type input "70.00"
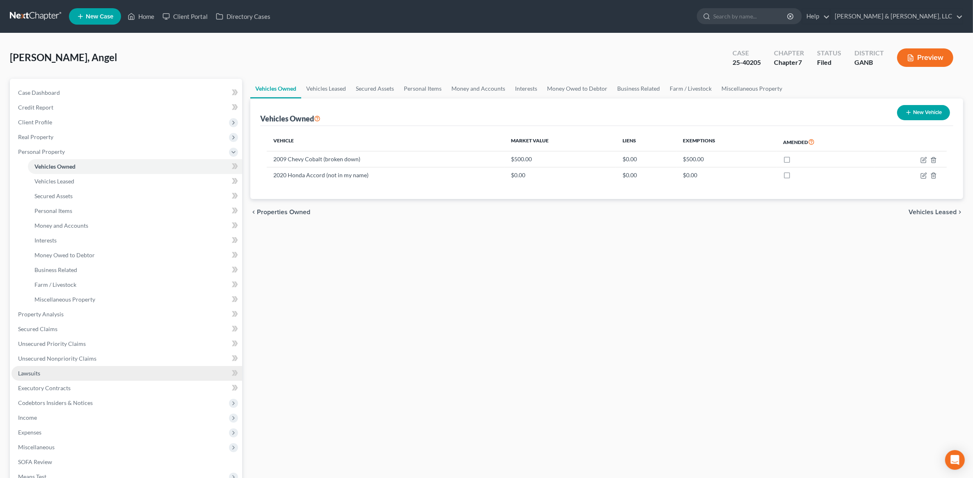
scroll to position [105, 0]
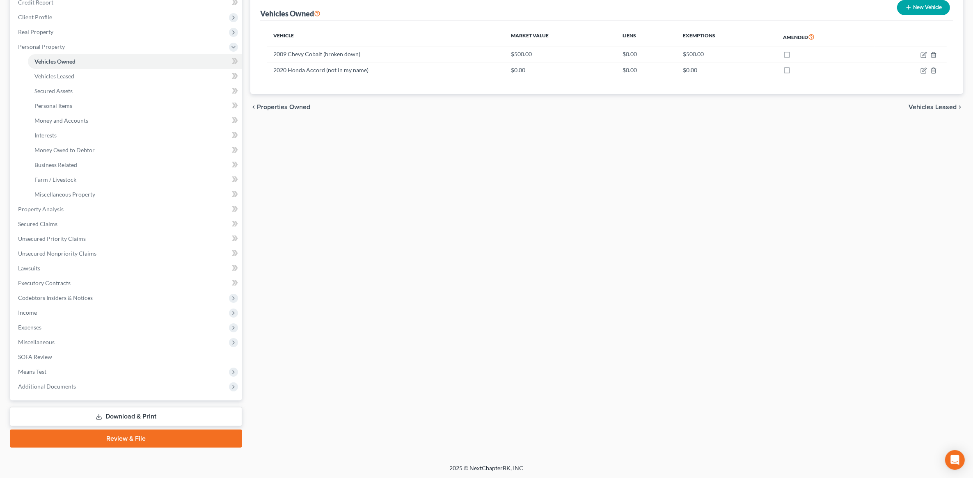
click at [119, 412] on link "Download & Print" at bounding box center [126, 416] width 232 height 19
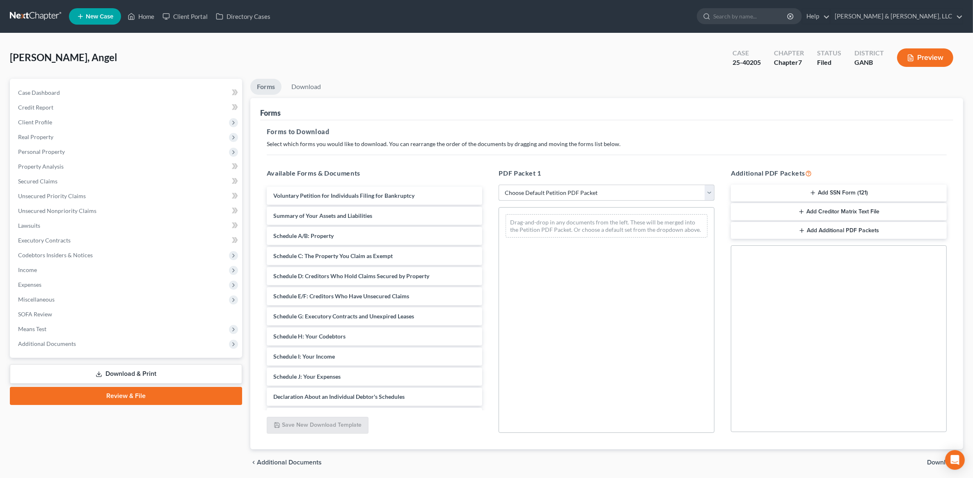
click at [577, 190] on select "Choose Default Petition PDF Packet Complete Bankruptcy Petition (all forms and …" at bounding box center [607, 193] width 216 height 16
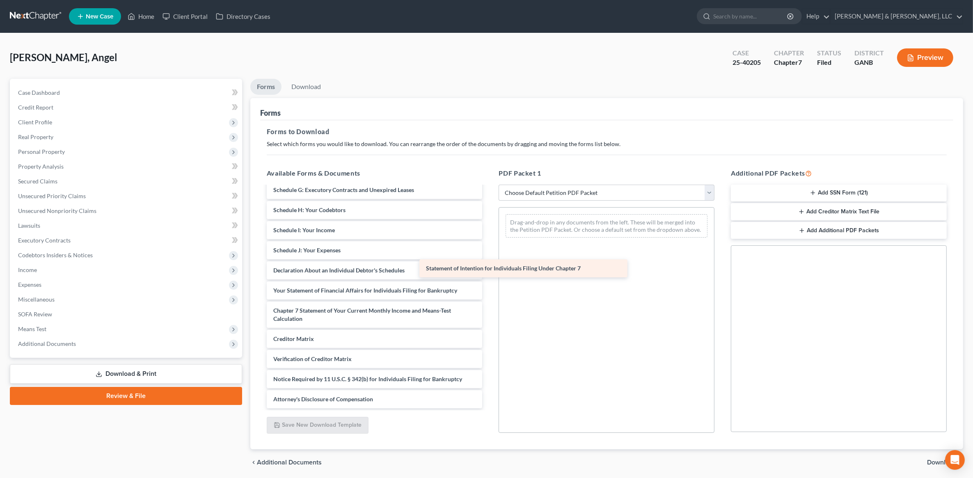
scroll to position [126, 0]
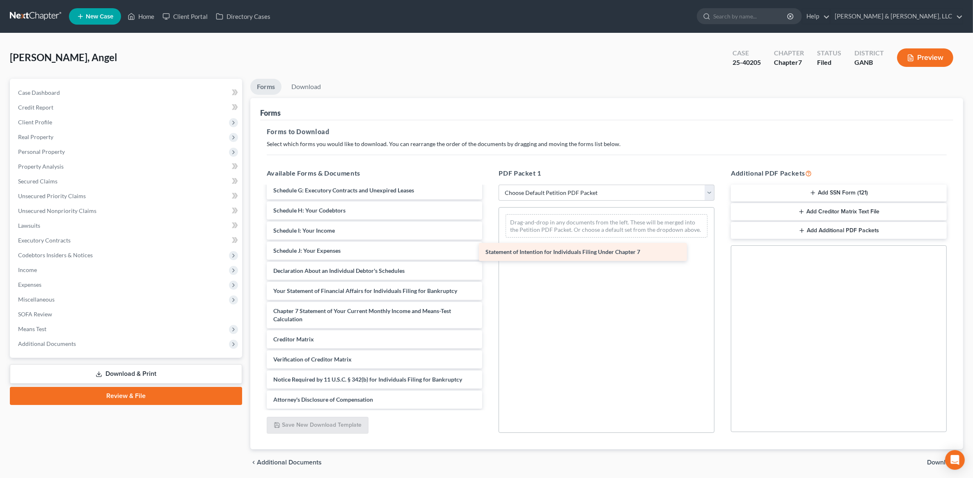
drag, startPoint x: 405, startPoint y: 286, endPoint x: 617, endPoint y: 247, distance: 215.7
click at [489, 247] on div "Statement of Intention for Individuals Filing Under Chapter 7 Voluntary Petitio…" at bounding box center [374, 235] width 229 height 348
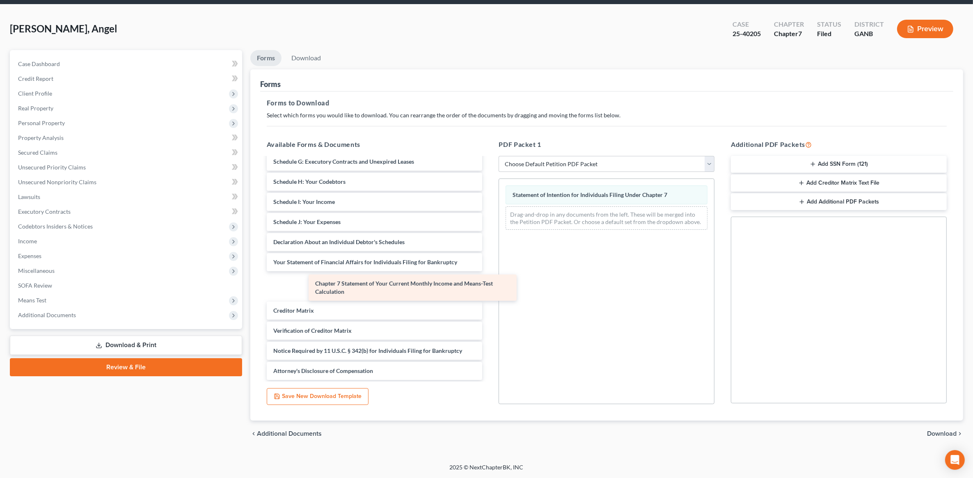
scroll to position [98, 0]
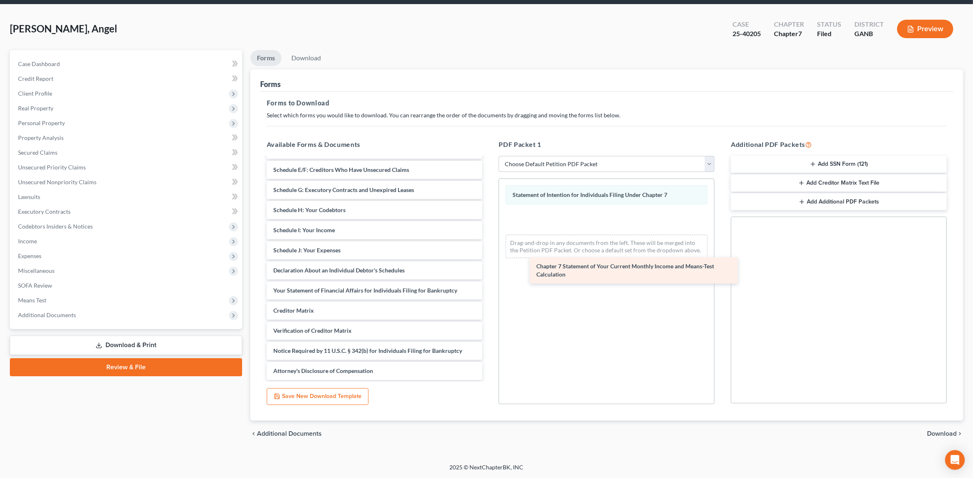
drag, startPoint x: 343, startPoint y: 285, endPoint x: 608, endPoint y: 270, distance: 265.2
click at [489, 270] on div "Chapter 7 Statement of Your Current Monthly Income and Means-Test Calculation V…" at bounding box center [374, 220] width 229 height 320
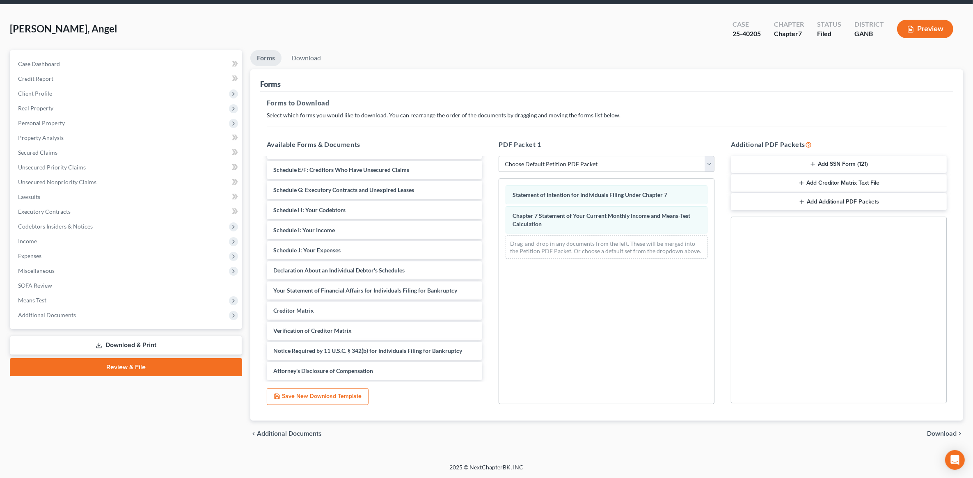
click at [949, 435] on span "Download" at bounding box center [942, 434] width 30 height 7
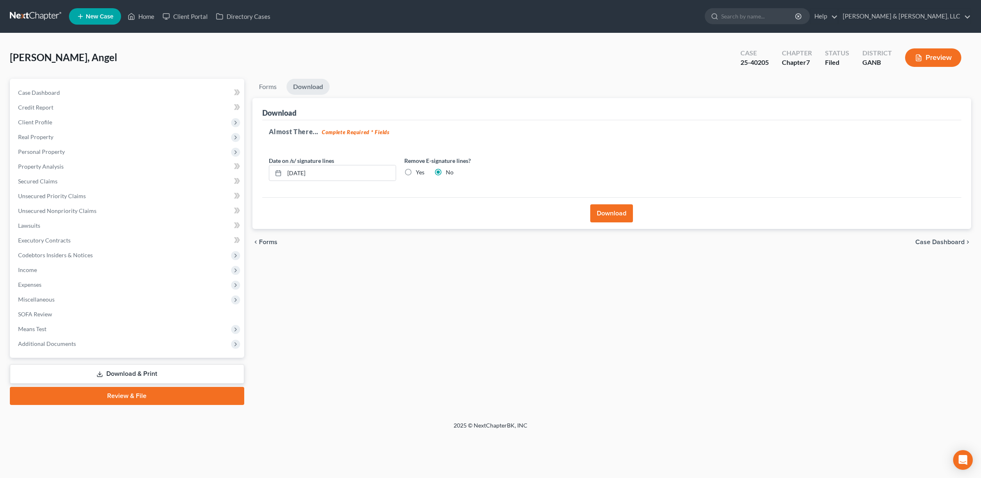
click at [417, 170] on label "Yes" at bounding box center [420, 172] width 9 height 8
click at [419, 170] on input "Yes" at bounding box center [421, 170] width 5 height 5
radio input "true"
radio input "false"
click at [608, 213] on button "Download" at bounding box center [611, 213] width 43 height 18
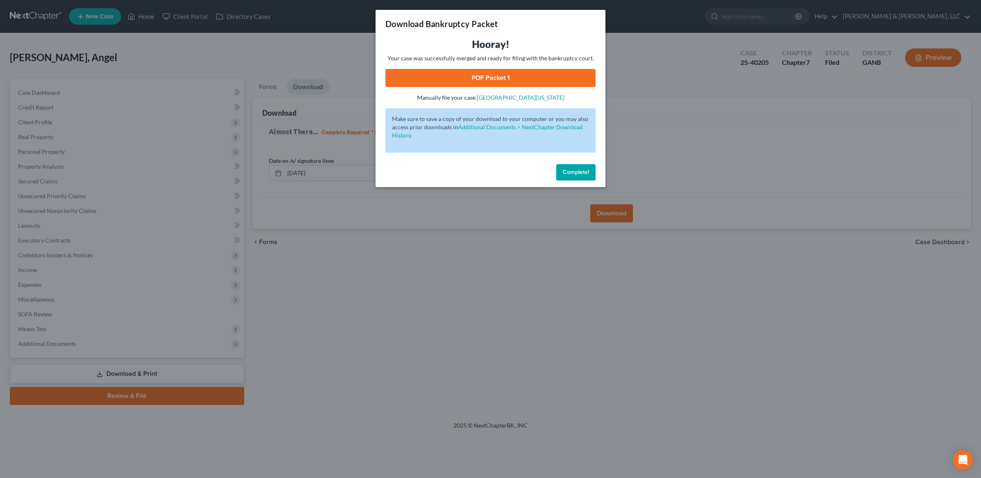
click at [448, 80] on link "PDF Packet 1" at bounding box center [490, 78] width 210 height 18
click at [584, 168] on button "Complete!" at bounding box center [575, 172] width 39 height 16
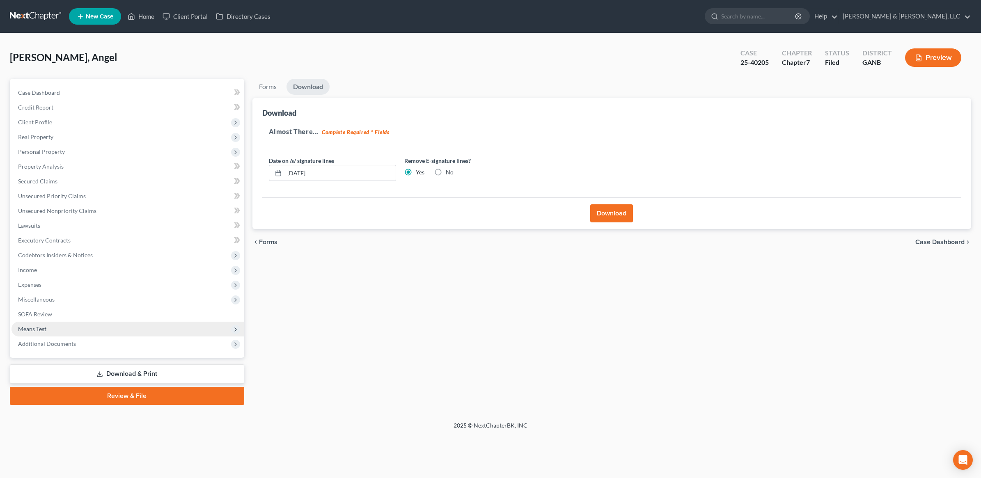
click at [64, 327] on span "Means Test" at bounding box center [127, 329] width 233 height 15
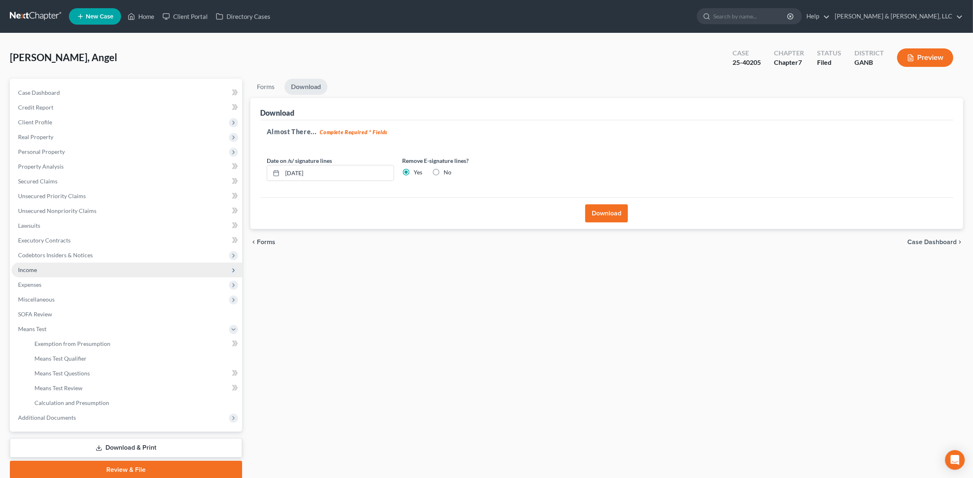
click at [62, 267] on span "Income" at bounding box center [126, 270] width 231 height 15
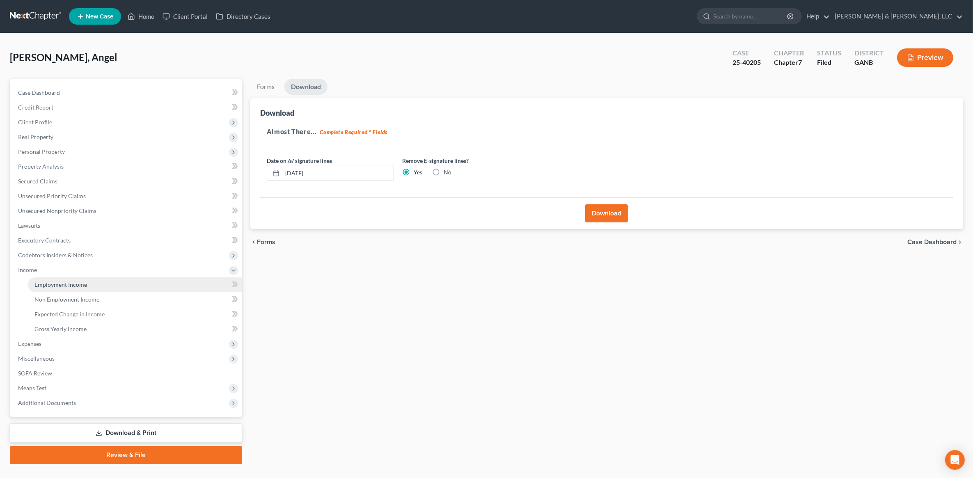
click at [99, 281] on link "Employment Income" at bounding box center [135, 284] width 214 height 15
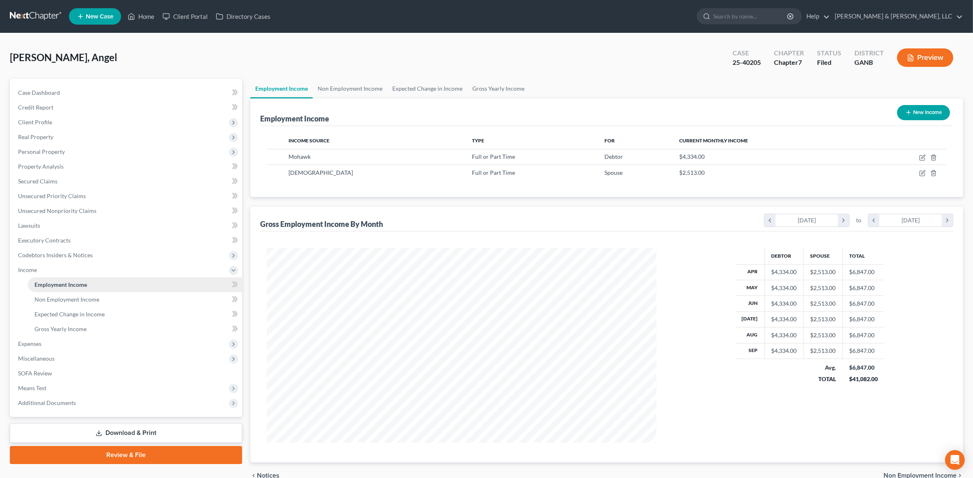
scroll to position [195, 406]
click at [344, 96] on link "Non Employment Income" at bounding box center [350, 89] width 75 height 20
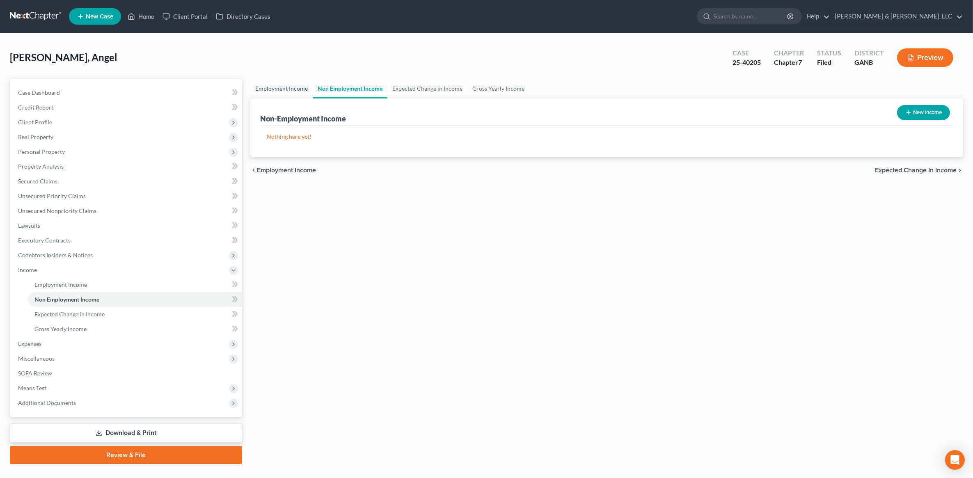
click at [300, 89] on link "Employment Income" at bounding box center [281, 89] width 62 height 20
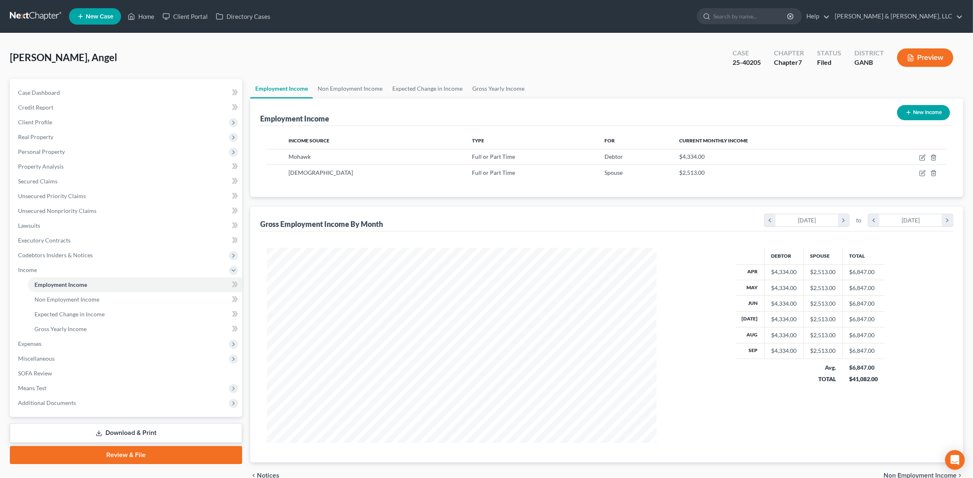
scroll to position [195, 406]
click at [351, 91] on link "Non Employment Income" at bounding box center [350, 89] width 75 height 20
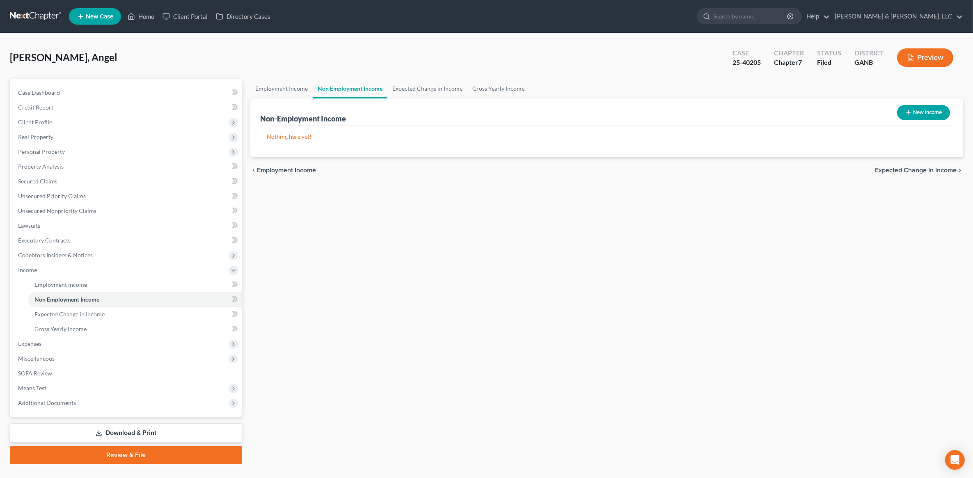
click at [115, 426] on link "Download & Print" at bounding box center [126, 433] width 232 height 19
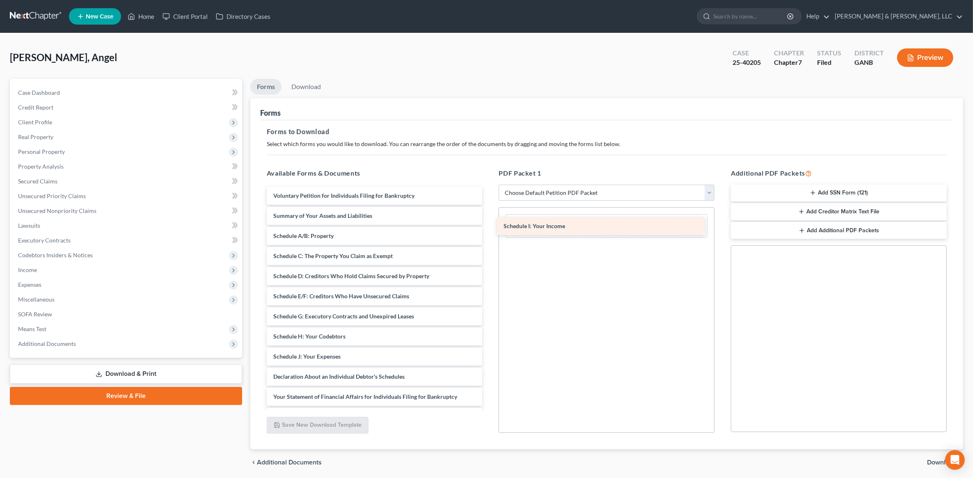
drag, startPoint x: 318, startPoint y: 352, endPoint x: 548, endPoint y: 222, distance: 264.5
click at [489, 222] on div "Schedule I: Your Income Voluntary Petition for Individuals Filing for Bankruptc…" at bounding box center [374, 361] width 229 height 348
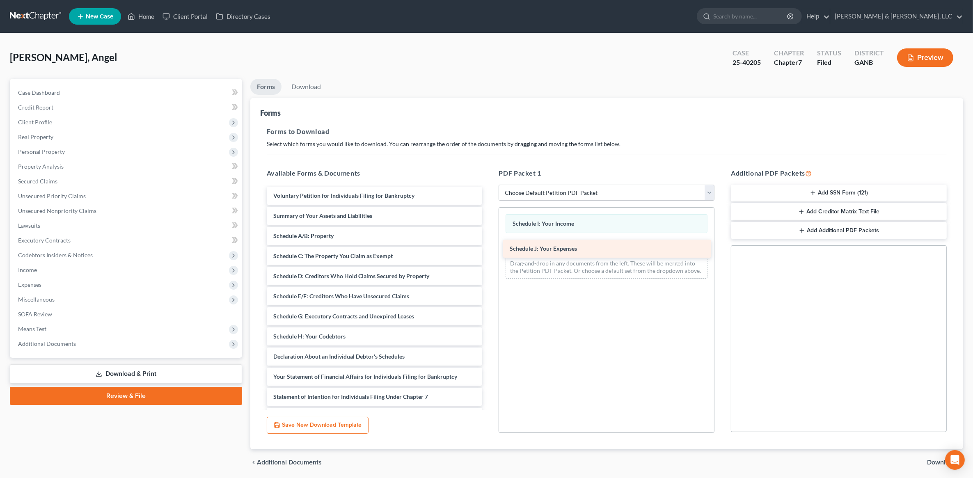
drag, startPoint x: 364, startPoint y: 360, endPoint x: 600, endPoint y: 252, distance: 259.7
click at [489, 252] on div "Schedule J: Your Expenses Voluntary Petition for Individuals Filing for Bankrup…" at bounding box center [374, 351] width 229 height 328
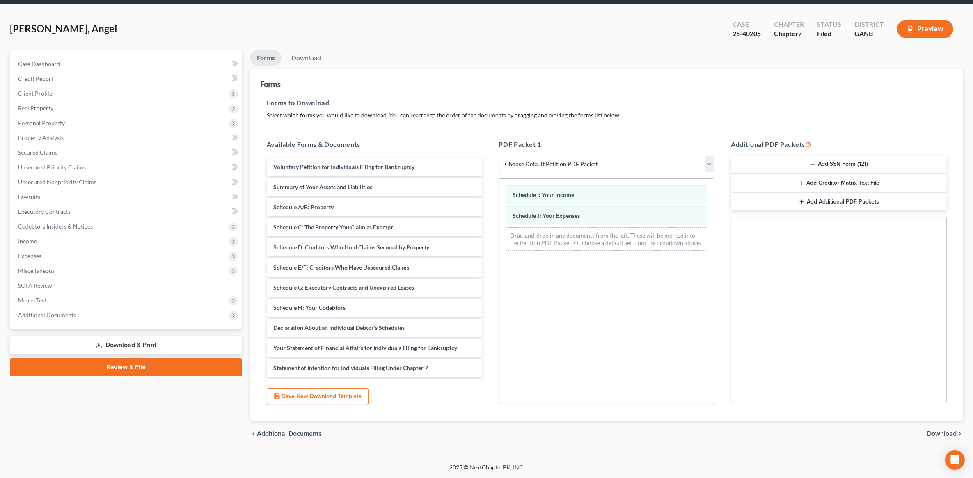
click at [584, 160] on select "Choose Default Petition PDF Packet Complete Bankruptcy Petition (all forms and …" at bounding box center [607, 164] width 216 height 16
select select "2"
click at [499, 156] on select "Choose Default Petition PDF Packet Complete Bankruptcy Petition (all forms and …" at bounding box center [607, 164] width 216 height 16
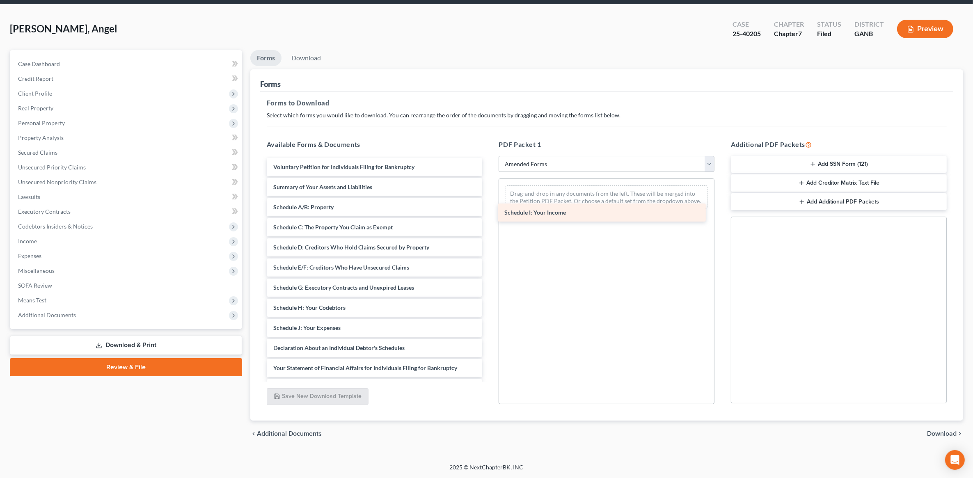
drag, startPoint x: 343, startPoint y: 329, endPoint x: 575, endPoint y: 214, distance: 259.0
click at [489, 213] on div "Schedule I: Your Income Voluntary Petition for Individuals Filing for Bankruptc…" at bounding box center [374, 332] width 229 height 348
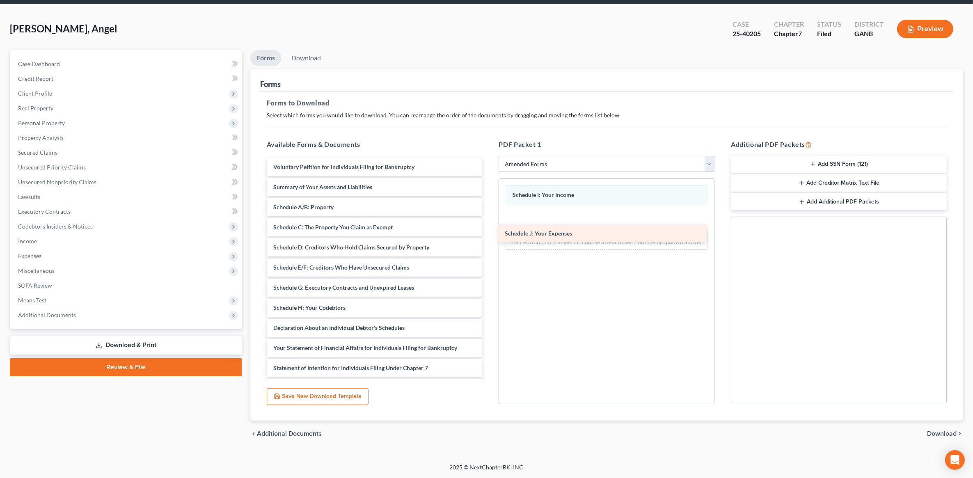
drag, startPoint x: 347, startPoint y: 328, endPoint x: 579, endPoint y: 234, distance: 249.8
click at [489, 234] on div "Schedule J: Your Expenses Voluntary Petition for Individuals Filing for Bankrup…" at bounding box center [374, 322] width 229 height 328
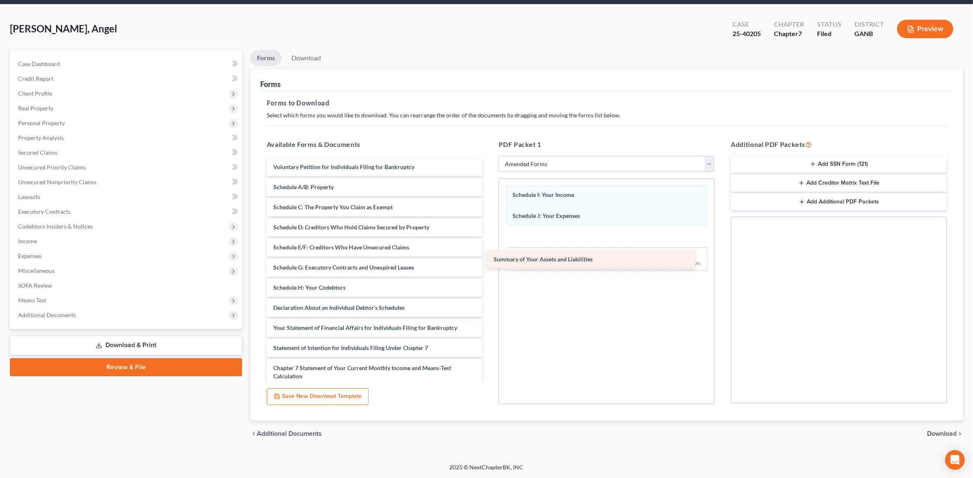
drag, startPoint x: 375, startPoint y: 189, endPoint x: 590, endPoint y: 259, distance: 226.7
click at [489, 259] on div "Summary of Your Assets and Liabilities Voluntary Petition for Individuals Filin…" at bounding box center [374, 312] width 229 height 308
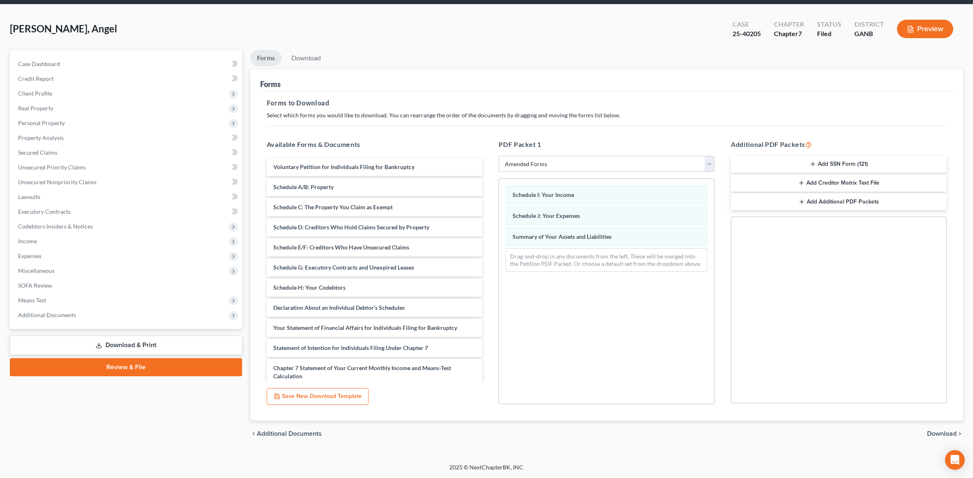
click at [934, 431] on span "Download" at bounding box center [942, 434] width 30 height 7
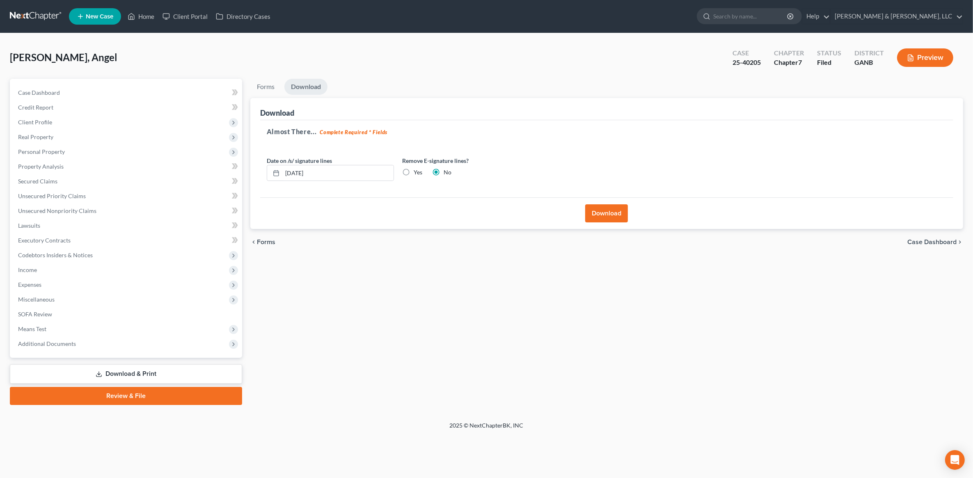
scroll to position [0, 0]
click at [270, 242] on span "Forms" at bounding box center [268, 242] width 18 height 7
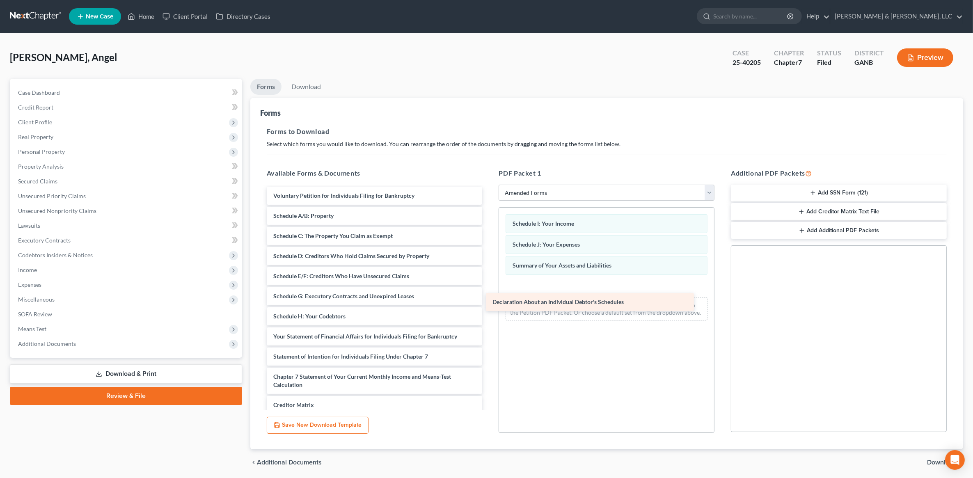
drag, startPoint x: 379, startPoint y: 341, endPoint x: 598, endPoint y: 307, distance: 221.8
click at [489, 307] on div "Declaration About an Individual Debtor's Schedules Voluntary Petition for Indiv…" at bounding box center [374, 331] width 229 height 288
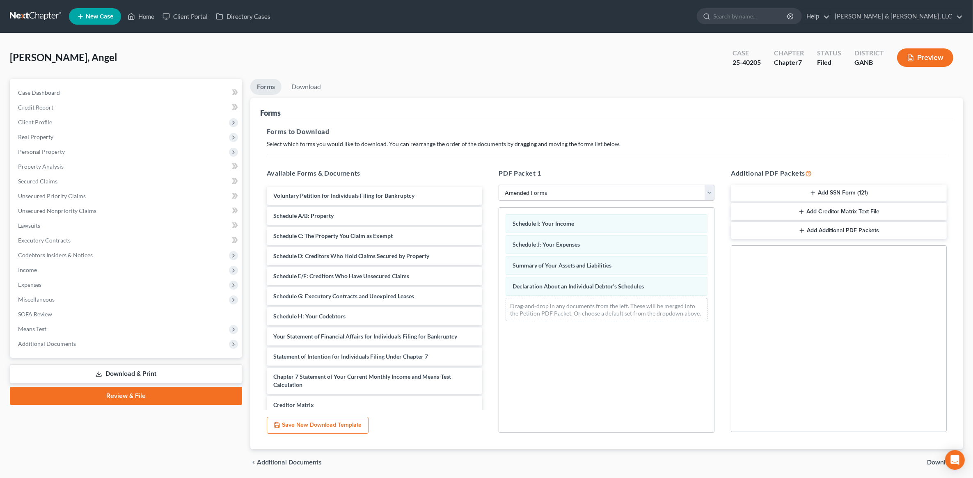
scroll to position [29, 0]
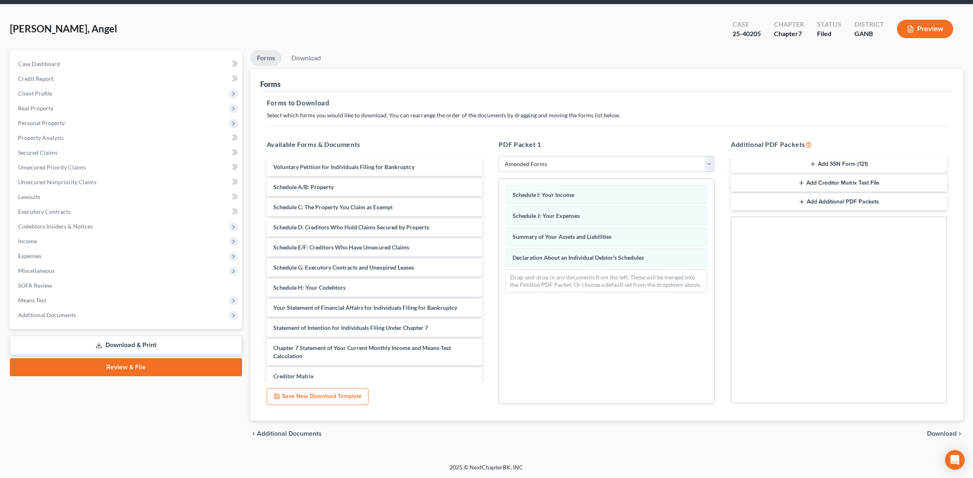
click at [943, 436] on span "Download" at bounding box center [942, 434] width 30 height 7
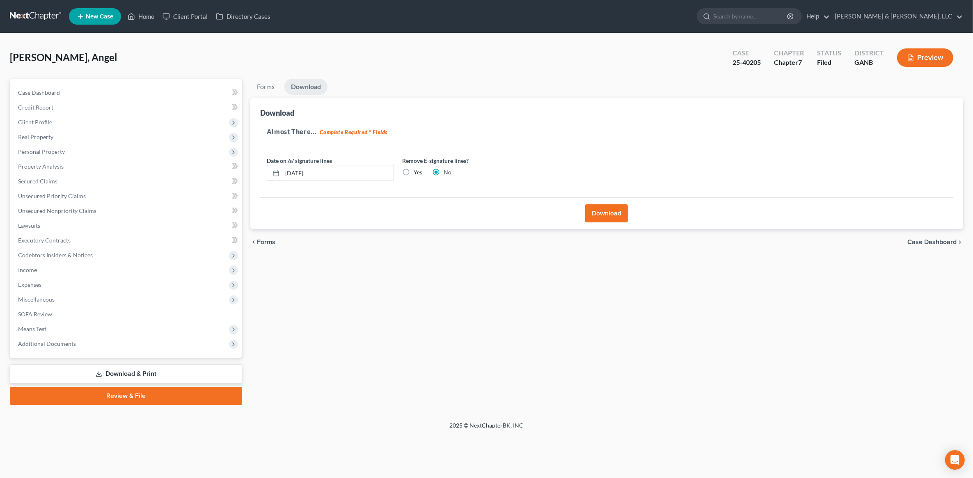
scroll to position [0, 0]
click at [417, 168] on label "Yes" at bounding box center [420, 172] width 9 height 8
click at [419, 168] on input "Yes" at bounding box center [421, 170] width 5 height 5
radio input "true"
radio input "false"
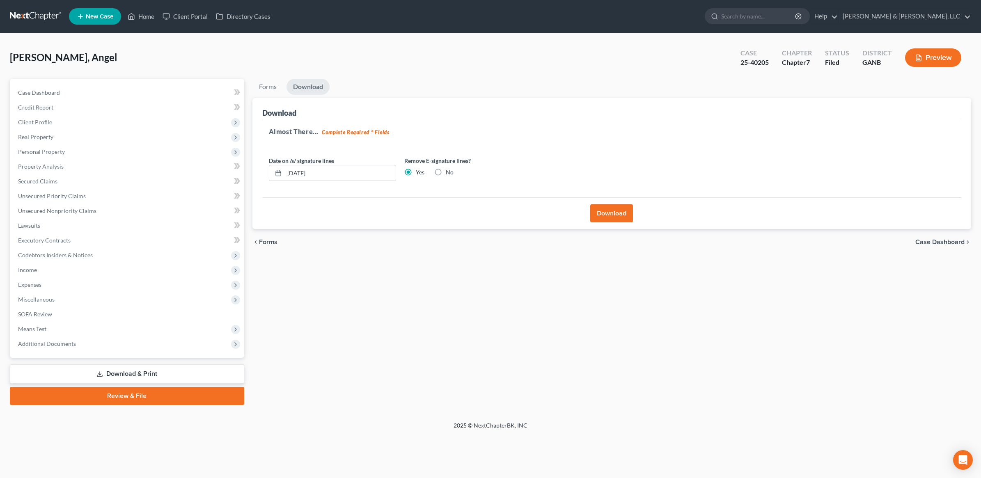
click at [624, 213] on button "Download" at bounding box center [611, 213] width 43 height 18
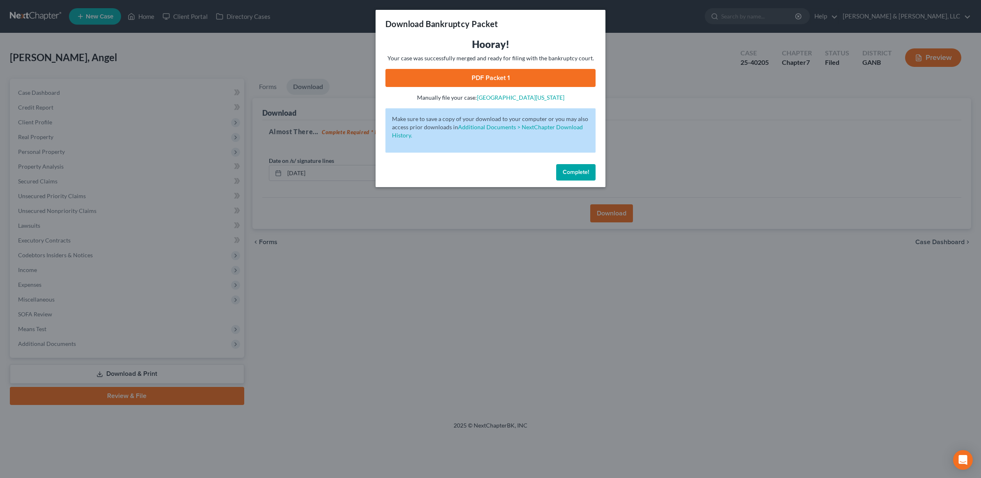
click at [495, 82] on link "PDF Packet 1" at bounding box center [490, 78] width 210 height 18
click at [586, 173] on span "Complete!" at bounding box center [576, 172] width 26 height 7
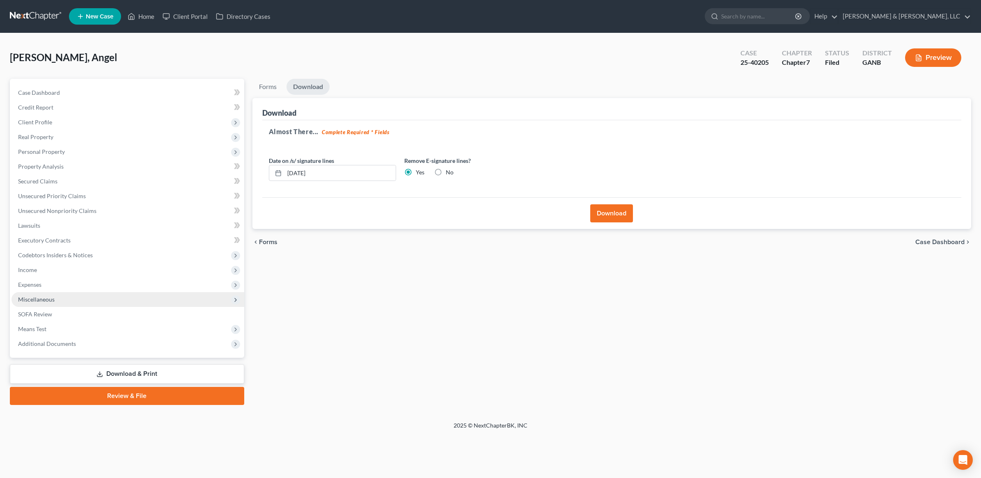
click at [40, 302] on span "Miscellaneous" at bounding box center [127, 299] width 233 height 15
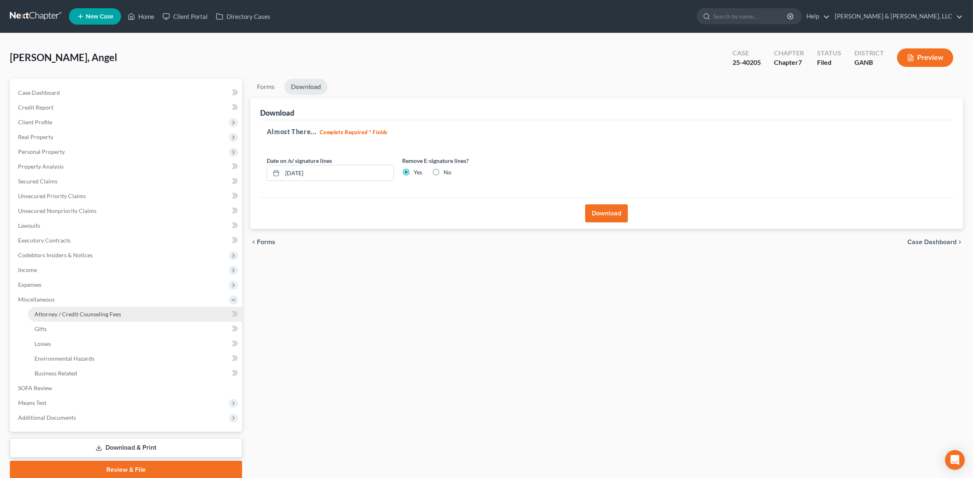
click at [94, 313] on span "Attorney / Credit Counseling Fees" at bounding box center [77, 314] width 87 height 7
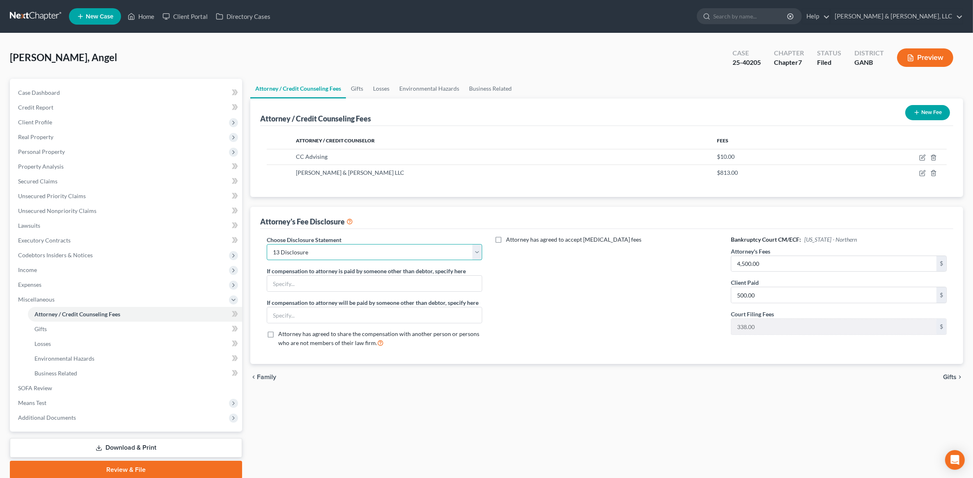
click at [451, 247] on select "Select CUSTOM 13 BUSINESS 13 7 Disclosure 13 Disclosure" at bounding box center [375, 252] width 216 height 16
select select "2"
click at [267, 244] on select "Select CUSTOM 13 BUSINESS 13 7 Disclosure 13 Disclosure" at bounding box center [375, 252] width 216 height 16
click at [772, 262] on input "4,500.00" at bounding box center [833, 264] width 205 height 16
type input "1,000"
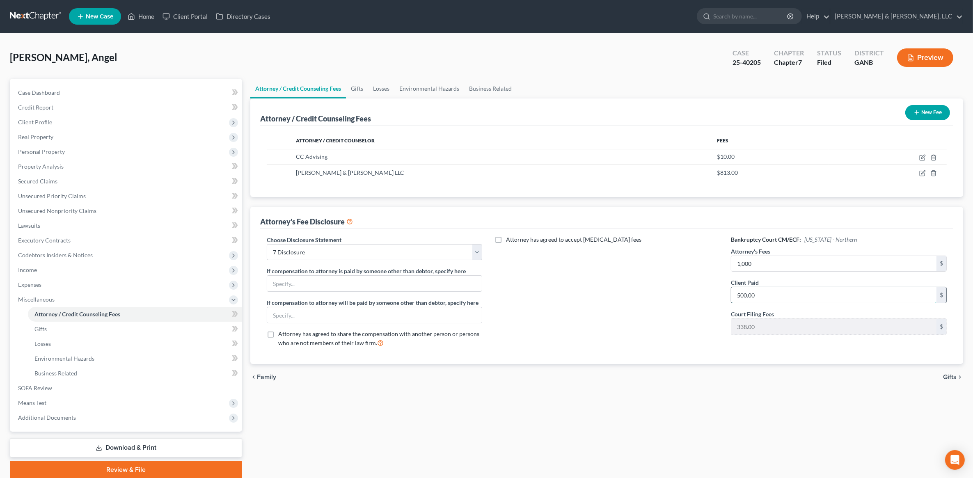
click at [763, 300] on input "500.00" at bounding box center [833, 295] width 205 height 16
type input "0"
click at [612, 310] on div "Attorney has agreed to accept retainer fees" at bounding box center [606, 295] width 232 height 119
click at [946, 380] on span "Gifts" at bounding box center [950, 377] width 14 height 7
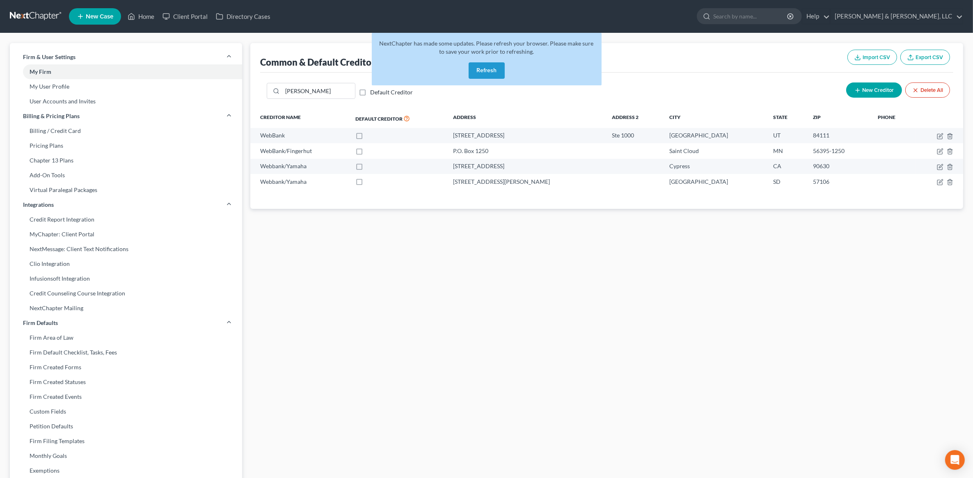
click at [490, 70] on button "Refresh" at bounding box center [487, 70] width 36 height 16
